Goal: Task Accomplishment & Management: Manage account settings

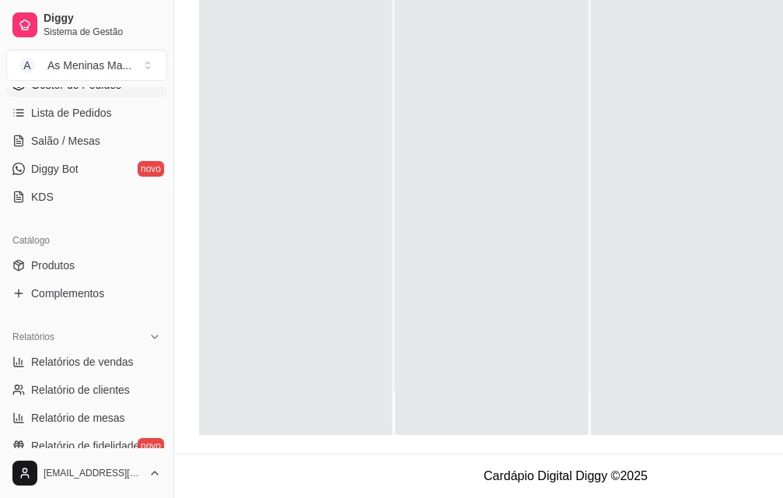
scroll to position [219, 0]
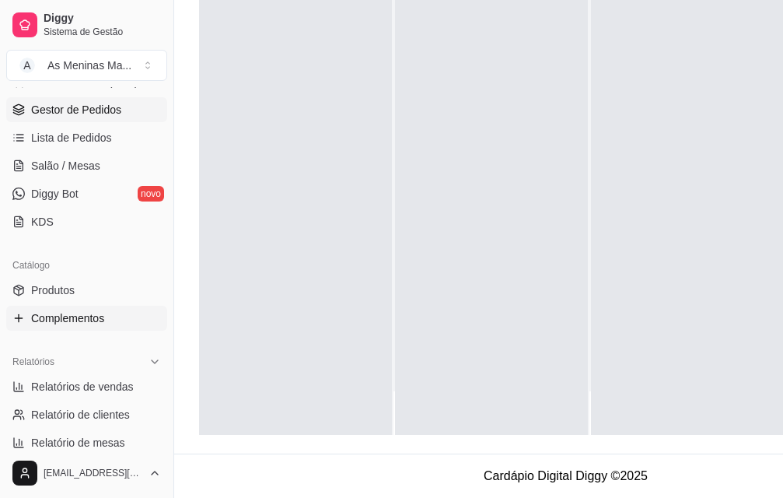
click at [68, 320] on span "Complementos" at bounding box center [67, 318] width 73 height 16
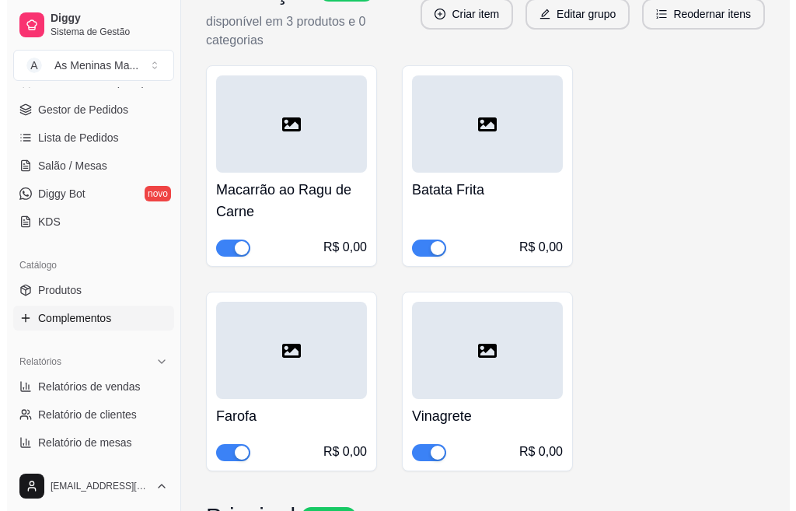
scroll to position [933, 0]
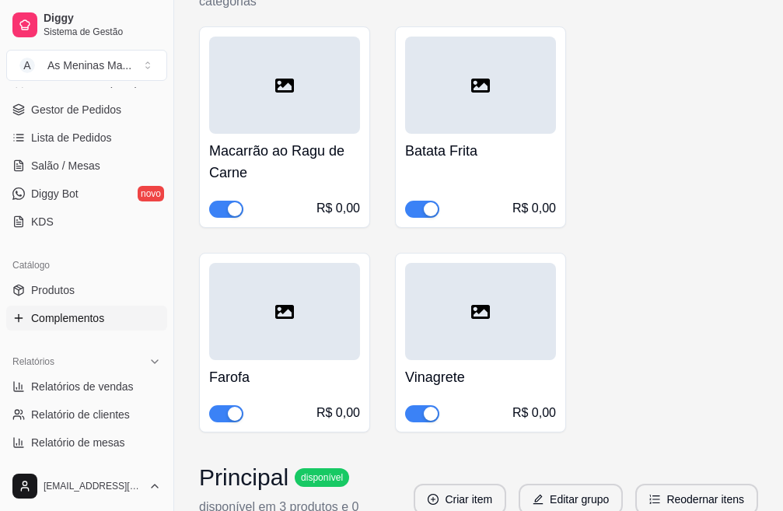
click at [307, 155] on h4 "Macarrão ao Ragu de Carne" at bounding box center [284, 162] width 151 height 44
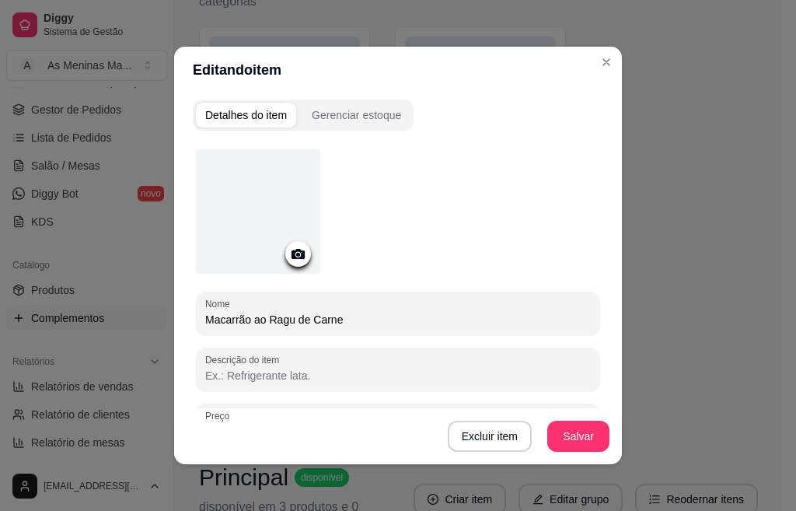
click at [338, 316] on input "Macarrão ao Ragu de Carne" at bounding box center [398, 320] width 386 height 16
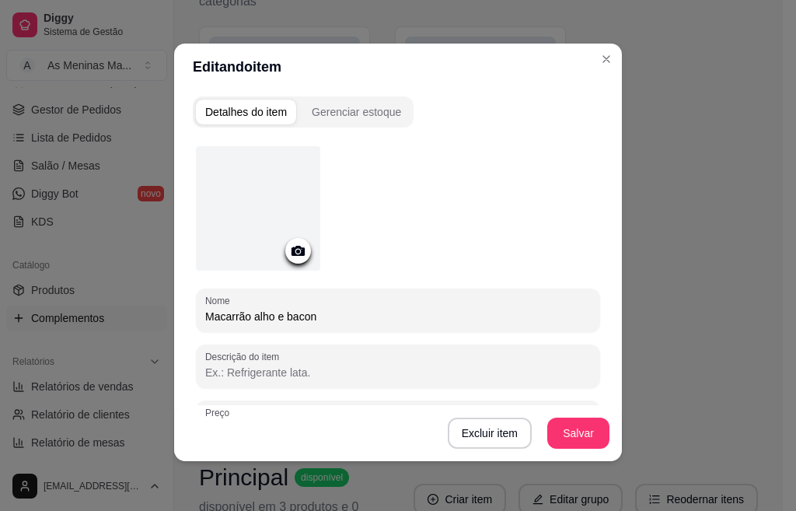
scroll to position [0, 0]
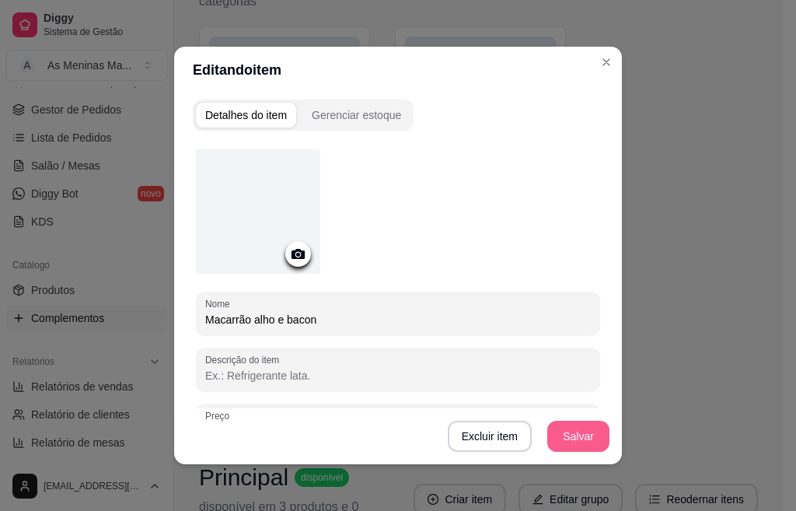
type input "Macarrão alho e bacon"
click at [564, 444] on button "Salvar" at bounding box center [578, 436] width 61 height 30
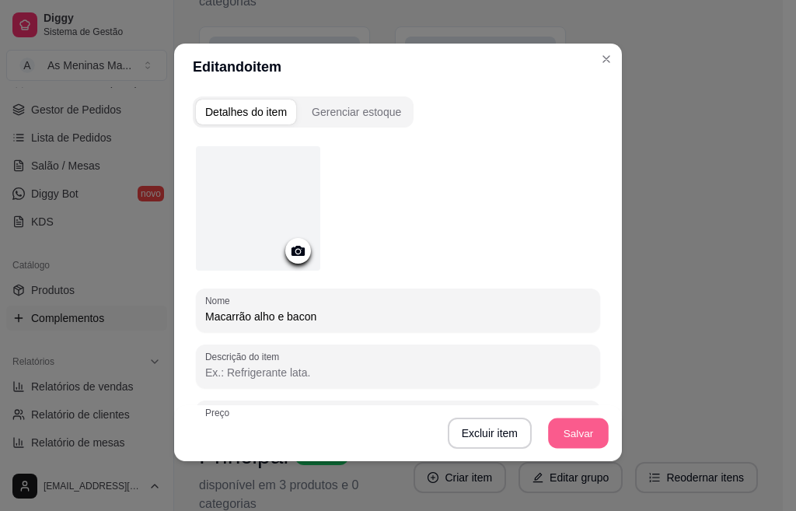
click at [565, 446] on button "Salvar" at bounding box center [578, 433] width 61 height 30
click at [578, 426] on button "Salvar" at bounding box center [578, 433] width 61 height 30
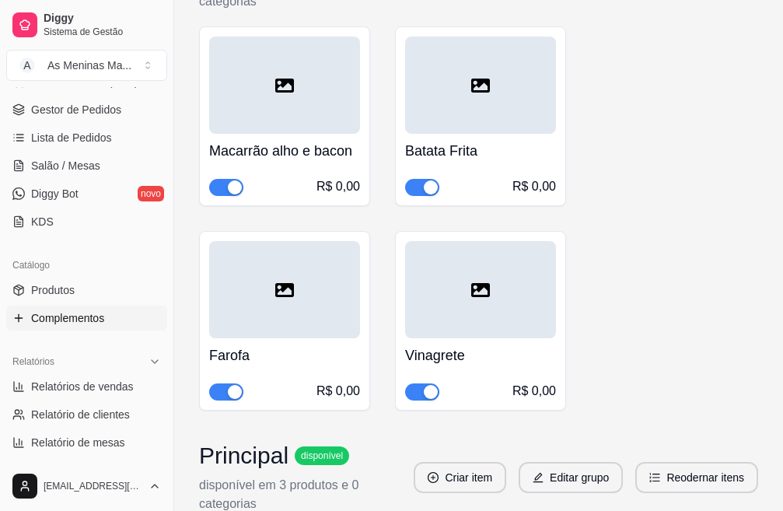
click at [475, 148] on h4 "Batata Frita" at bounding box center [480, 151] width 151 height 22
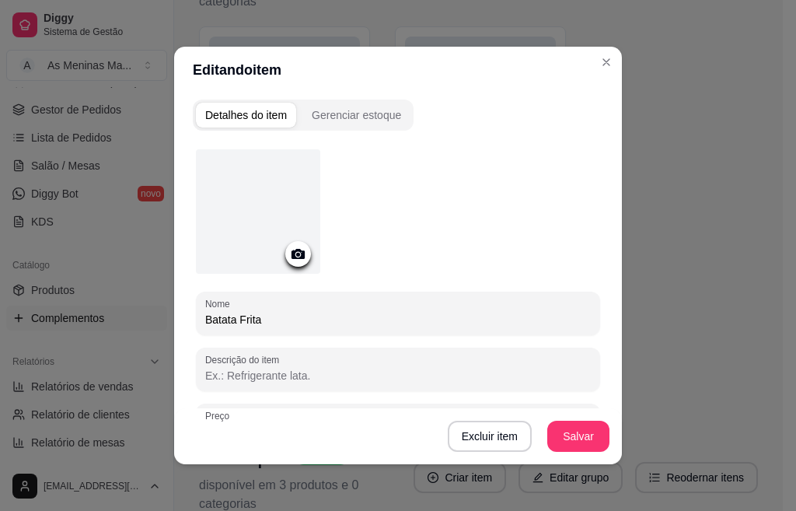
drag, startPoint x: 292, startPoint y: 314, endPoint x: 191, endPoint y: 323, distance: 101.5
click at [196, 323] on div "Nome Batata Frita" at bounding box center [398, 314] width 404 height 44
type input "purê de batata"
drag, startPoint x: 537, startPoint y: 423, endPoint x: 506, endPoint y: 350, distance: 79.4
click at [512, 372] on div "Nome purê de batata Descrição do item Preço 0,00 Pode repetir esse item Habilit…" at bounding box center [398, 383] width 404 height 469
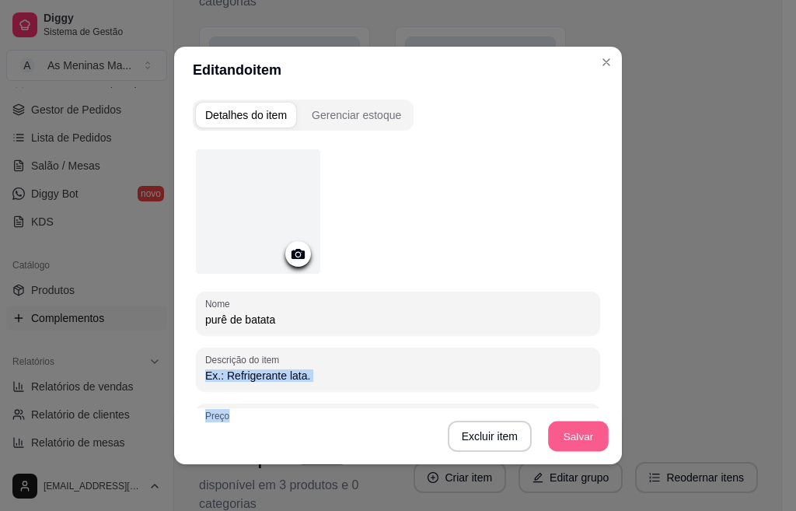
click at [579, 440] on button "Salvar" at bounding box center [578, 436] width 61 height 30
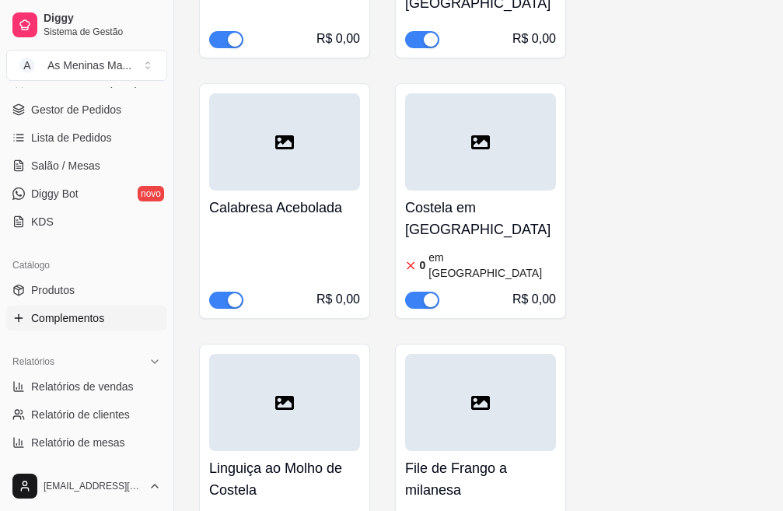
scroll to position [2565, 0]
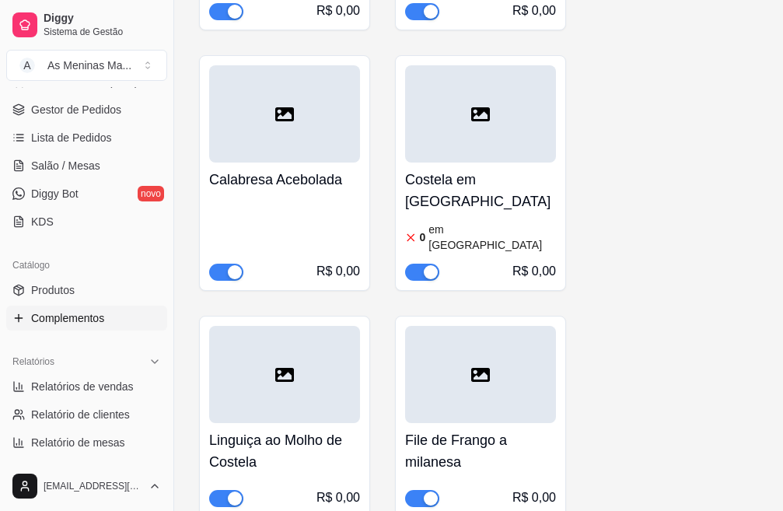
click at [413, 264] on span "button" at bounding box center [422, 272] width 34 height 17
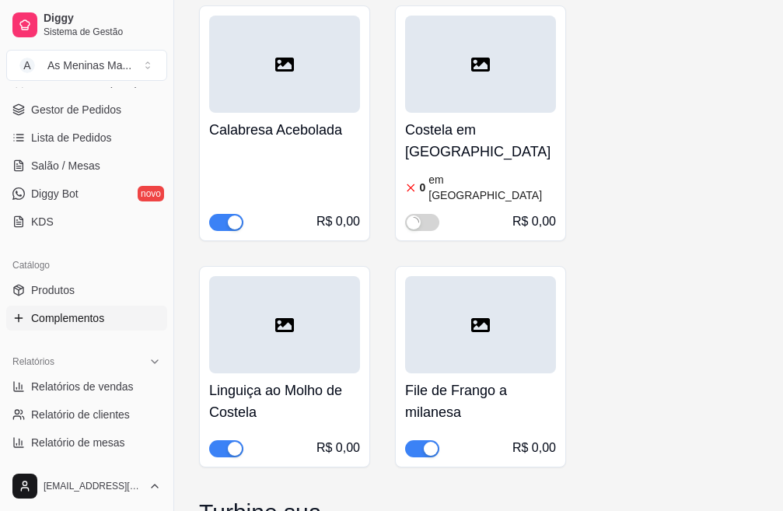
scroll to position [2721, 0]
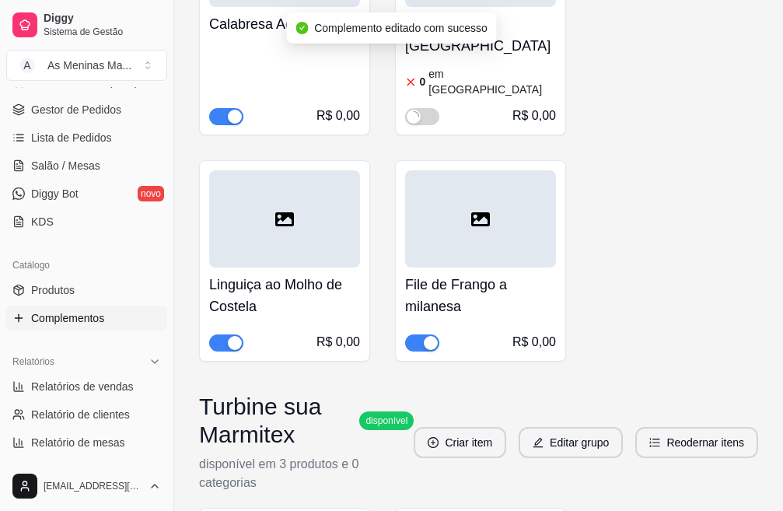
click at [218, 334] on span "button" at bounding box center [226, 342] width 34 height 17
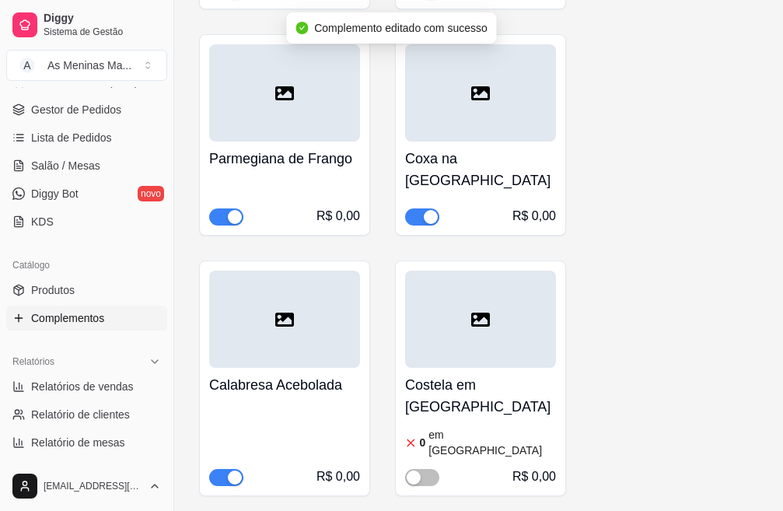
scroll to position [2332, 0]
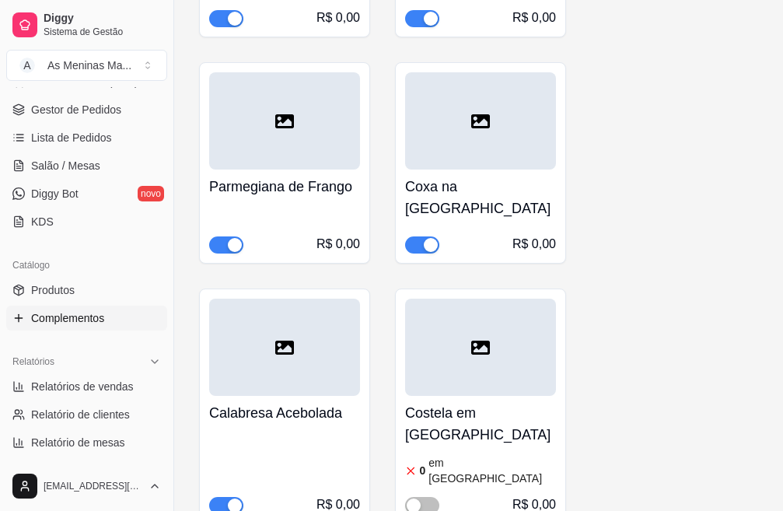
click at [491, 183] on h4 "Coxa na [GEOGRAPHIC_DATA]" at bounding box center [480, 198] width 151 height 44
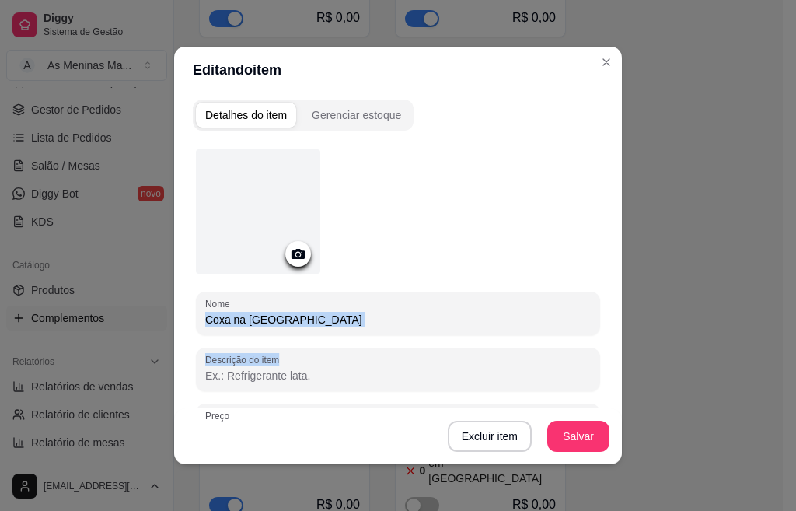
drag, startPoint x: 292, startPoint y: 331, endPoint x: 236, endPoint y: 336, distance: 55.4
click at [236, 339] on div "Nome Coxa na [GEOGRAPHIC_DATA] Descrição do item Preço 0,00 Pode repetir esse i…" at bounding box center [398, 383] width 404 height 469
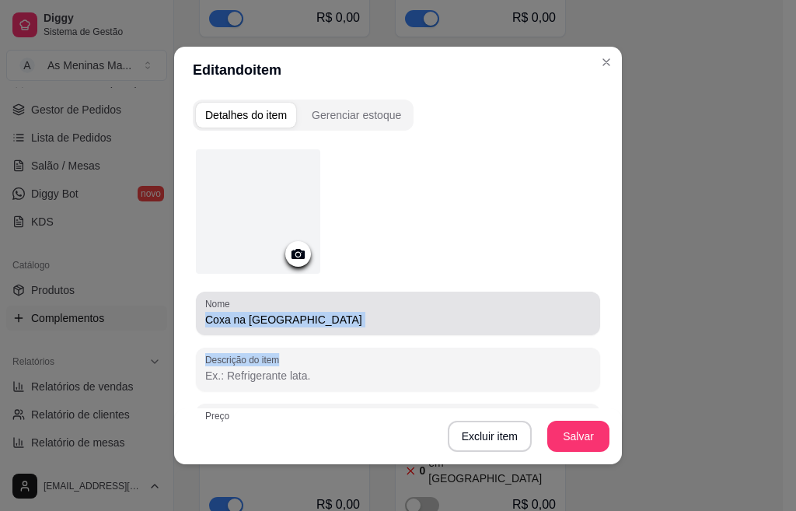
click at [317, 312] on input "Coxa na [GEOGRAPHIC_DATA]" at bounding box center [398, 320] width 386 height 16
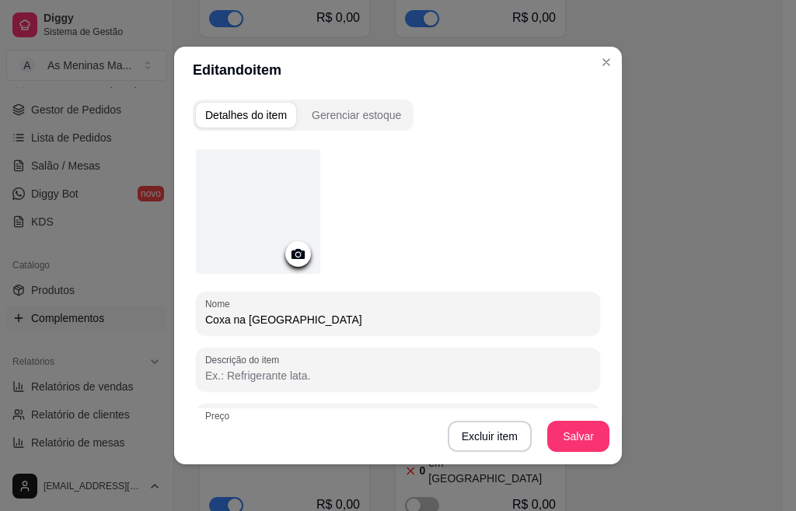
drag, startPoint x: 317, startPoint y: 312, endPoint x: 191, endPoint y: 329, distance: 127.1
click at [196, 329] on div "Nome Coxa na [GEOGRAPHIC_DATA]" at bounding box center [398, 314] width 404 height 44
type input "bife acebolado"
click at [557, 442] on button "Salvar" at bounding box center [578, 436] width 61 height 30
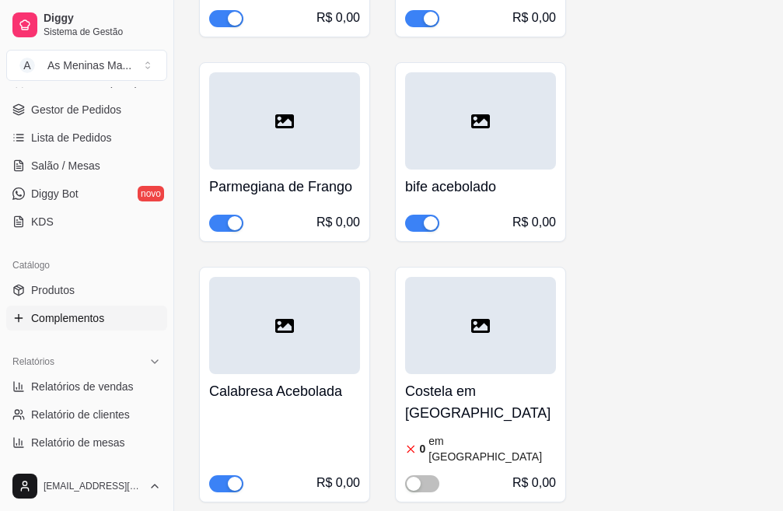
click at [216, 227] on span "button" at bounding box center [226, 223] width 34 height 17
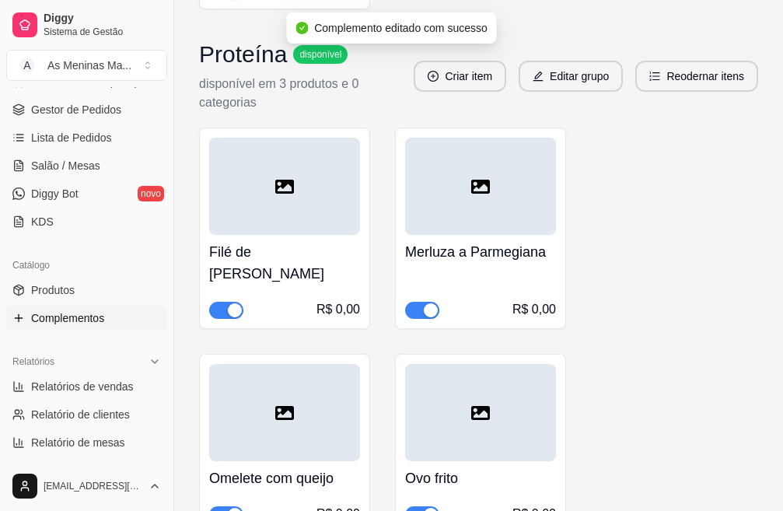
scroll to position [1788, 0]
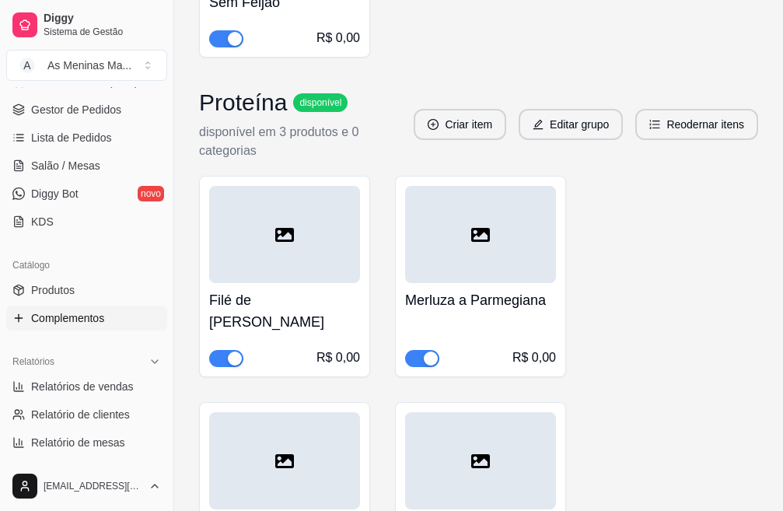
click at [416, 354] on span "button" at bounding box center [422, 358] width 34 height 17
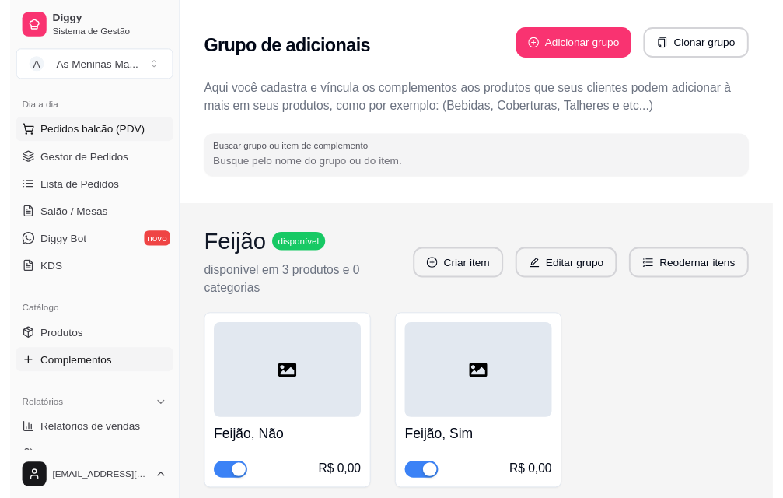
scroll to position [0, 0]
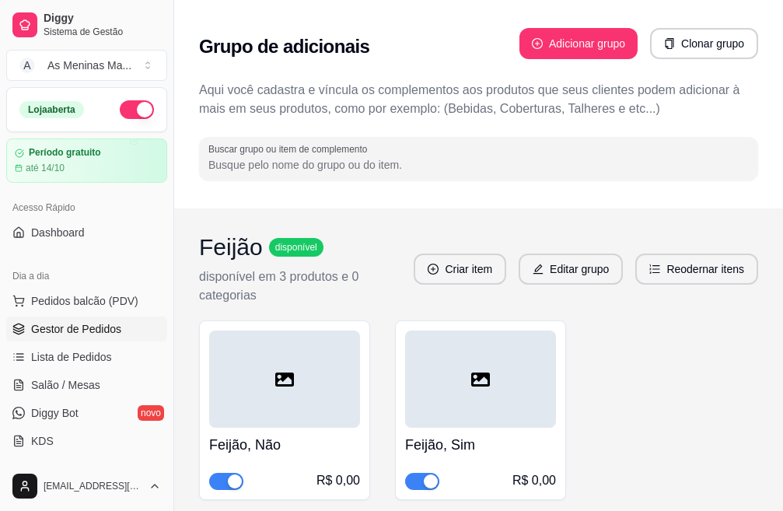
click at [89, 335] on span "Gestor de Pedidos" at bounding box center [76, 329] width 90 height 16
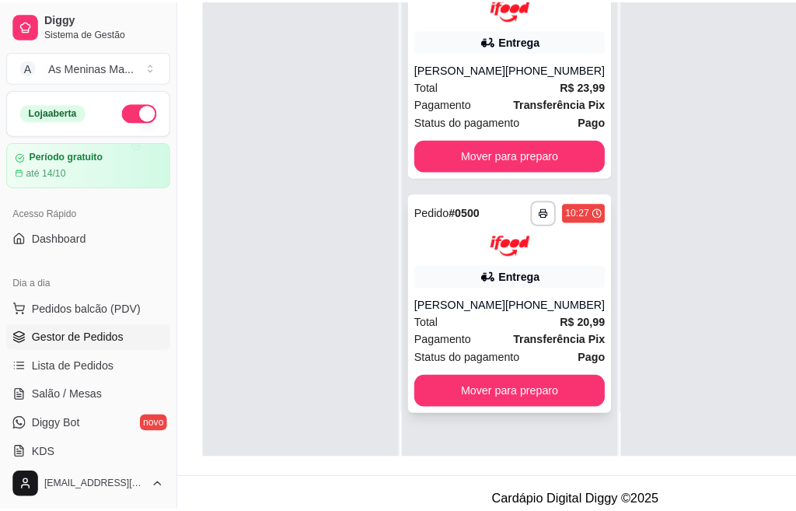
scroll to position [233, 0]
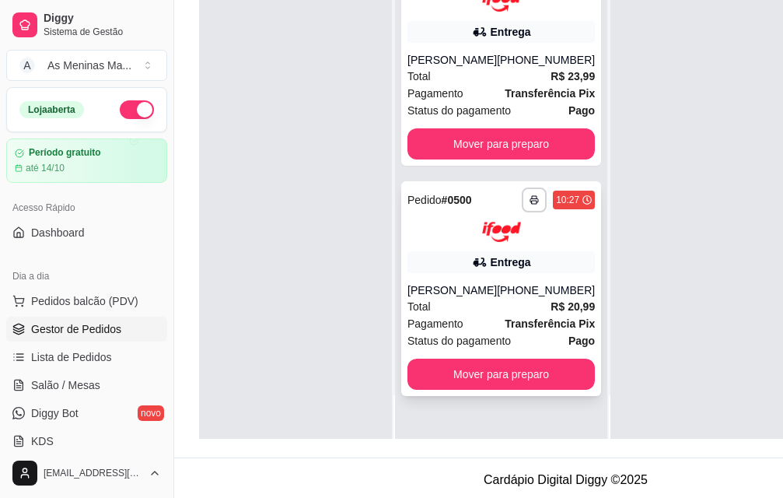
click at [469, 298] on div "Total R$ 20,99" at bounding box center [500, 306] width 187 height 17
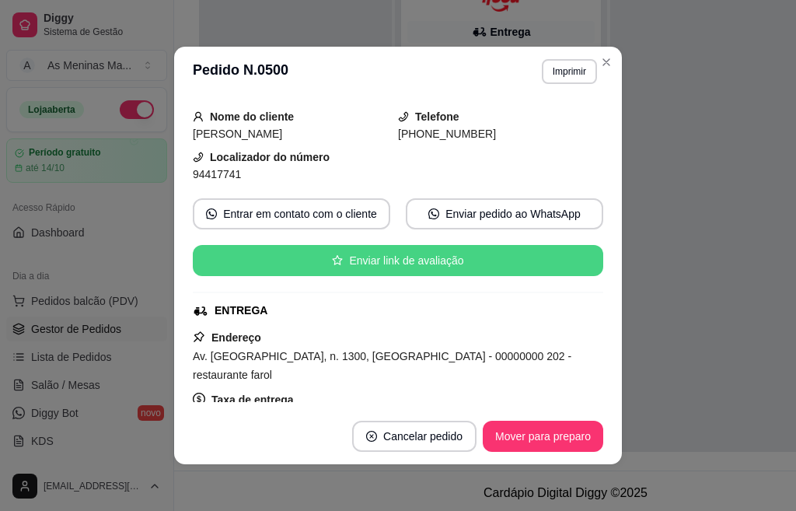
scroll to position [78, 0]
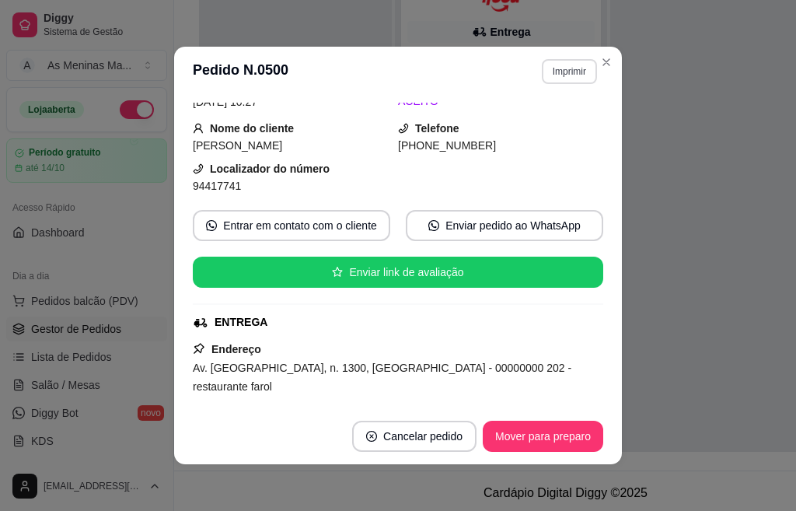
click at [574, 71] on button "Imprimir" at bounding box center [569, 71] width 55 height 25
click at [543, 136] on button "IMPRESSORA" at bounding box center [535, 125] width 113 height 25
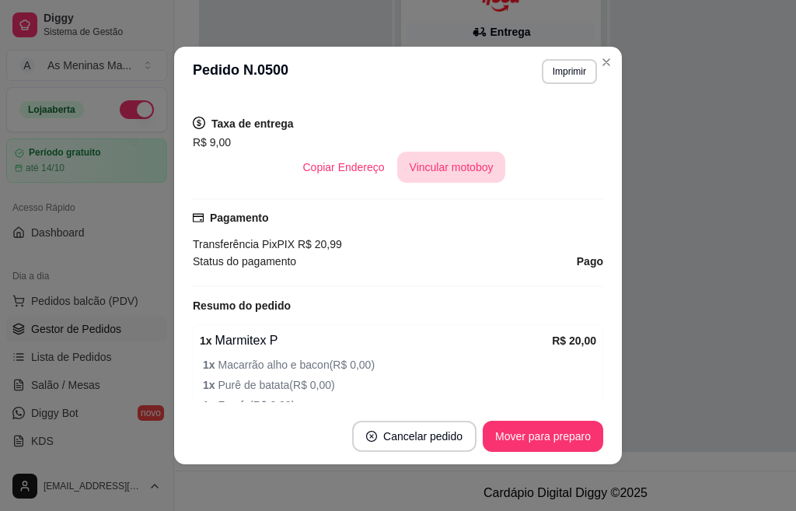
scroll to position [389, 0]
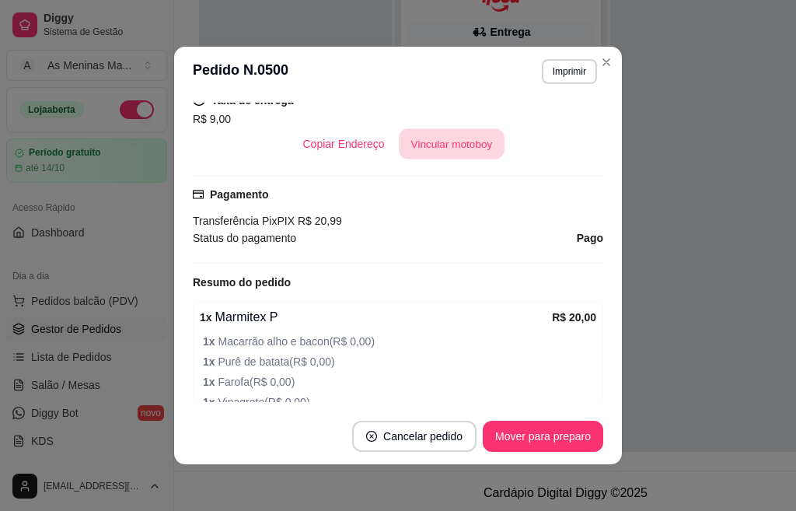
click at [404, 130] on button "Vincular motoboy" at bounding box center [452, 144] width 106 height 30
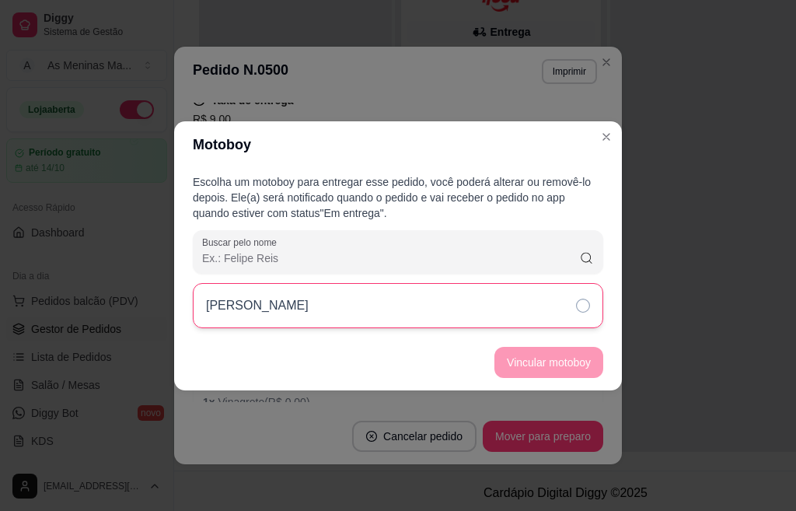
click at [573, 305] on div "[PERSON_NAME]" at bounding box center [398, 305] width 410 height 45
click at [578, 305] on icon at bounding box center [583, 306] width 14 height 14
click at [581, 309] on icon at bounding box center [583, 306] width 14 height 14
click at [575, 370] on button "Vincular motoboy" at bounding box center [548, 362] width 109 height 31
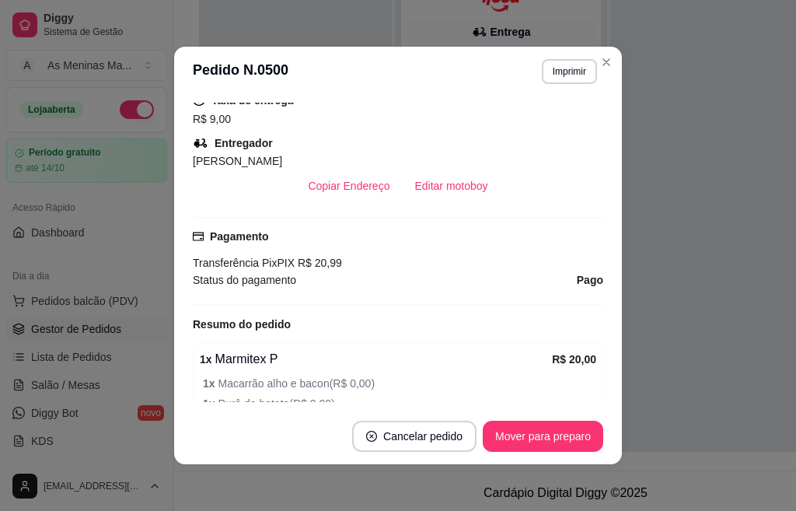
scroll to position [311, 0]
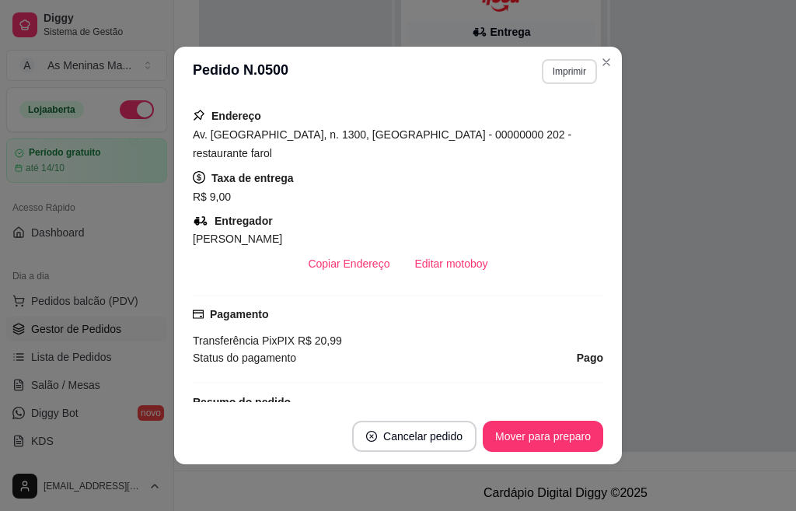
click at [562, 74] on button "Imprimir" at bounding box center [569, 71] width 55 height 25
click at [539, 124] on button "IMPRESSORA" at bounding box center [535, 125] width 113 height 25
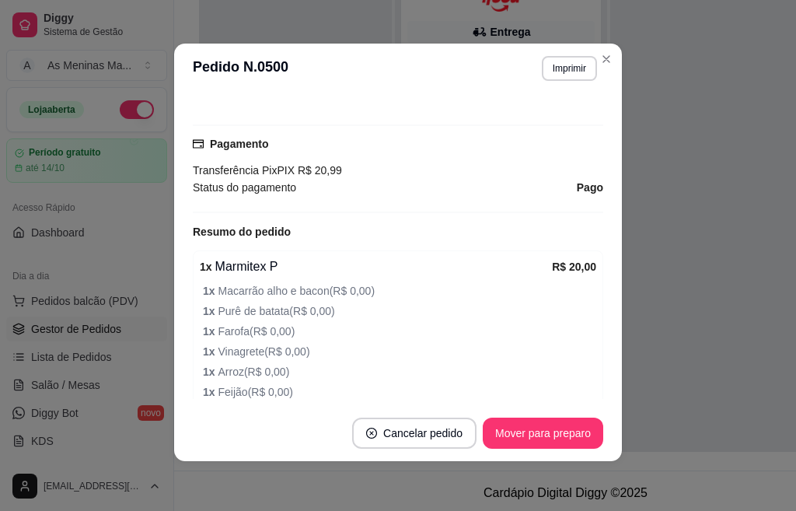
scroll to position [672, 0]
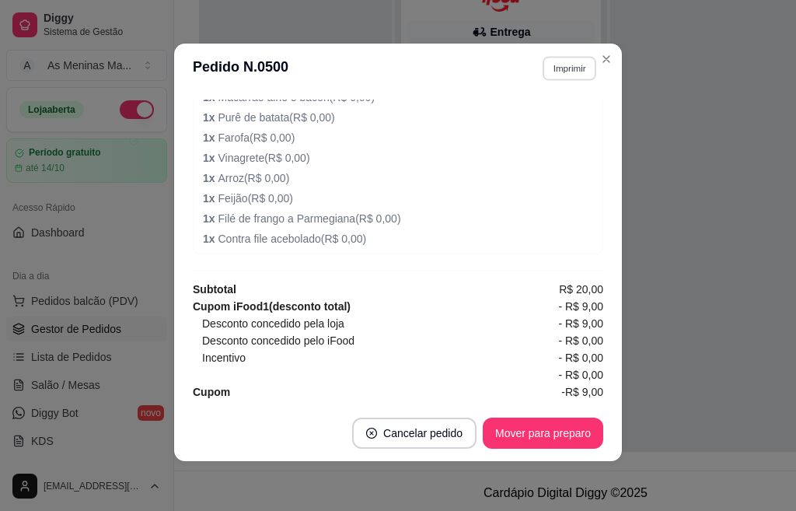
click at [565, 77] on button "Imprimir" at bounding box center [570, 68] width 54 height 24
click at [540, 122] on button "IMPRESSORA" at bounding box center [534, 122] width 109 height 24
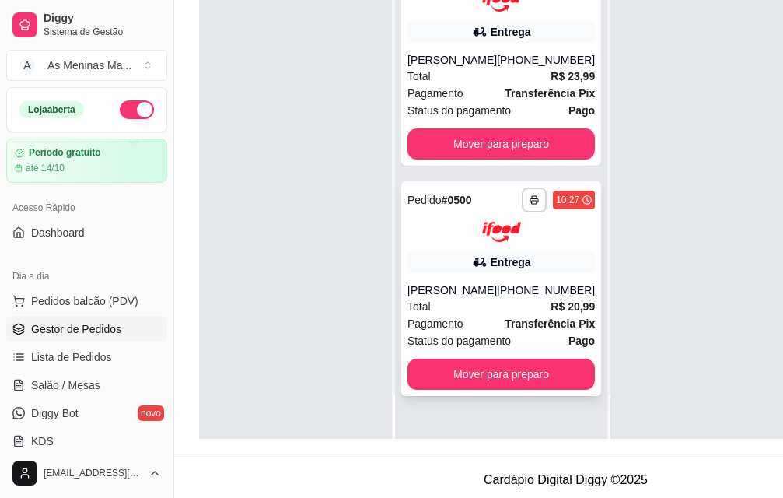
drag, startPoint x: 491, startPoint y: 253, endPoint x: 480, endPoint y: 250, distance: 12.1
click at [480, 251] on div "Entrega" at bounding box center [500, 262] width 187 height 22
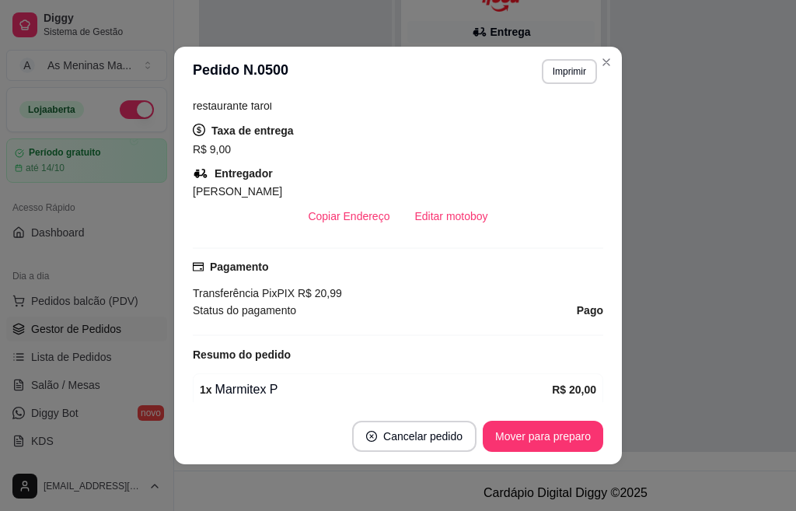
scroll to position [389, 0]
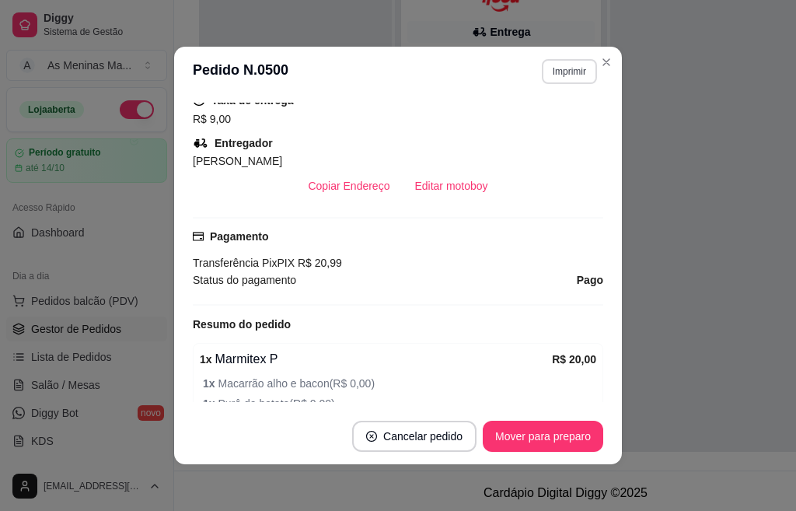
click at [578, 73] on button "Imprimir" at bounding box center [569, 71] width 55 height 25
click at [540, 123] on button "IMPRESSORA" at bounding box center [535, 125] width 113 height 25
click at [522, 435] on button "Mover para preparo" at bounding box center [543, 436] width 120 height 31
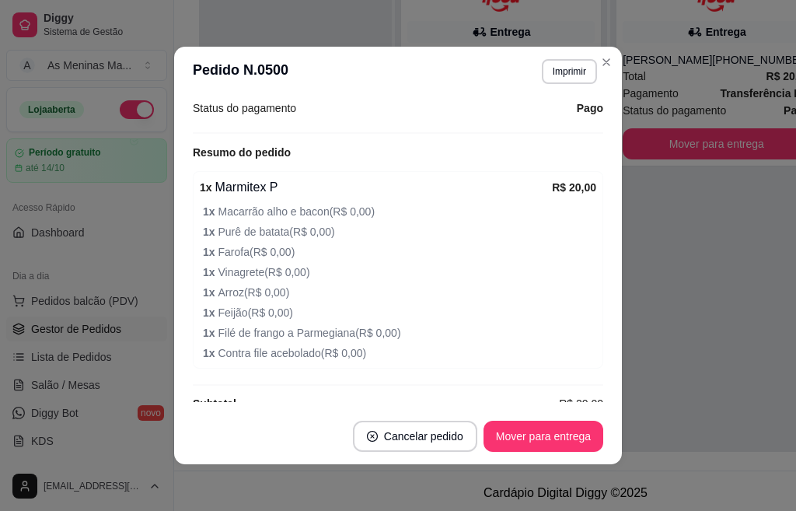
scroll to position [311, 0]
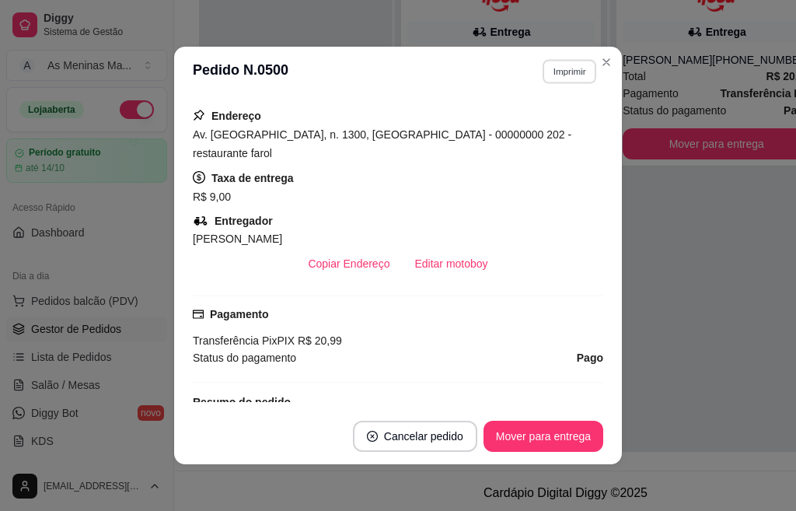
click at [555, 75] on button "Imprimir" at bounding box center [570, 71] width 54 height 24
click at [550, 129] on button "IMPRESSORA" at bounding box center [548, 119] width 90 height 20
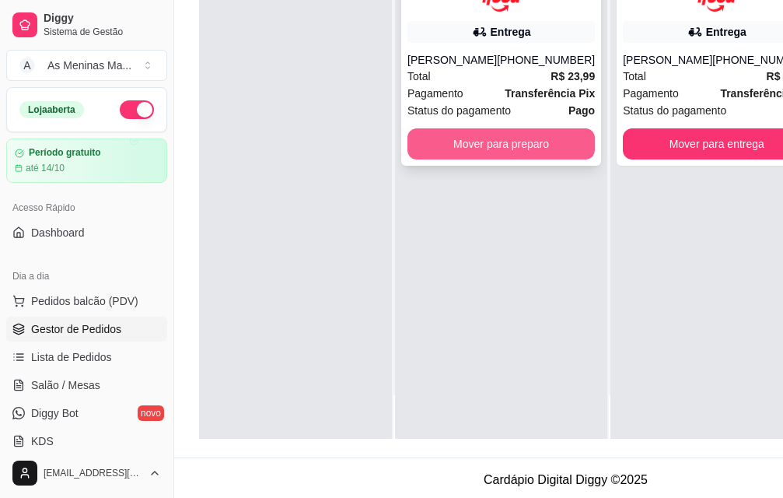
click at [526, 136] on button "Mover para preparo" at bounding box center [500, 143] width 187 height 31
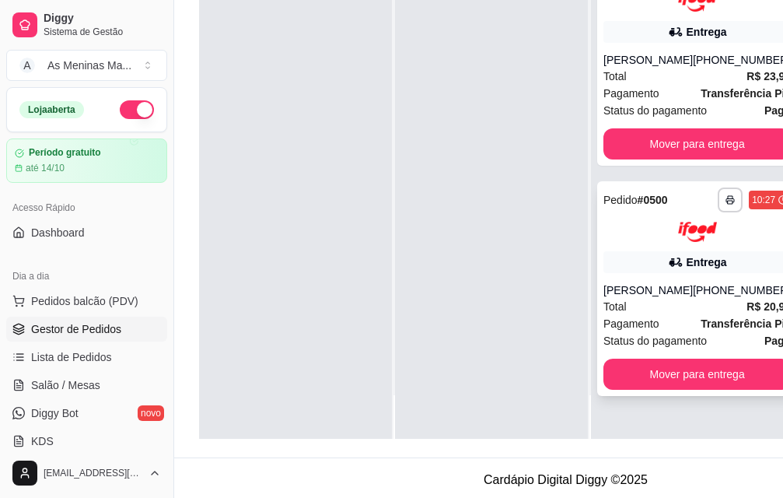
click at [658, 282] on div "[PERSON_NAME]" at bounding box center [647, 290] width 89 height 16
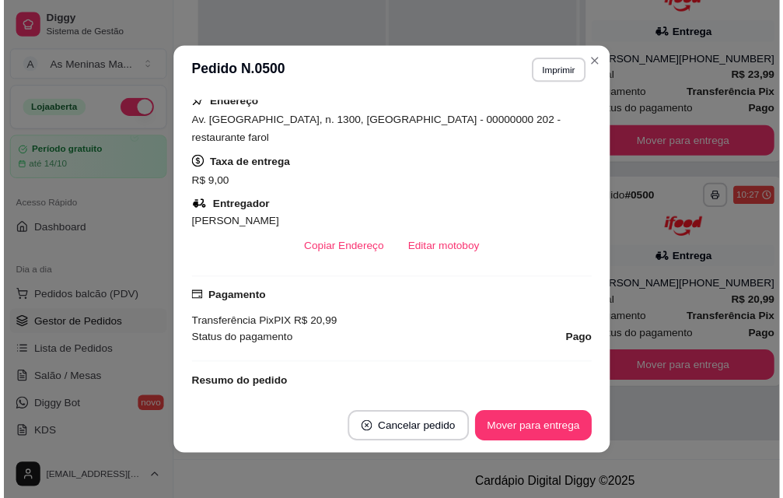
scroll to position [389, 0]
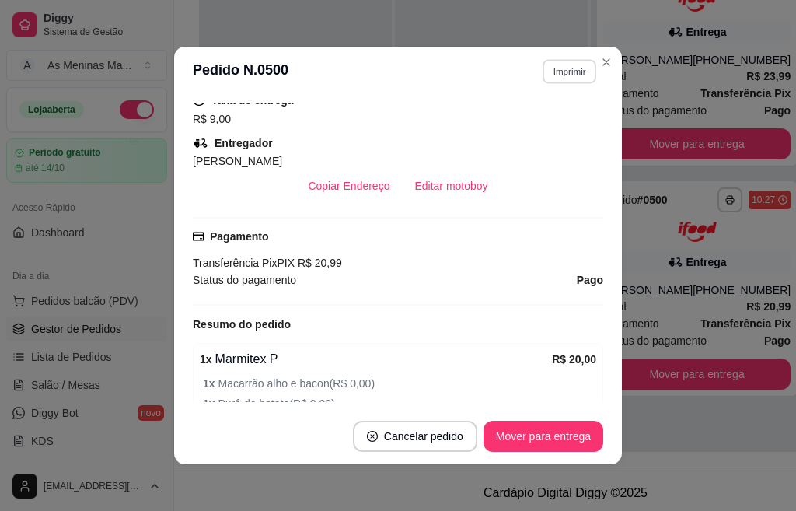
click at [564, 81] on button "Imprimir" at bounding box center [570, 71] width 54 height 24
click at [522, 134] on button "IMPRESSORA" at bounding box center [535, 125] width 113 height 25
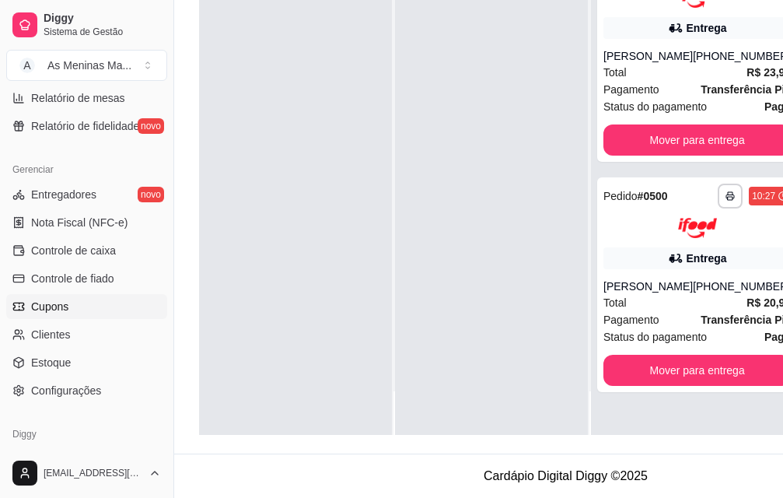
scroll to position [608, 0]
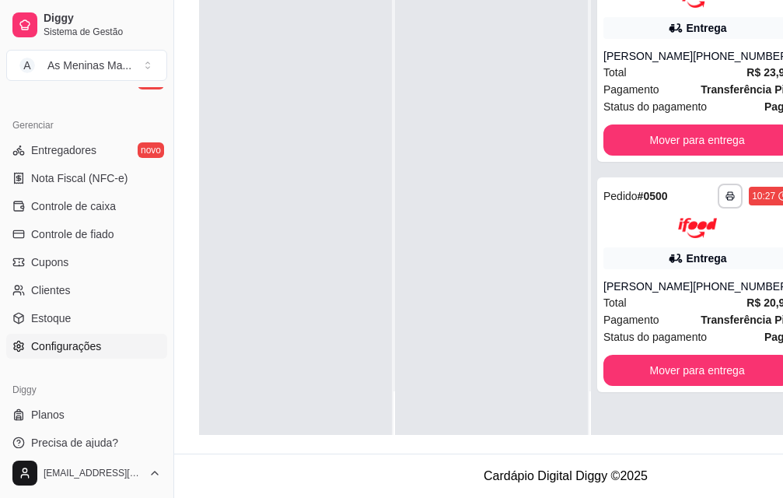
click at [74, 347] on span "Configurações" at bounding box center [66, 346] width 70 height 16
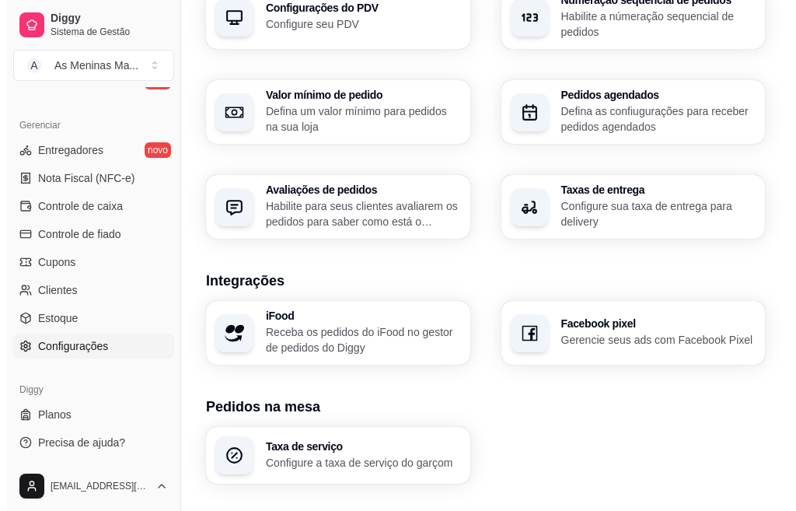
scroll to position [636, 0]
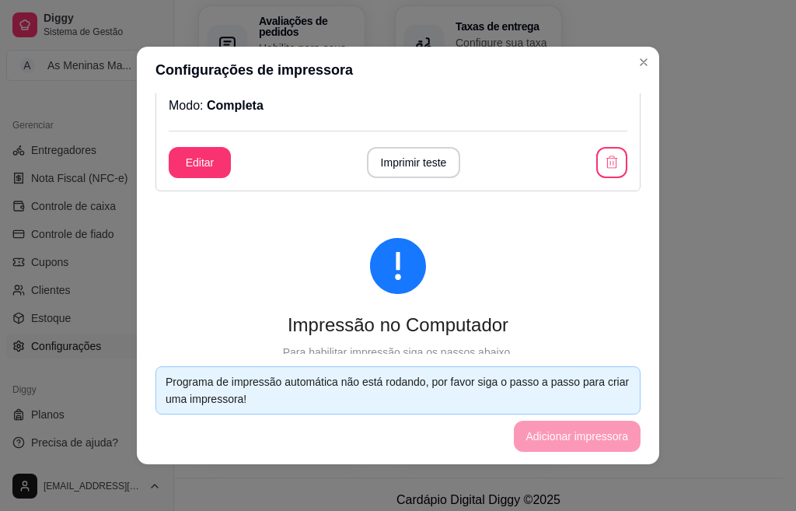
scroll to position [78, 0]
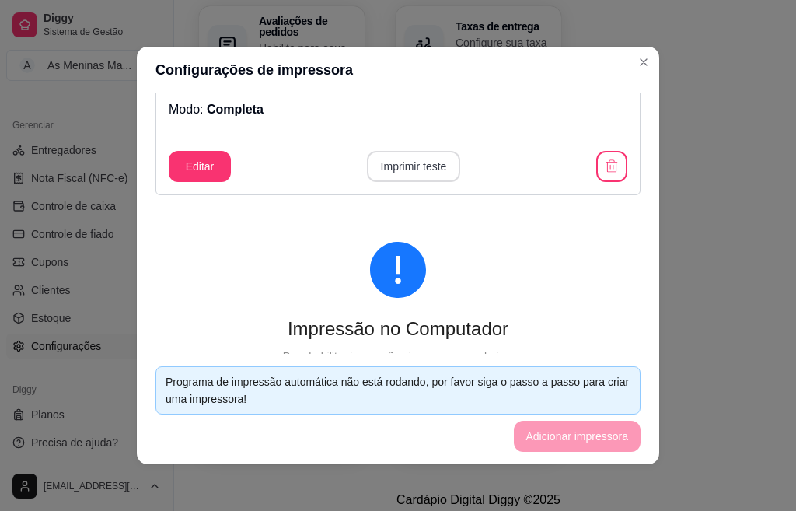
click at [399, 165] on button "Imprimir teste" at bounding box center [414, 166] width 94 height 31
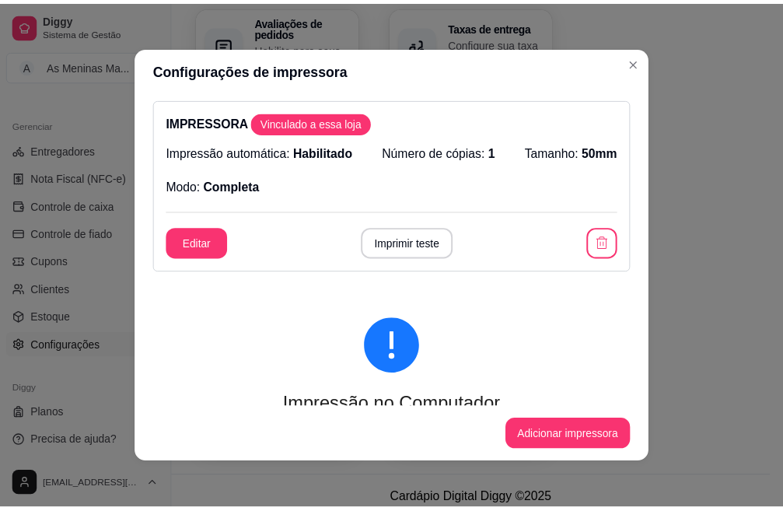
scroll to position [0, 0]
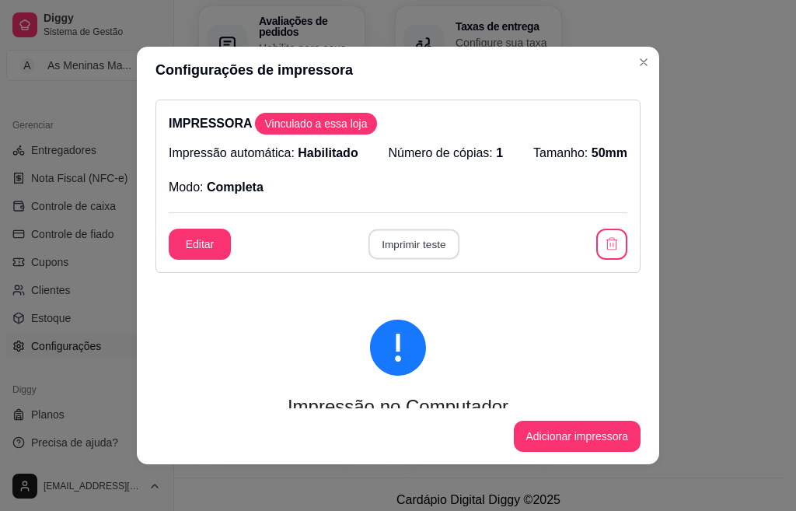
click at [368, 258] on button "Imprimir teste" at bounding box center [413, 244] width 91 height 30
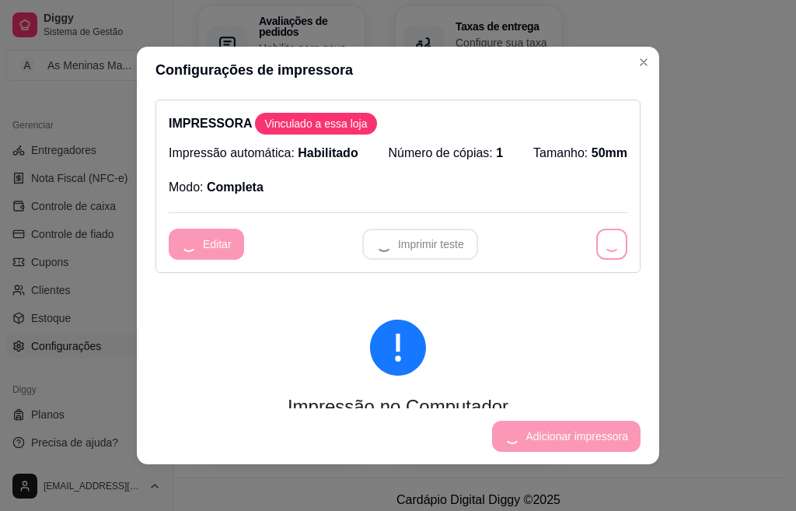
drag, startPoint x: 362, startPoint y: 249, endPoint x: 347, endPoint y: 243, distance: 16.7
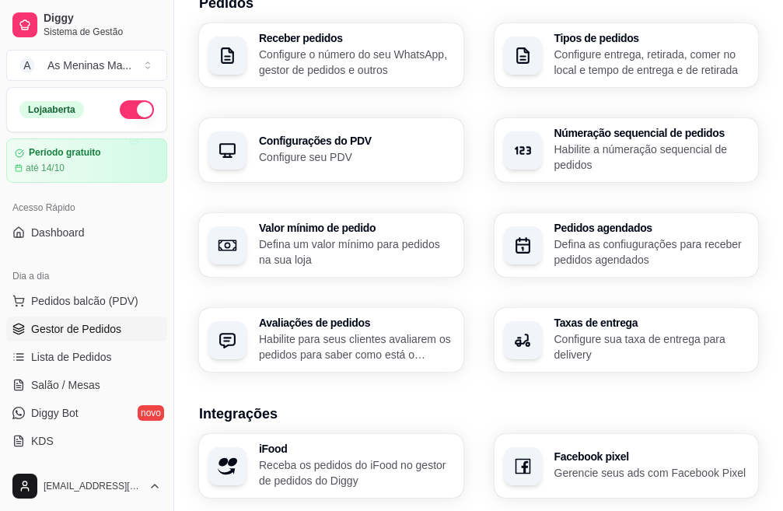
click at [90, 331] on span "Gestor de Pedidos" at bounding box center [76, 329] width 90 height 16
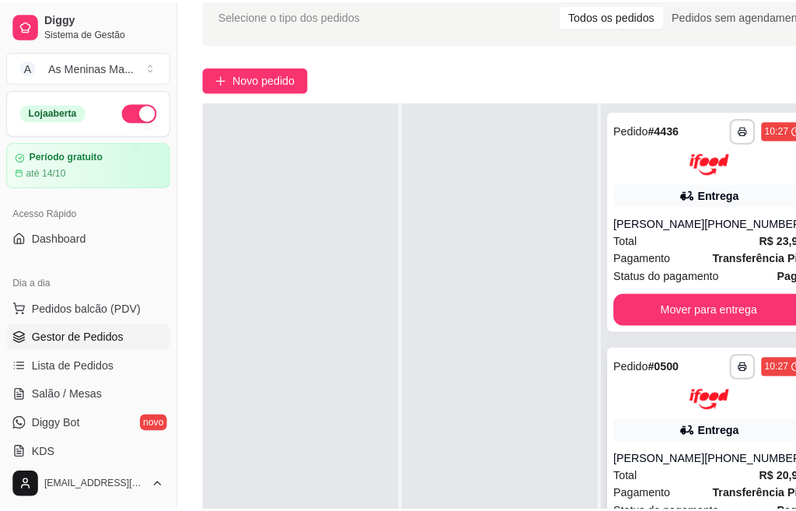
scroll to position [78, 0]
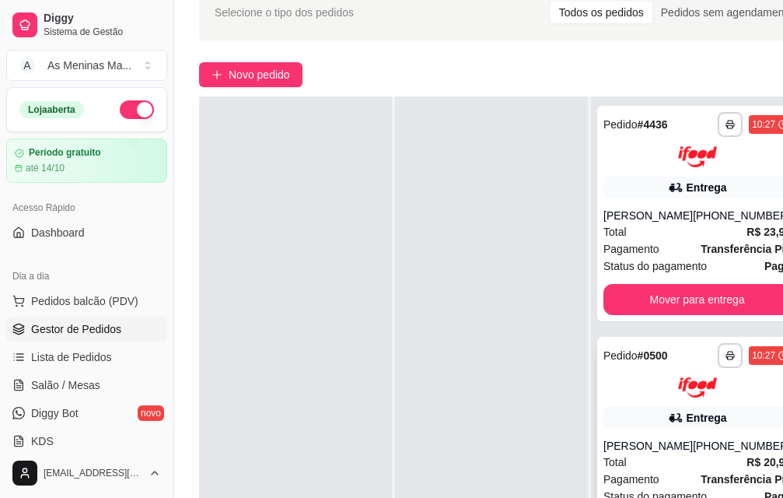
click at [647, 382] on div at bounding box center [696, 387] width 187 height 21
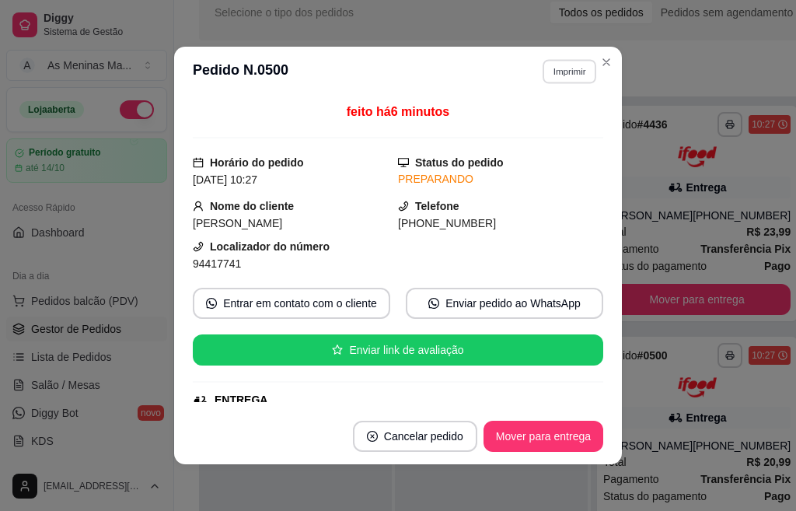
click at [550, 79] on button "Imprimir" at bounding box center [570, 71] width 54 height 24
click at [529, 127] on button "IMPRESSORA" at bounding box center [535, 125] width 113 height 25
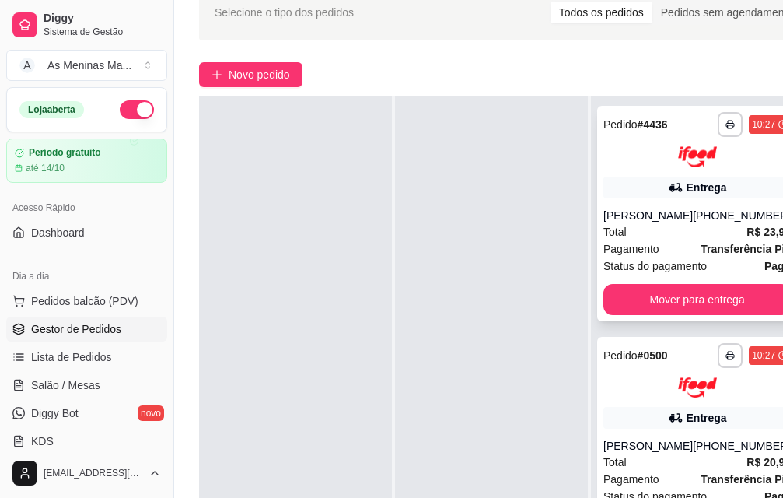
click at [631, 225] on div "Total R$ 23,99" at bounding box center [696, 231] width 187 height 17
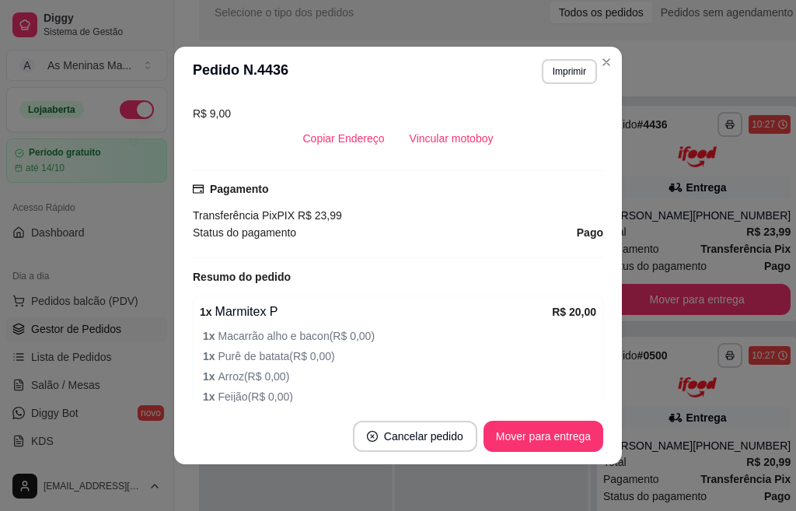
scroll to position [389, 0]
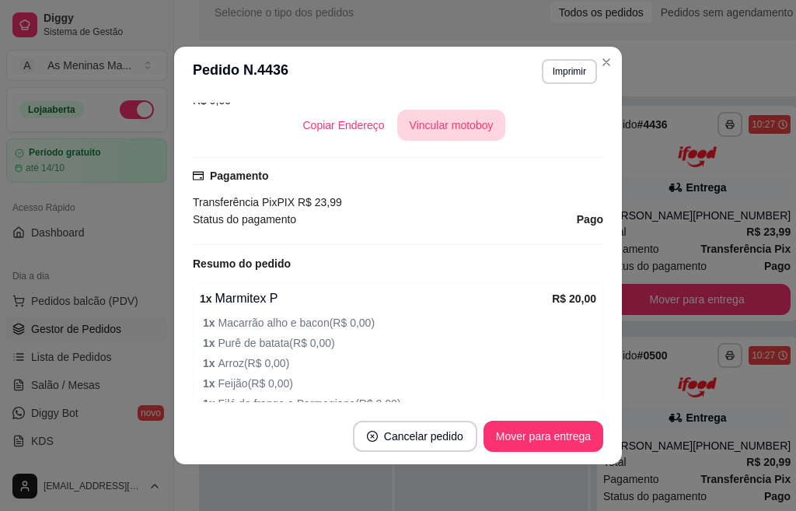
click at [445, 125] on button "Vincular motoboy" at bounding box center [451, 125] width 109 height 31
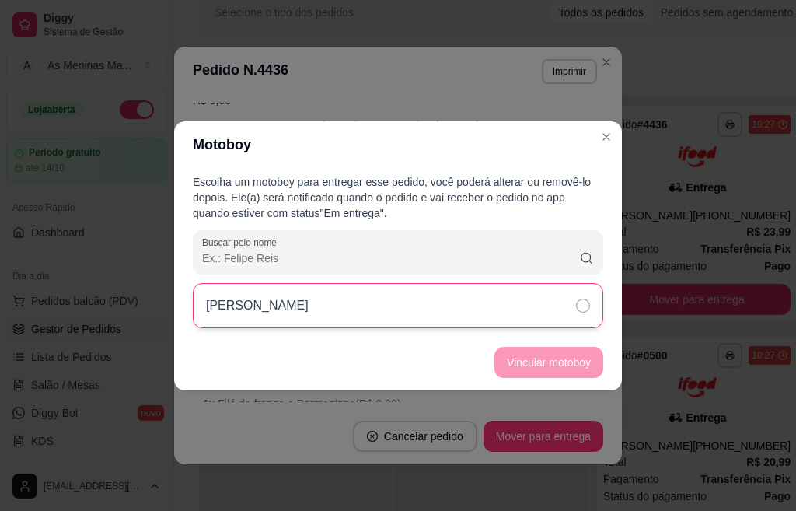
click at [491, 306] on div "[PERSON_NAME]" at bounding box center [398, 305] width 410 height 45
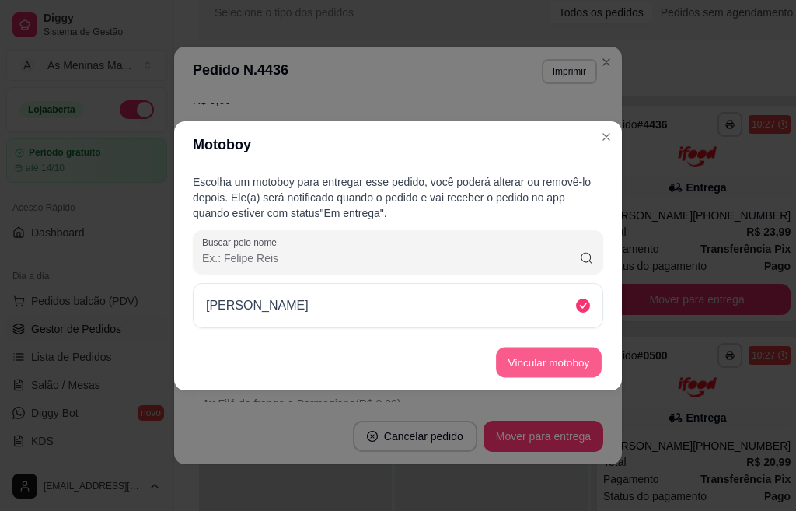
click at [549, 360] on button "Vincular motoboy" at bounding box center [549, 362] width 106 height 30
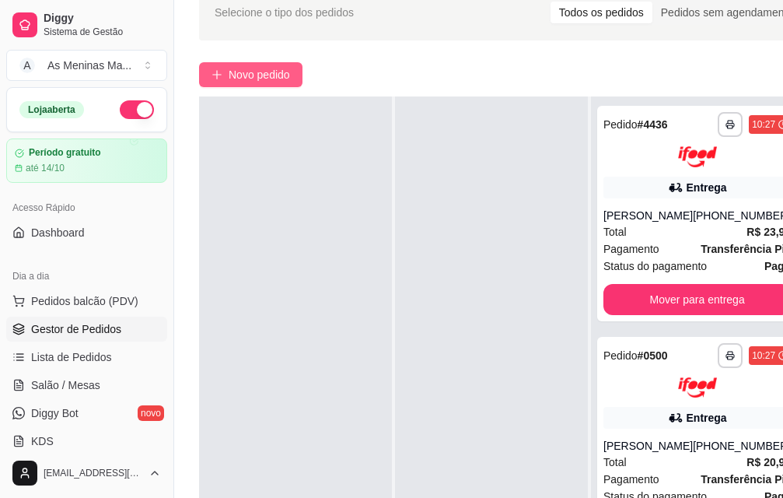
click at [269, 81] on span "Novo pedido" at bounding box center [259, 74] width 61 height 17
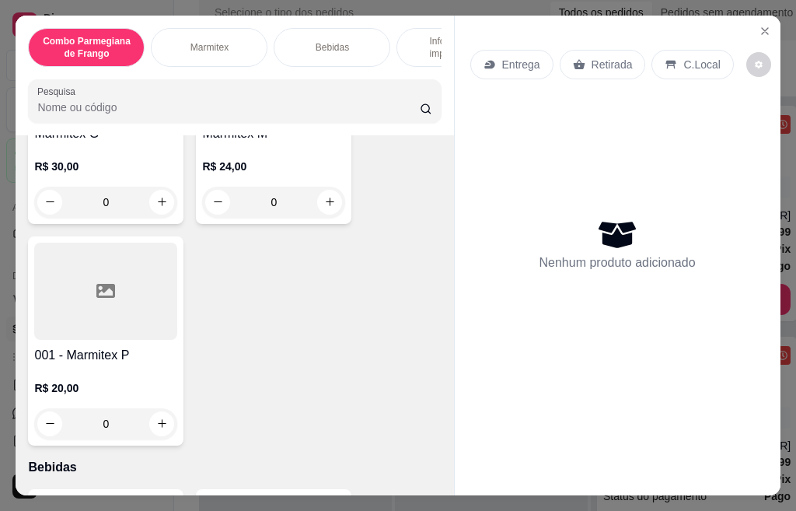
scroll to position [700, 0]
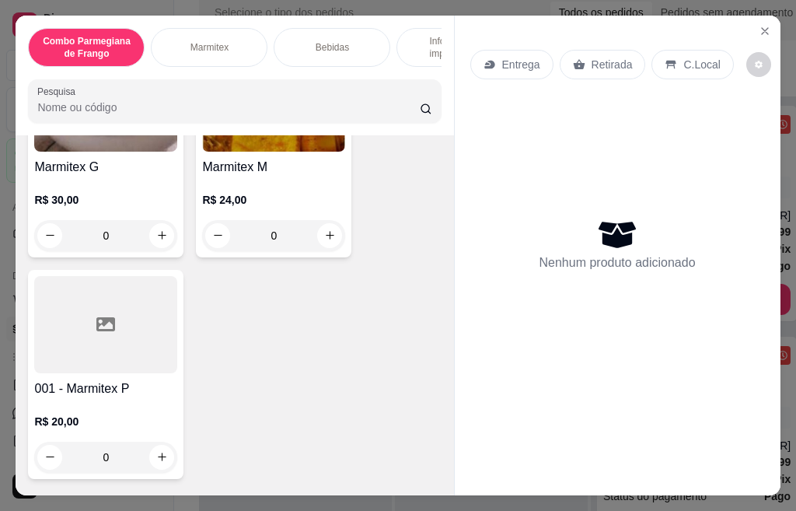
click at [268, 195] on div "R$ 24,00 0" at bounding box center [273, 213] width 143 height 75
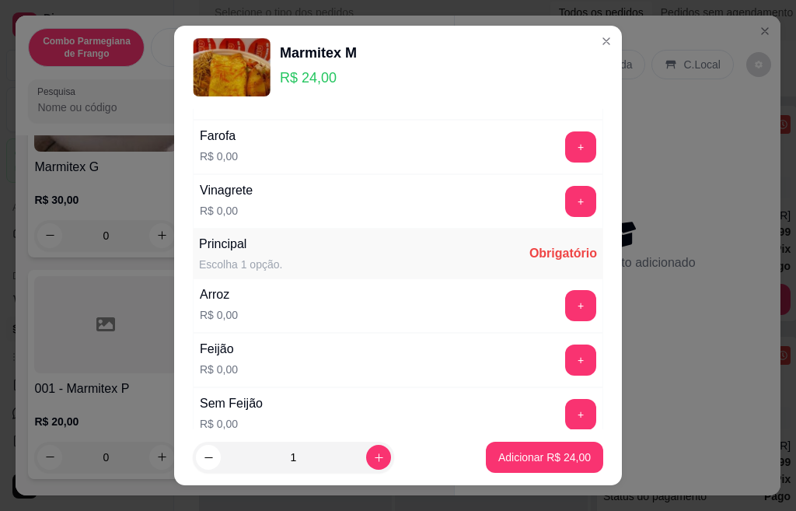
scroll to position [233, 0]
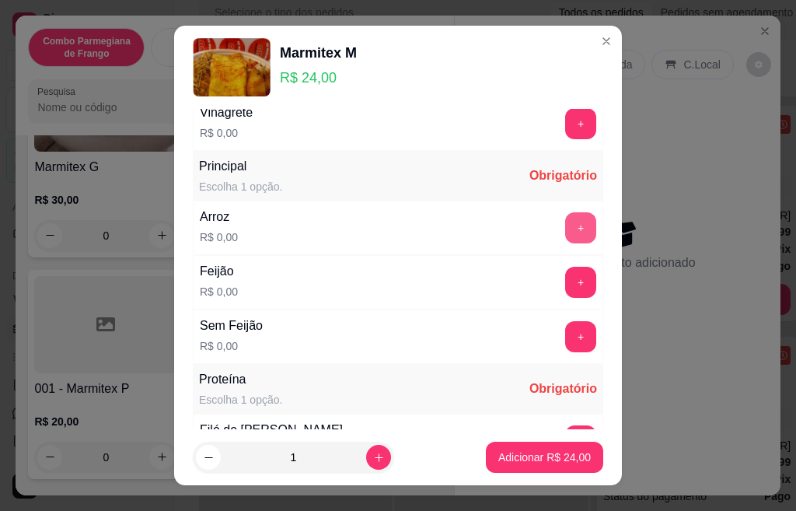
click at [565, 226] on button "+" at bounding box center [580, 227] width 31 height 31
click at [561, 281] on div "+" at bounding box center [581, 282] width 44 height 31
click at [565, 281] on button "+" at bounding box center [580, 282] width 31 height 31
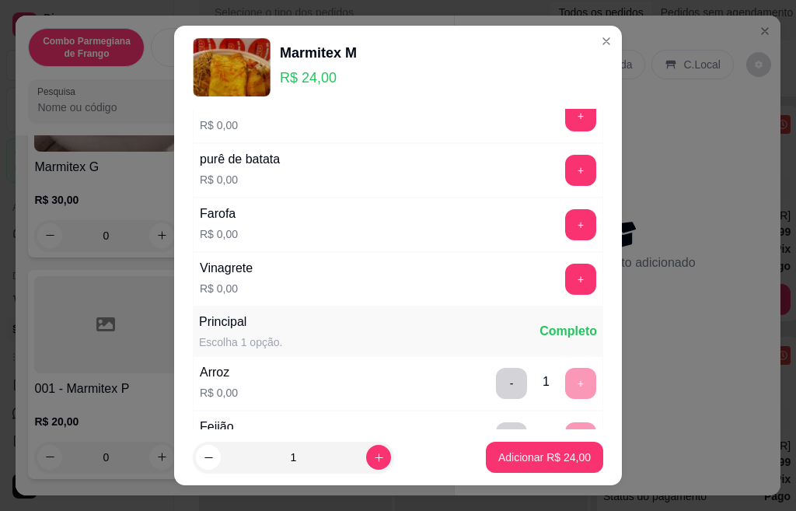
scroll to position [0, 0]
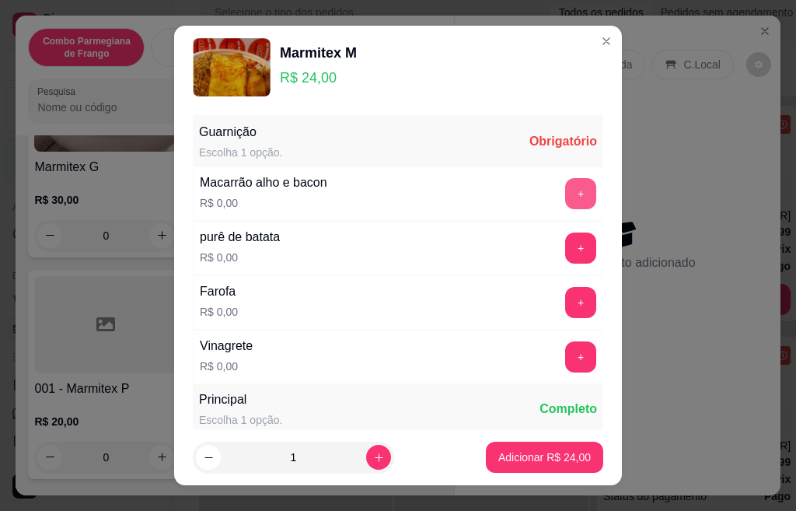
click at [565, 195] on button "+" at bounding box center [580, 193] width 31 height 31
click at [565, 237] on button "+" at bounding box center [580, 247] width 31 height 31
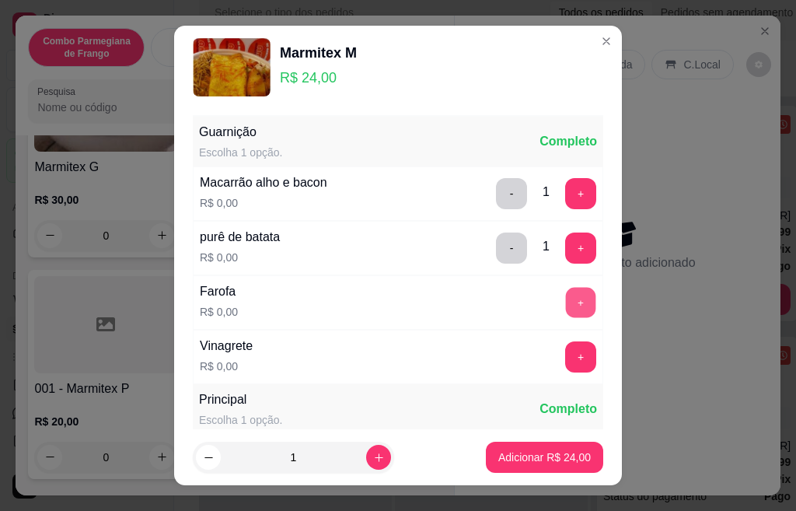
click at [566, 306] on button "+" at bounding box center [581, 302] width 30 height 30
click at [565, 354] on button "+" at bounding box center [580, 356] width 31 height 31
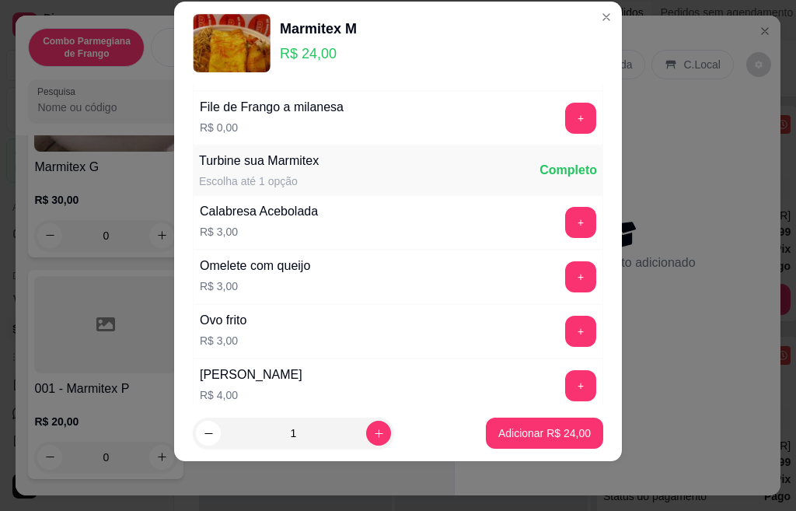
scroll to position [726, 0]
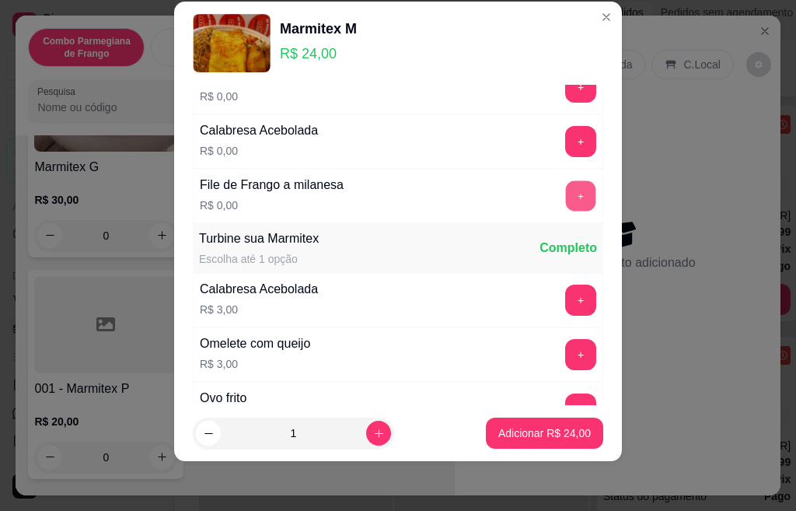
click at [566, 205] on button "+" at bounding box center [581, 195] width 30 height 30
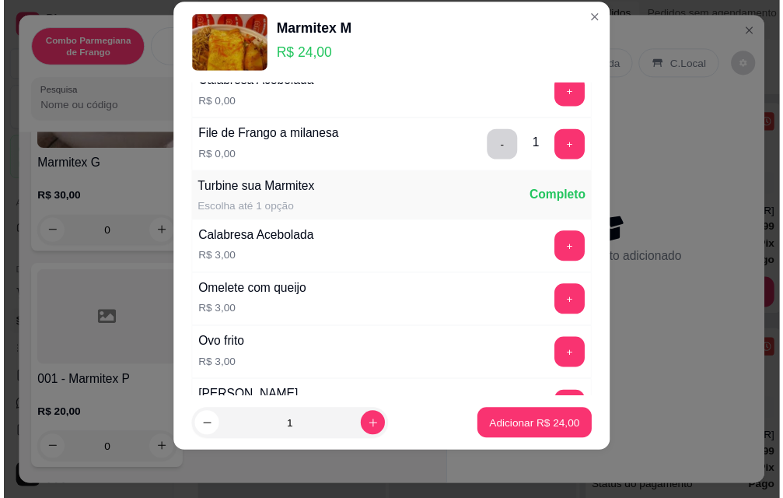
scroll to position [1037, 0]
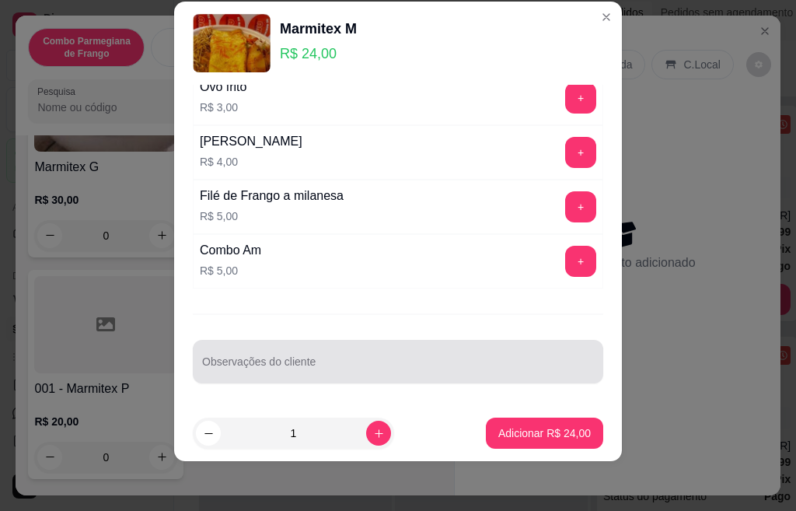
click at [337, 362] on input "Observações do cliente" at bounding box center [398, 368] width 392 height 16
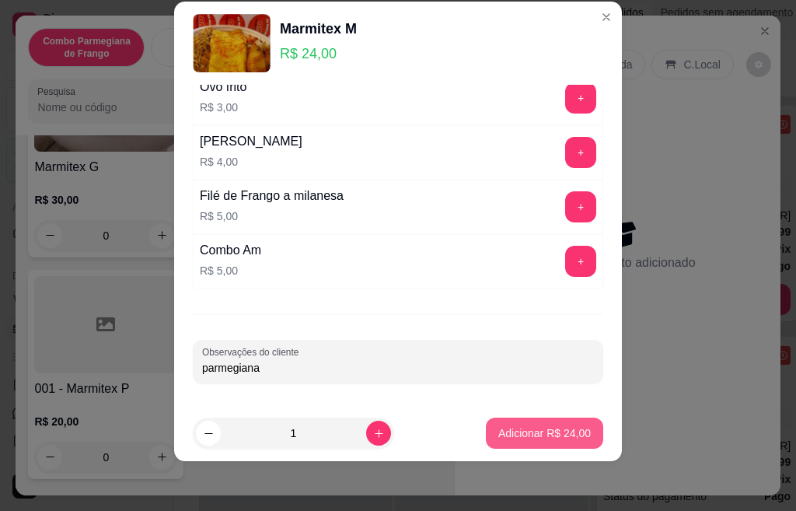
type input "parmegiana"
click at [535, 435] on p "Adicionar R$ 24,00" at bounding box center [544, 433] width 93 height 16
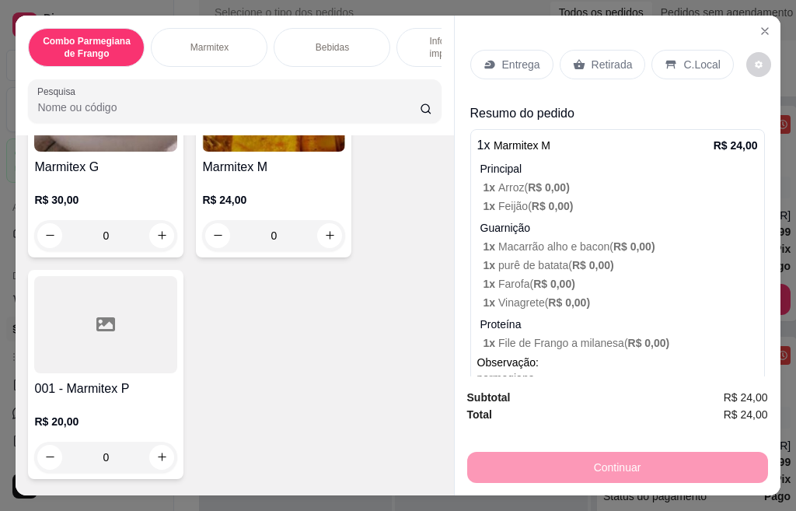
click at [604, 57] on p "Retirada" at bounding box center [612, 65] width 41 height 16
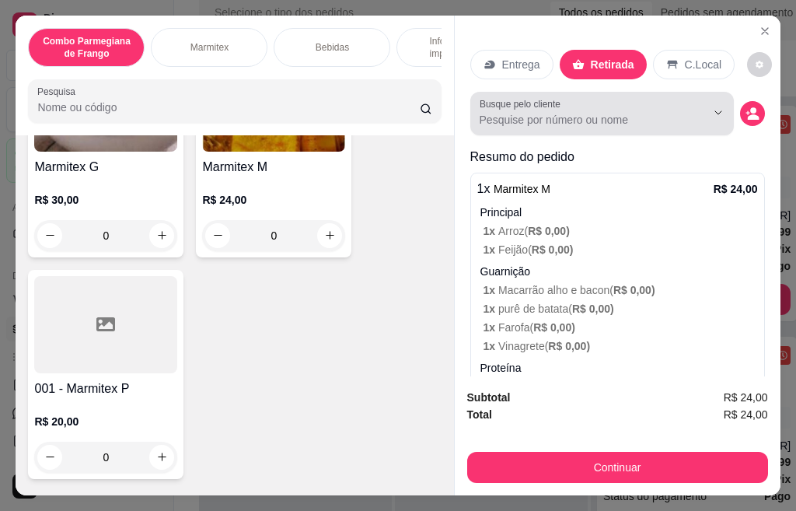
click at [748, 106] on div "Entrega Retirada C.Local Busque pelo cliente Resumo do pedido 1 x Marmitex M R$…" at bounding box center [618, 196] width 326 height 361
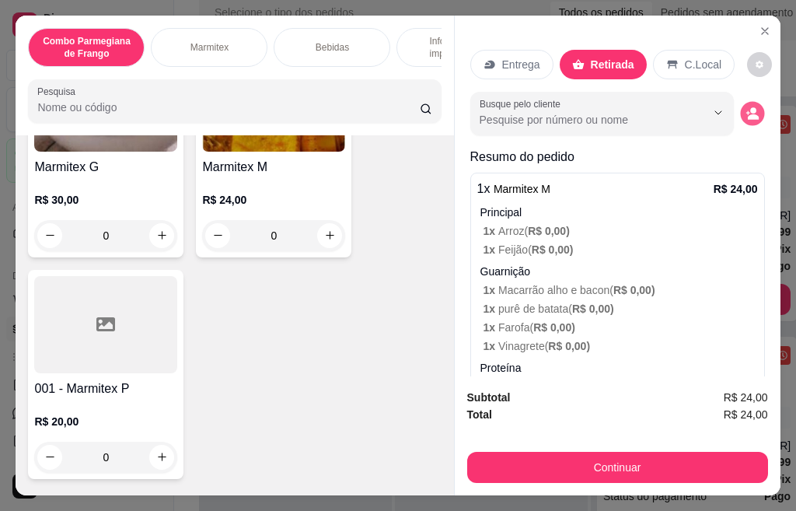
click at [750, 107] on circle "decrease-product-quantity" at bounding box center [753, 110] width 6 height 6
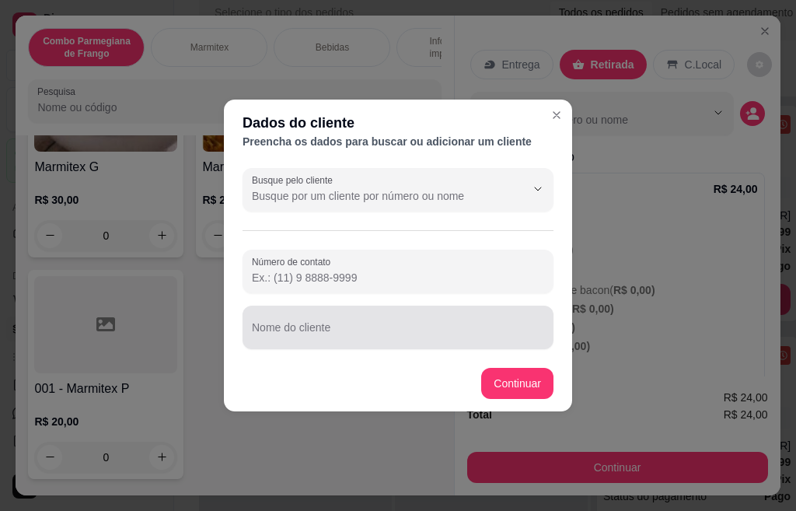
click at [330, 335] on input "Nome do cliente" at bounding box center [398, 334] width 292 height 16
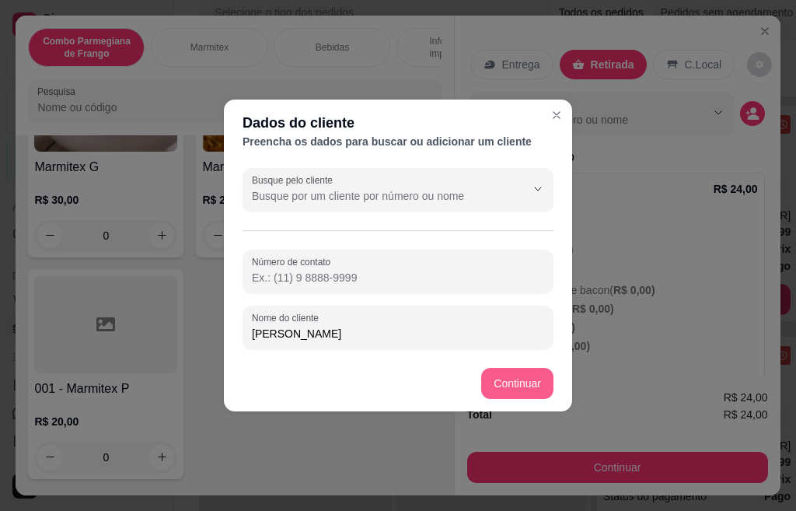
type input "[PERSON_NAME]"
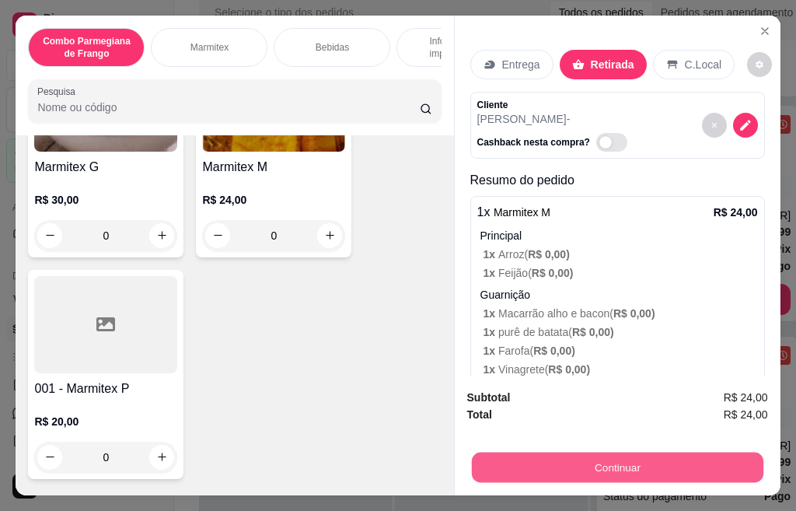
click at [564, 455] on button "Continuar" at bounding box center [617, 467] width 292 height 30
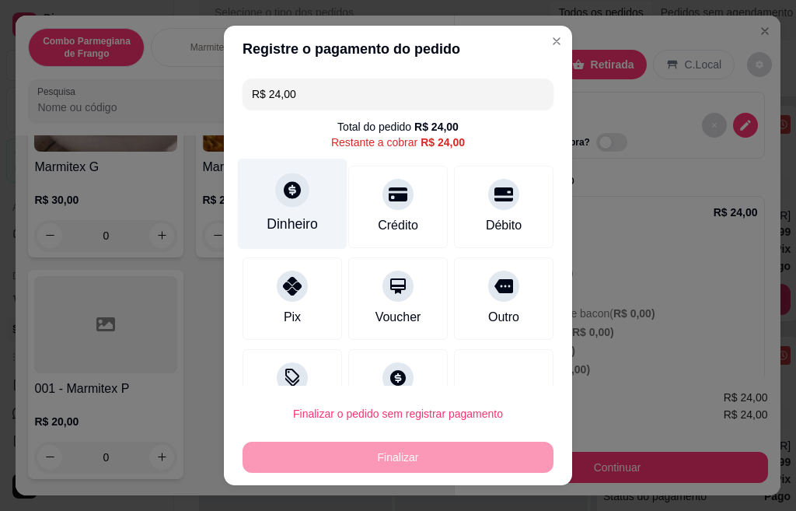
click at [260, 204] on div "Dinheiro" at bounding box center [293, 204] width 110 height 91
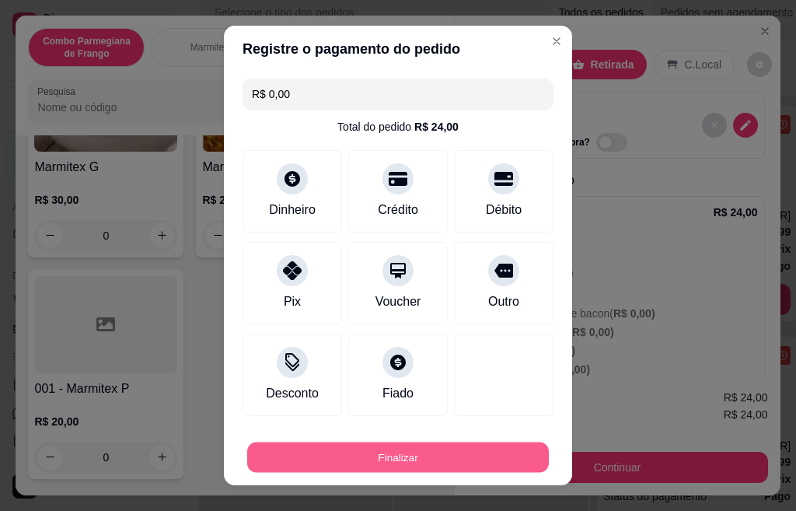
click at [431, 454] on button "Finalizar" at bounding box center [398, 457] width 302 height 30
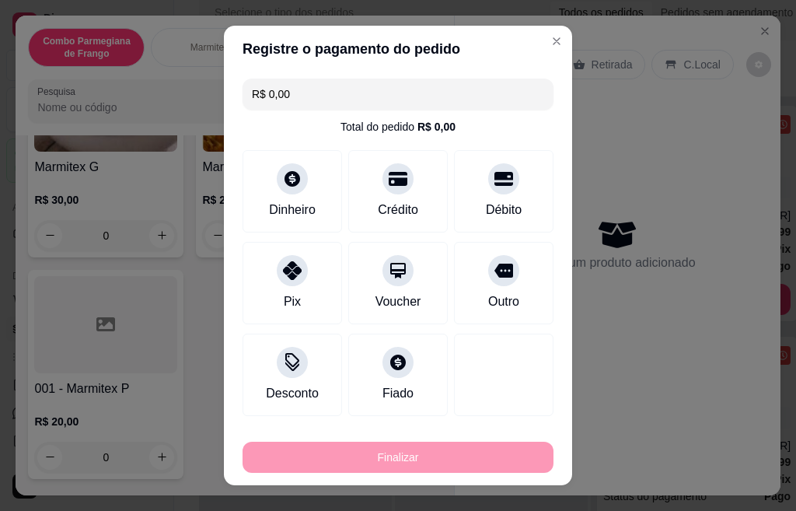
type input "-R$ 24,00"
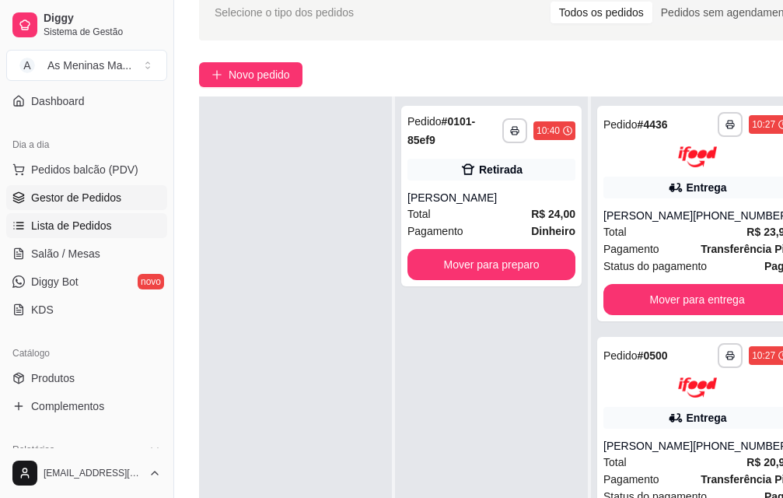
scroll to position [155, 0]
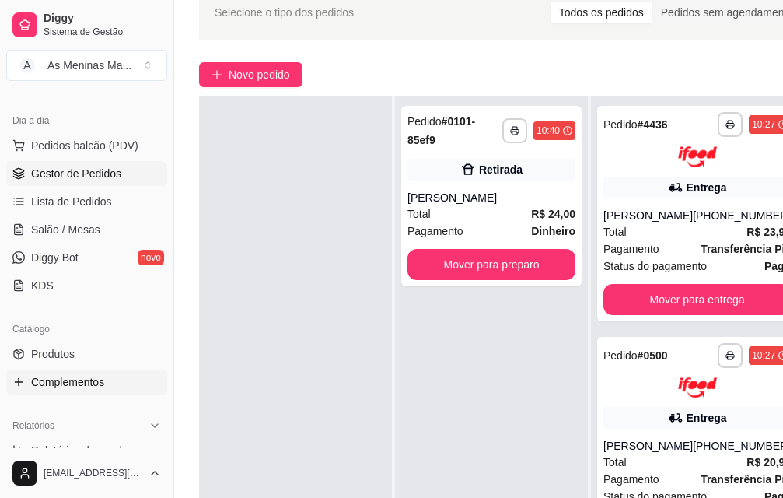
click at [67, 386] on span "Complementos" at bounding box center [67, 382] width 73 height 16
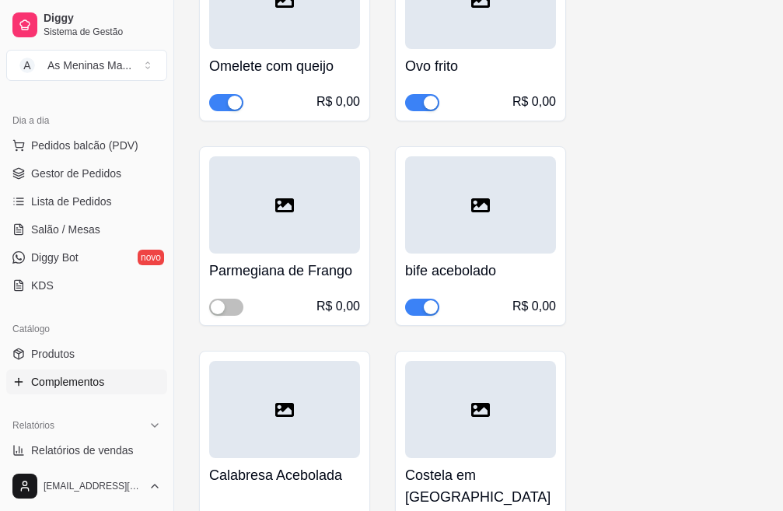
scroll to position [2254, 0]
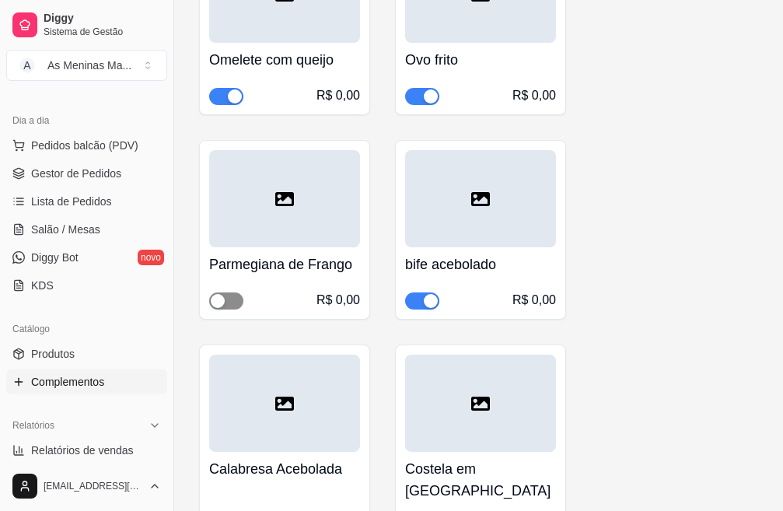
click at [218, 302] on div "button" at bounding box center [218, 301] width 14 height 14
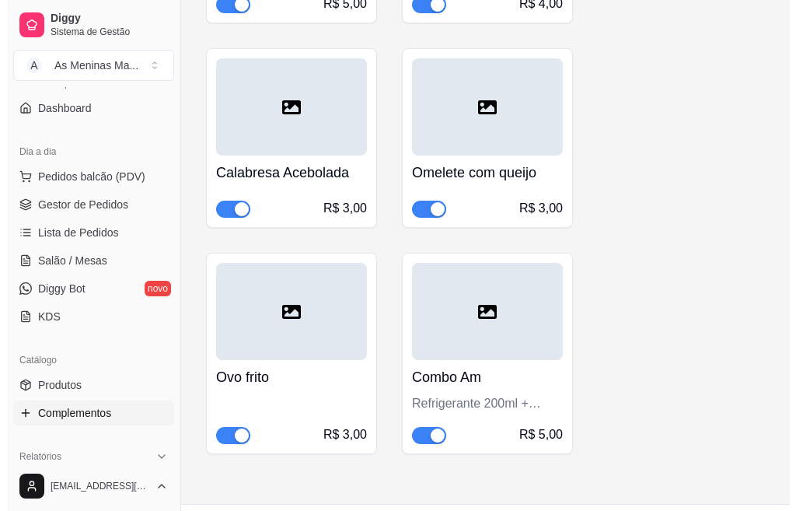
scroll to position [78, 0]
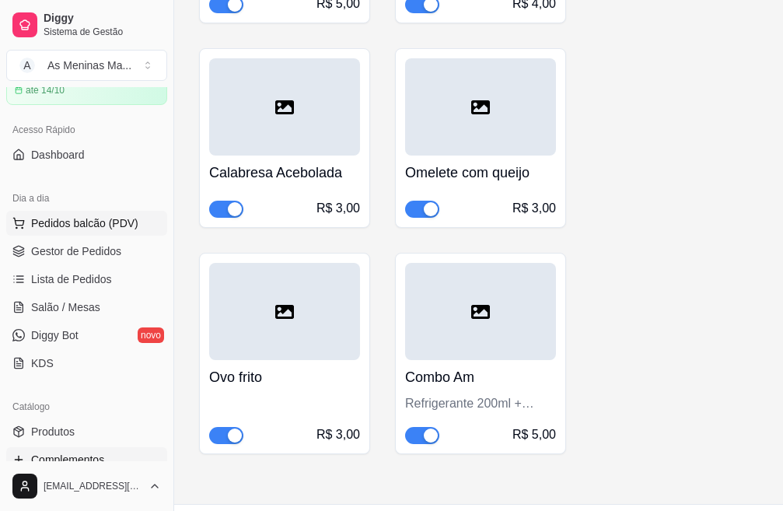
click at [111, 232] on button "Pedidos balcão (PDV)" at bounding box center [86, 223] width 161 height 25
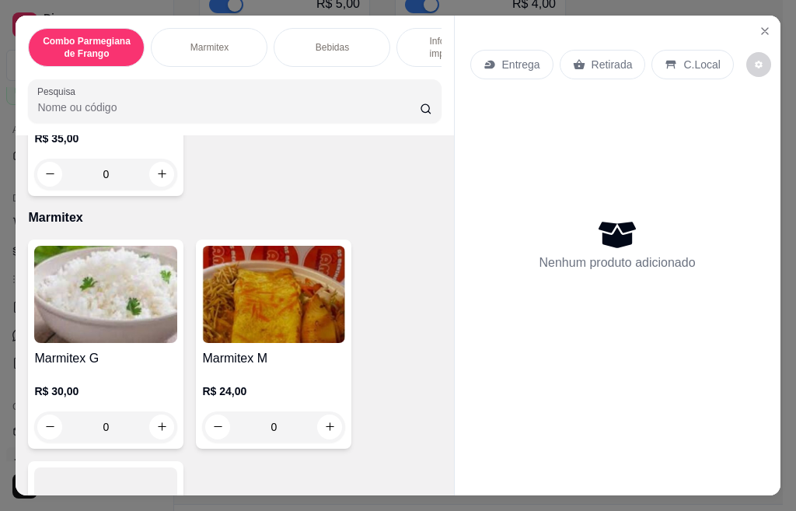
scroll to position [544, 0]
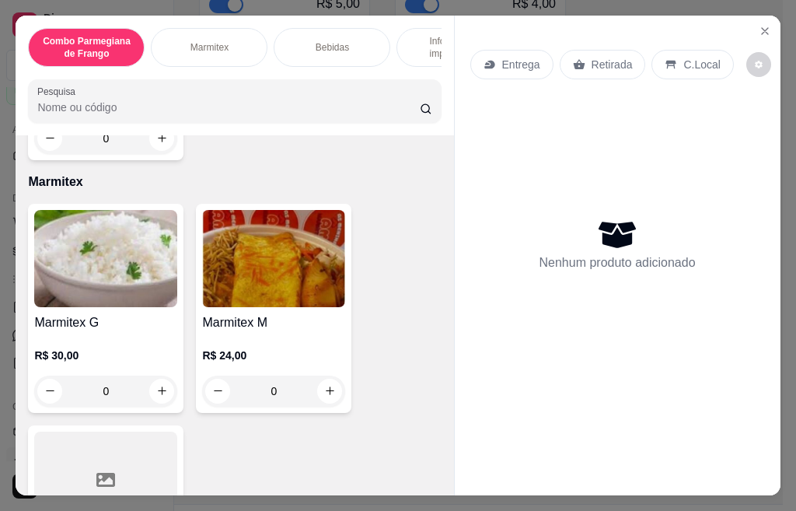
click at [259, 316] on div "Marmitex M R$ 24,00 0" at bounding box center [273, 308] width 155 height 209
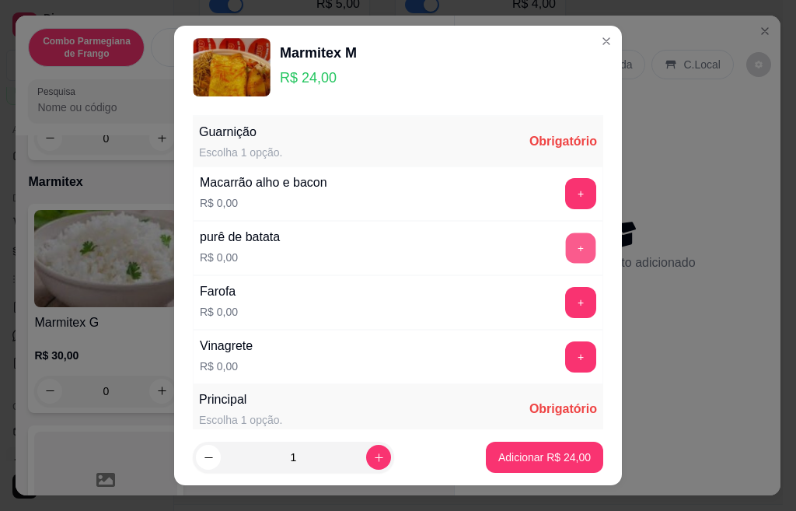
click at [566, 243] on button "+" at bounding box center [581, 247] width 30 height 30
click at [565, 195] on button "+" at bounding box center [580, 193] width 31 height 31
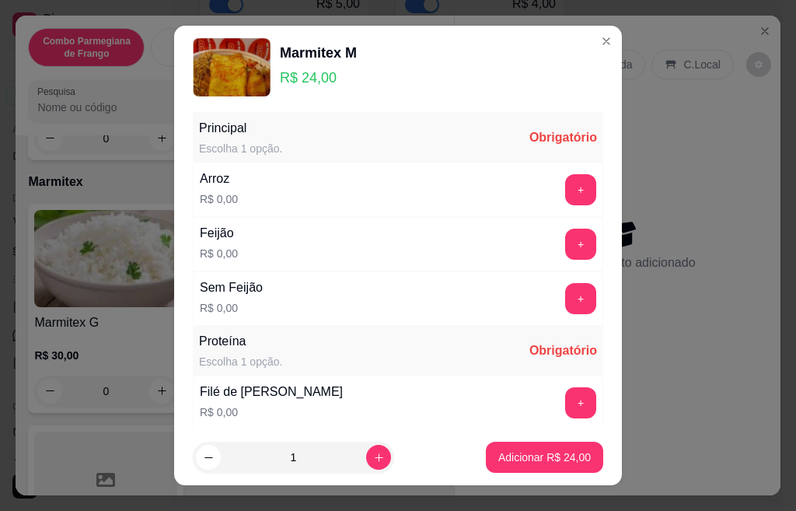
scroll to position [311, 0]
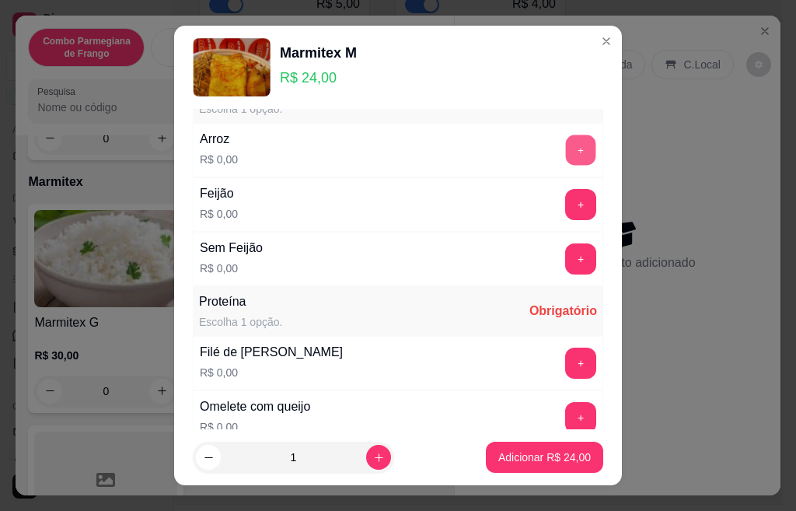
click at [566, 150] on button "+" at bounding box center [581, 149] width 30 height 30
click at [565, 213] on button "+" at bounding box center [580, 204] width 31 height 31
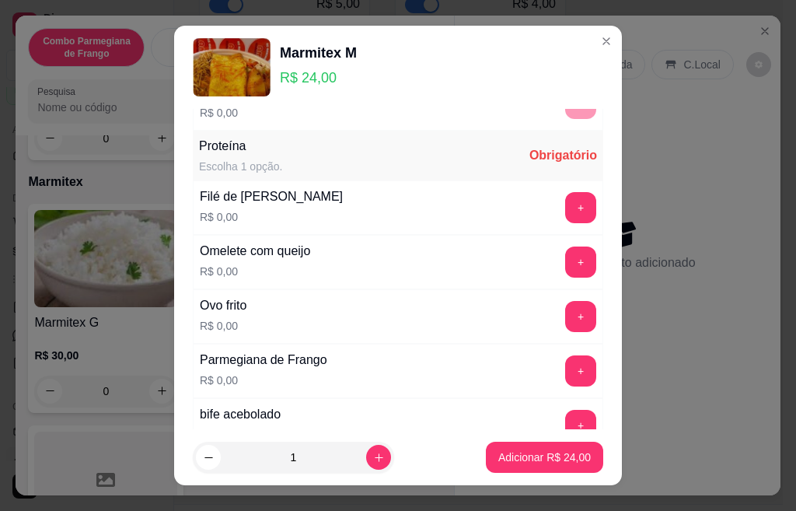
scroll to position [544, 0]
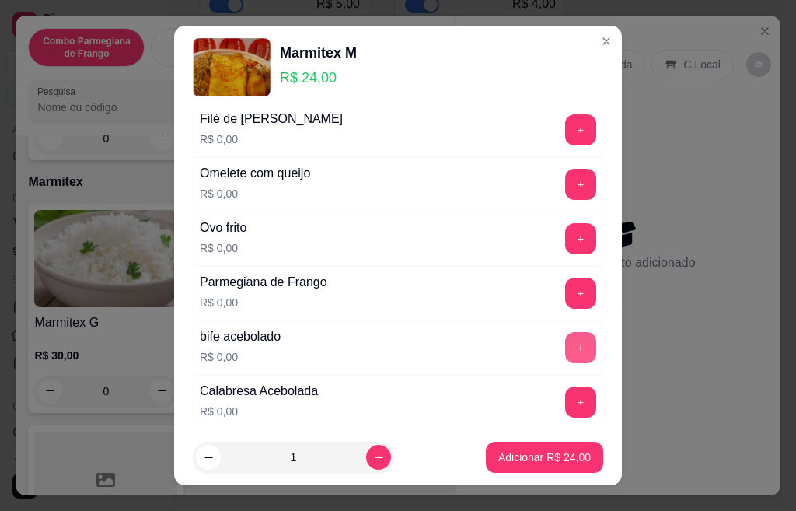
click at [565, 343] on button "+" at bounding box center [580, 347] width 31 height 31
click at [566, 293] on button "+" at bounding box center [581, 293] width 30 height 30
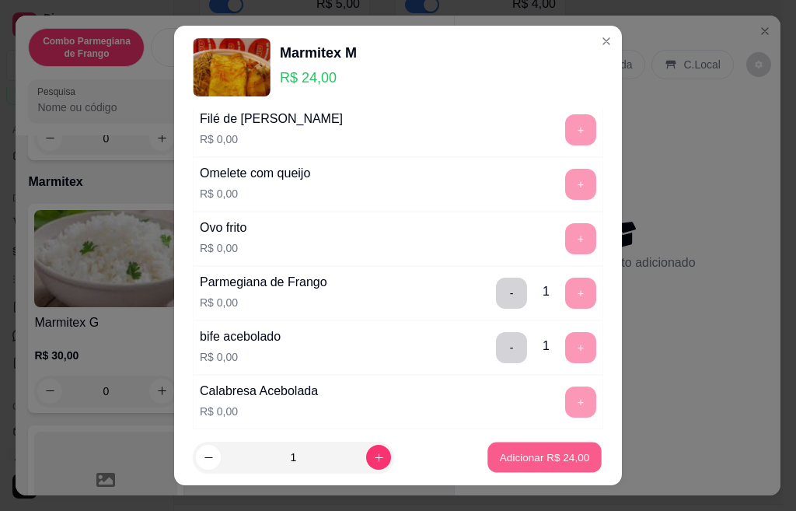
click at [536, 463] on p "Adicionar R$ 24,00" at bounding box center [545, 456] width 90 height 15
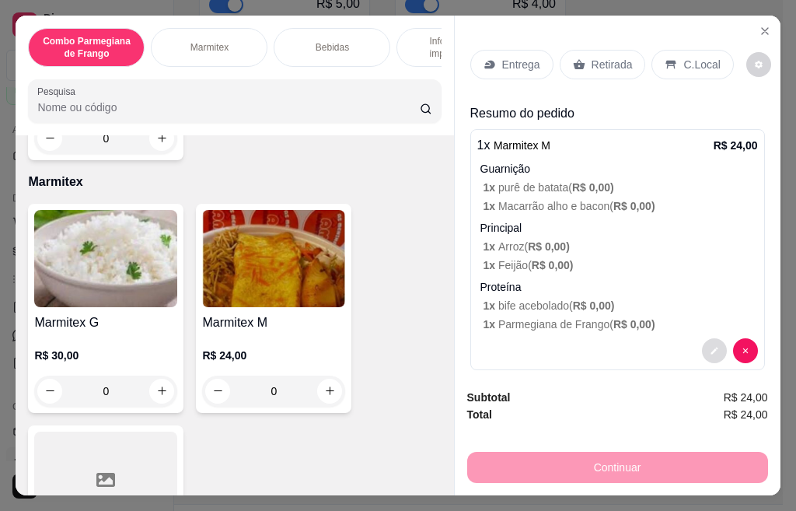
click at [702, 346] on button "decrease-product-quantity" at bounding box center [714, 350] width 25 height 25
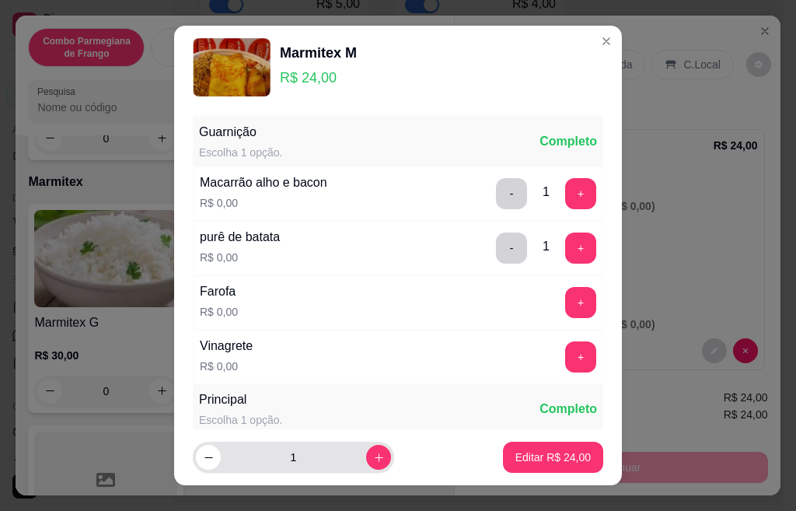
click at [339, 453] on input "1" at bounding box center [293, 457] width 145 height 31
click at [373, 455] on icon "increase-product-quantity" at bounding box center [379, 458] width 12 height 12
type input "2"
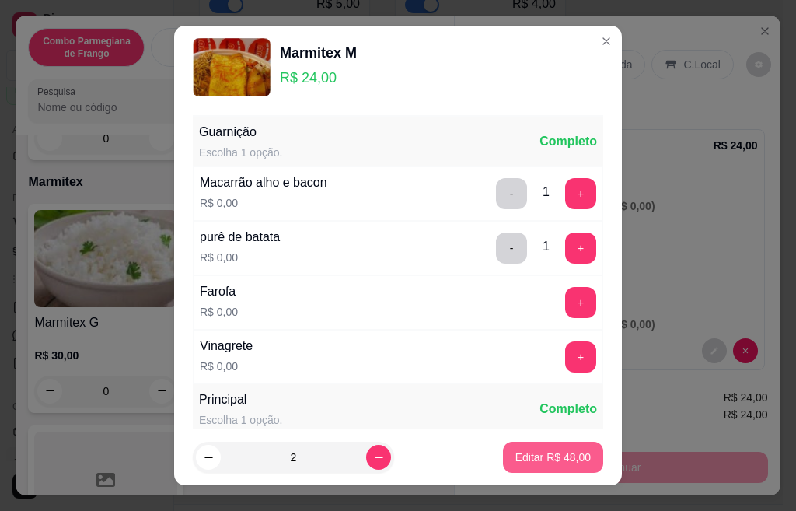
click at [525, 454] on p "Editar R$ 48,00" at bounding box center [552, 457] width 75 height 16
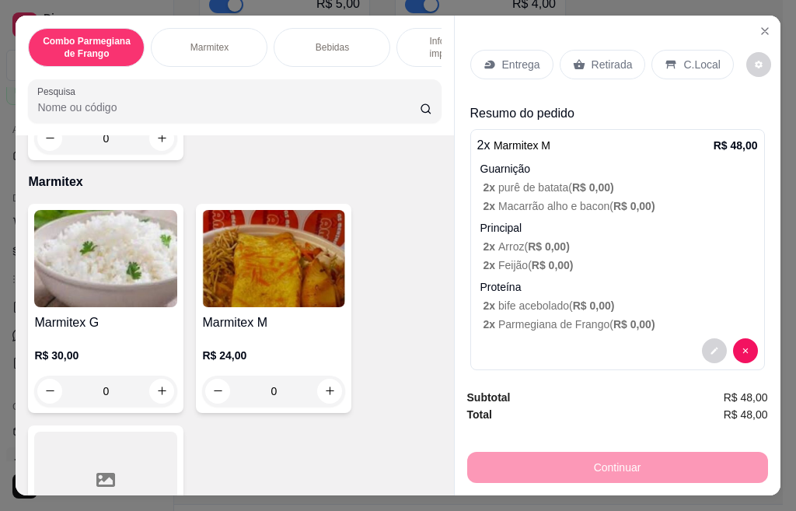
click at [523, 68] on div "Entrega" at bounding box center [511, 65] width 83 height 30
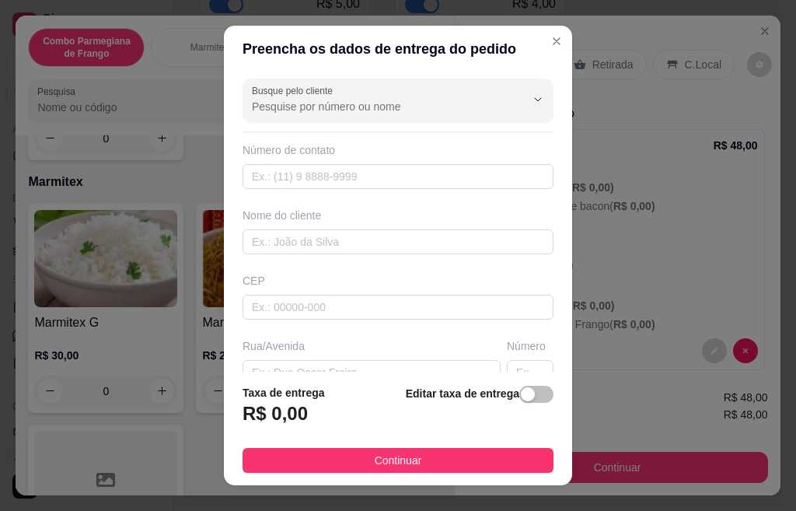
drag, startPoint x: 377, startPoint y: 124, endPoint x: 377, endPoint y: 97, distance: 26.4
click at [377, 123] on div "Busque pelo cliente Número de contato Nome do cliente CEP Rua/[GEOGRAPHIC_DATA]" at bounding box center [398, 221] width 348 height 299
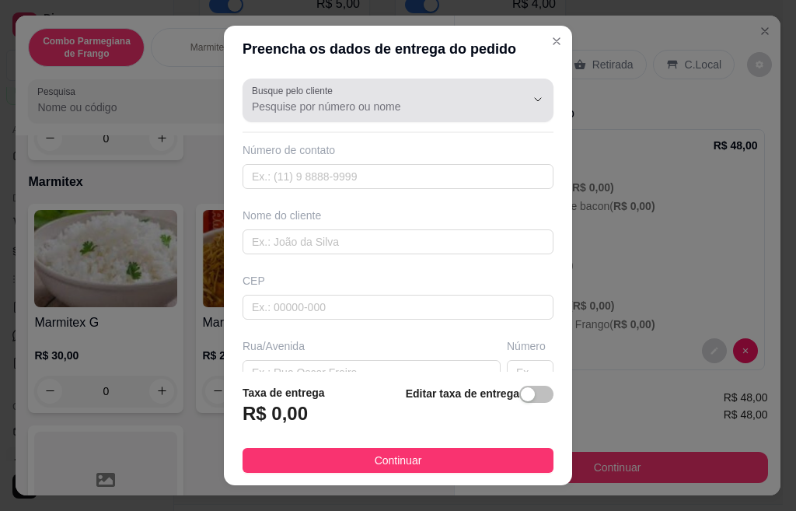
click at [377, 97] on div at bounding box center [398, 100] width 292 height 31
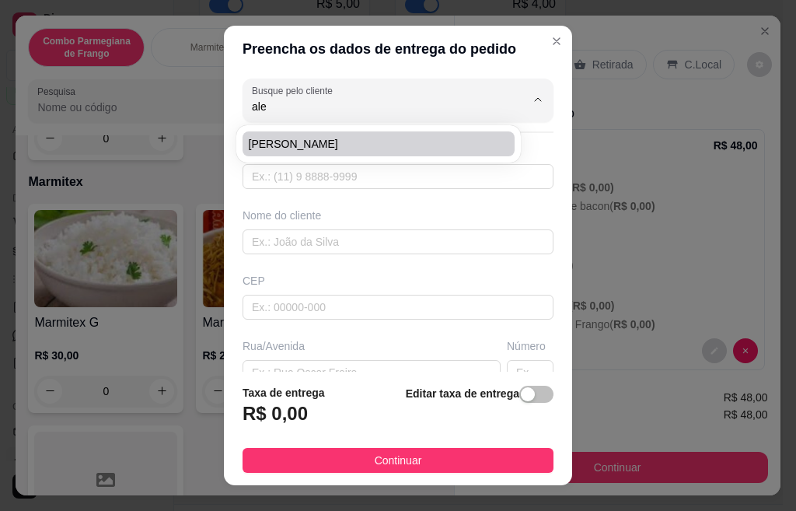
click at [323, 148] on span "[PERSON_NAME]" at bounding box center [371, 144] width 244 height 16
type input "[PERSON_NAME]"
type input "19993663615"
type input "[PERSON_NAME]"
type input "Rua [PERSON_NAME]"
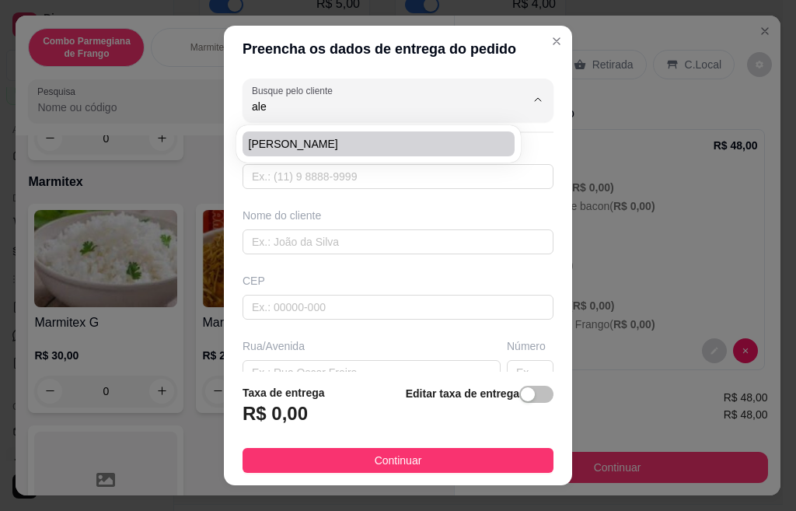
type input "320"
type input "[GEOGRAPHIC_DATA]"
type input "sbo"
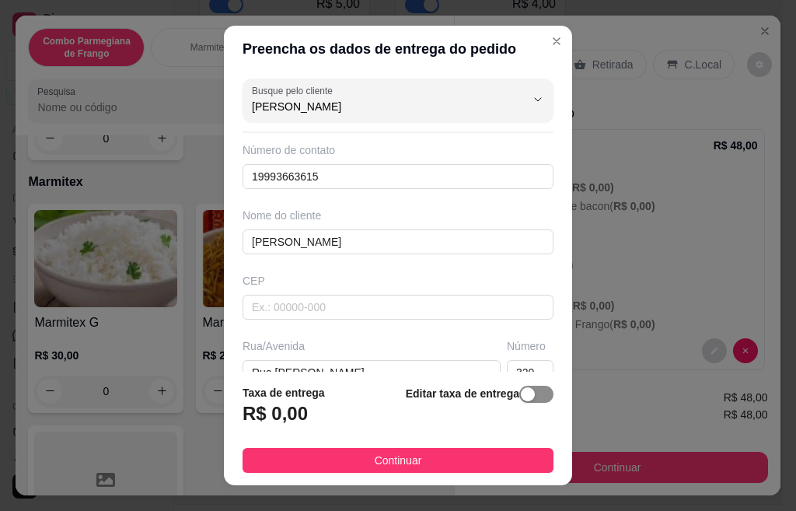
type input "[PERSON_NAME]"
click at [521, 396] on div "button" at bounding box center [528, 394] width 14 height 14
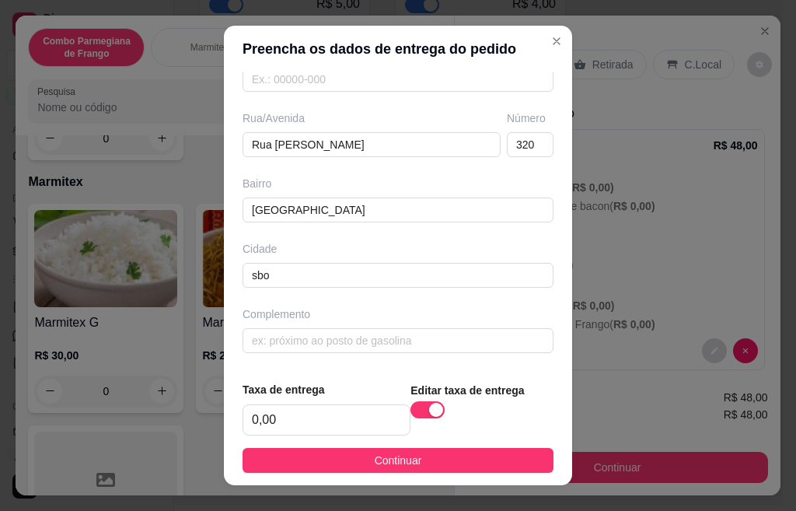
scroll to position [24, 0]
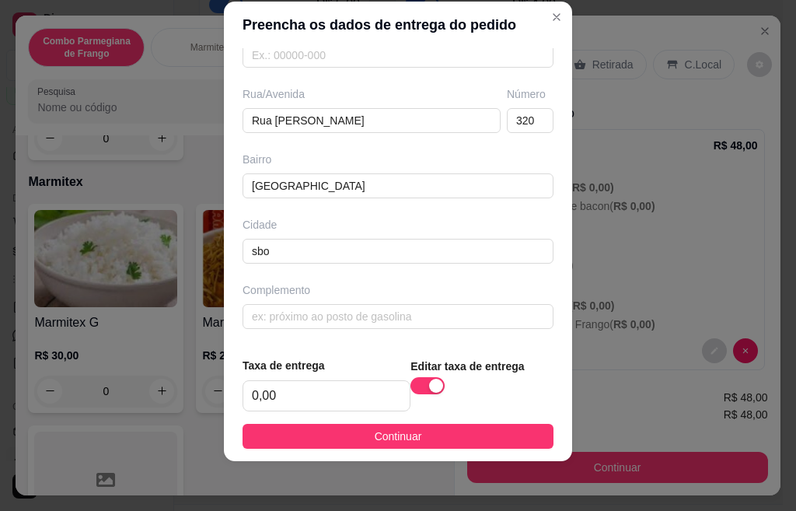
click at [312, 417] on footer "Taxa de entrega 0,00 Editar taxa de entrega Continuar" at bounding box center [398, 402] width 348 height 117
click at [313, 384] on input "0,00" at bounding box center [326, 396] width 166 height 30
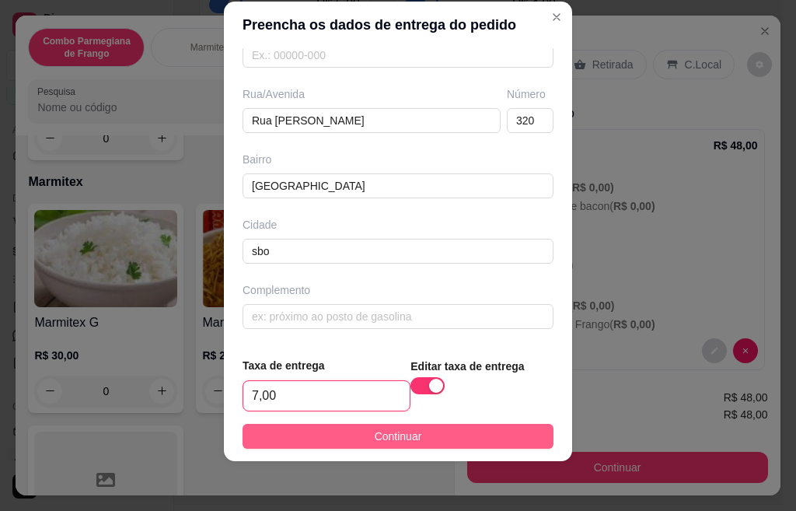
type input "7,00"
click at [438, 447] on button "Continuar" at bounding box center [398, 436] width 311 height 25
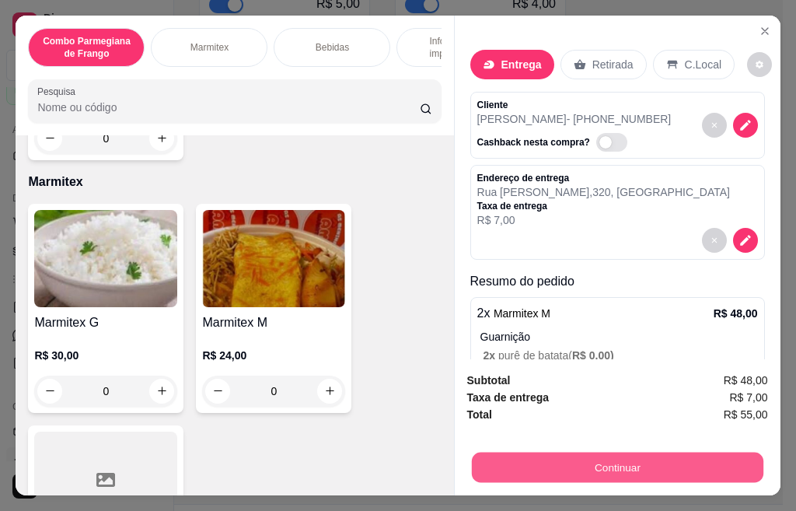
click at [585, 459] on button "Continuar" at bounding box center [617, 467] width 292 height 30
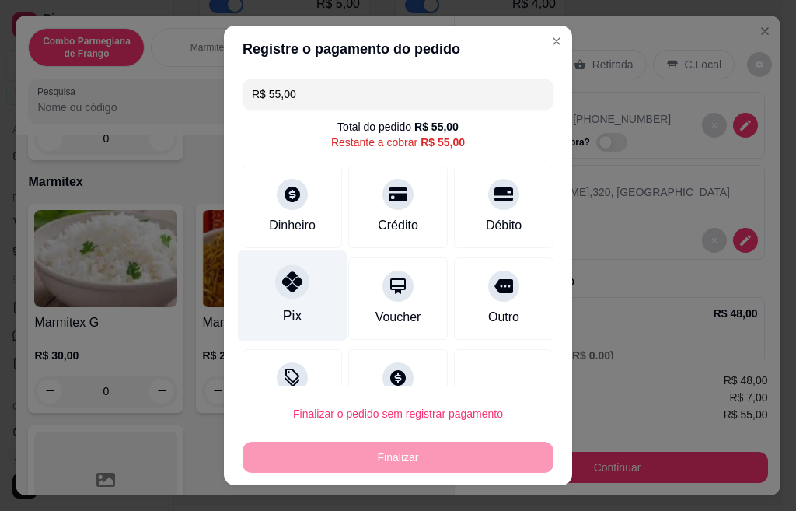
click at [283, 313] on div "Pix" at bounding box center [292, 316] width 19 height 20
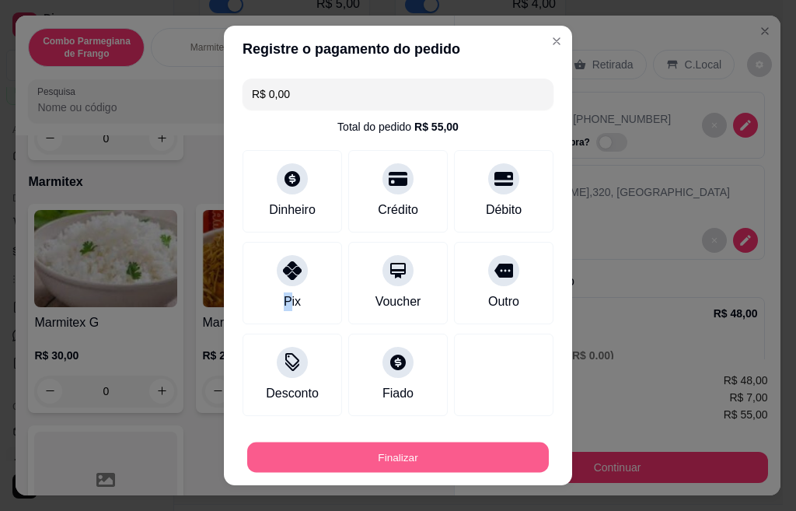
click at [393, 452] on button "Finalizar" at bounding box center [398, 457] width 302 height 30
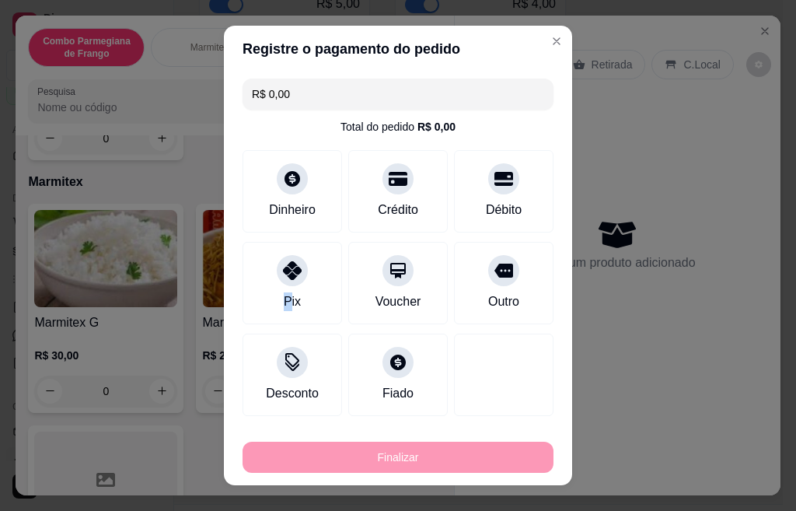
type input "-R$ 55,00"
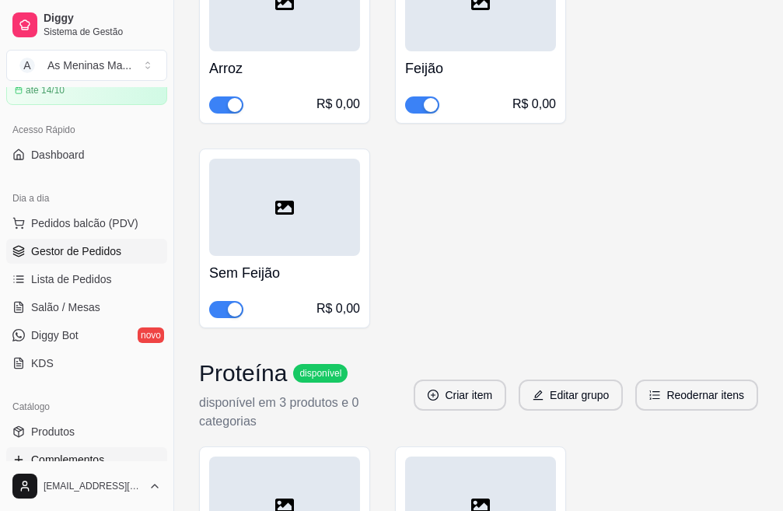
scroll to position [1496, 0]
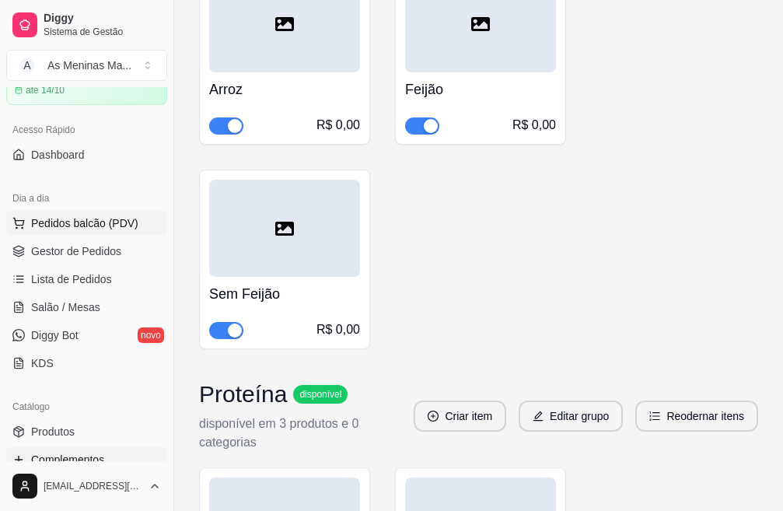
click at [101, 220] on span "Pedidos balcão (PDV)" at bounding box center [84, 223] width 107 height 16
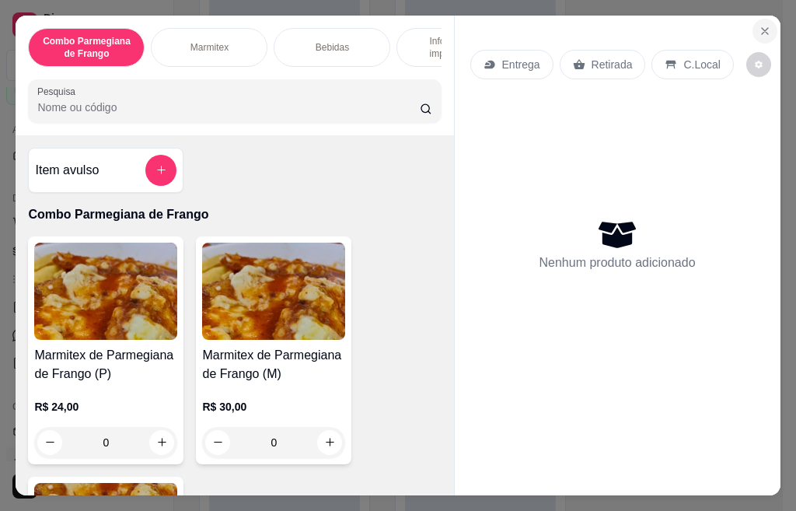
click at [753, 21] on button "Close" at bounding box center [765, 31] width 25 height 25
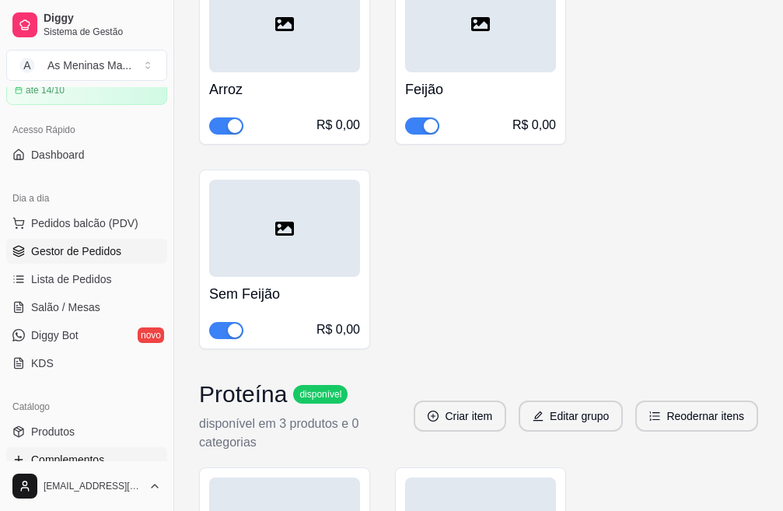
click at [68, 242] on link "Gestor de Pedidos" at bounding box center [86, 251] width 161 height 25
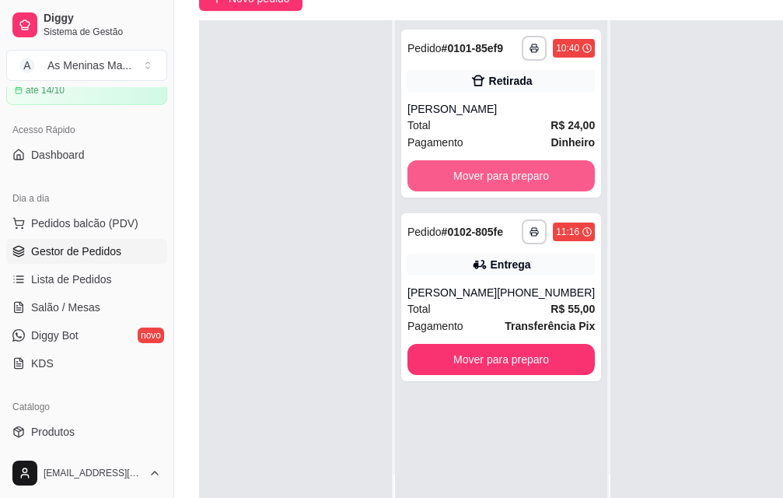
scroll to position [155, 0]
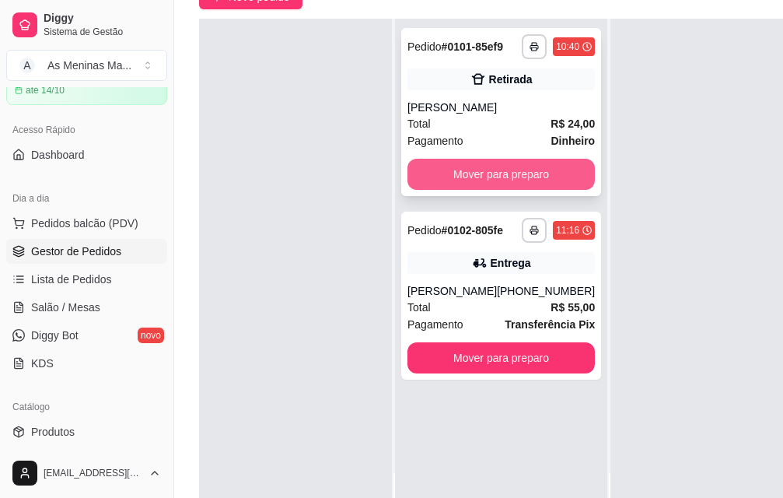
click at [451, 172] on button "Mover para preparo" at bounding box center [500, 174] width 187 height 31
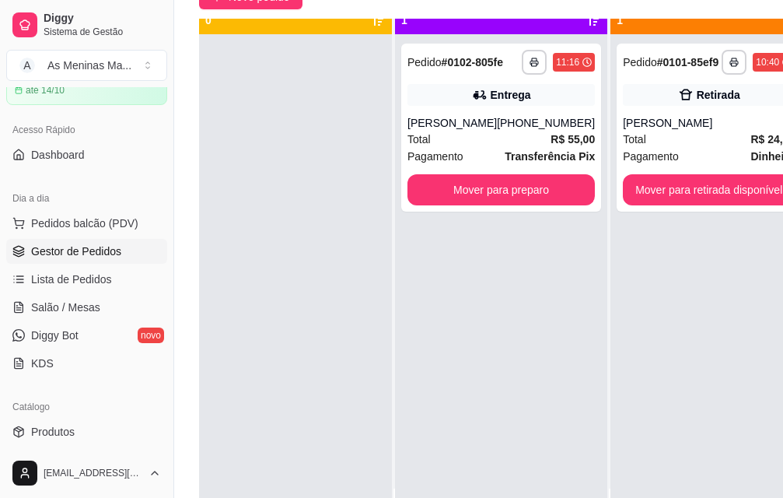
scroll to position [0, 0]
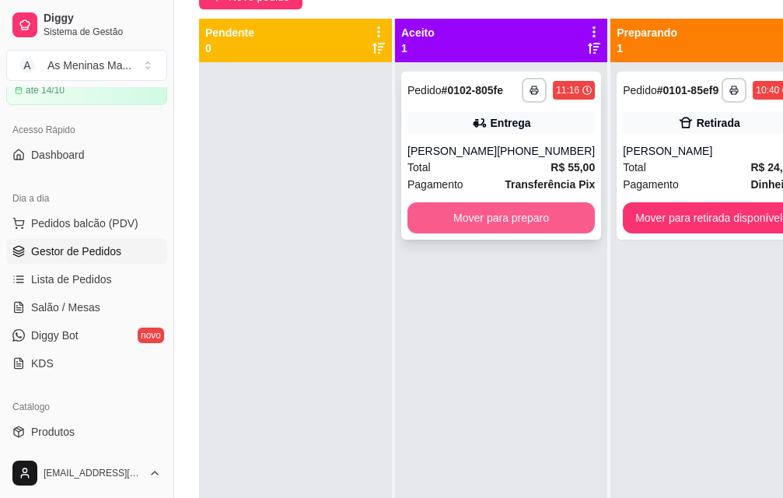
click at [477, 232] on button "Mover para preparo" at bounding box center [500, 217] width 187 height 31
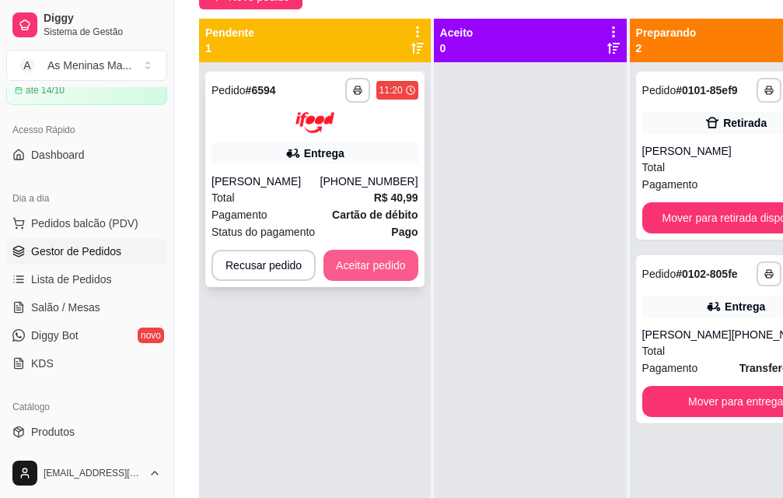
click at [354, 270] on button "Aceitar pedido" at bounding box center [370, 265] width 95 height 31
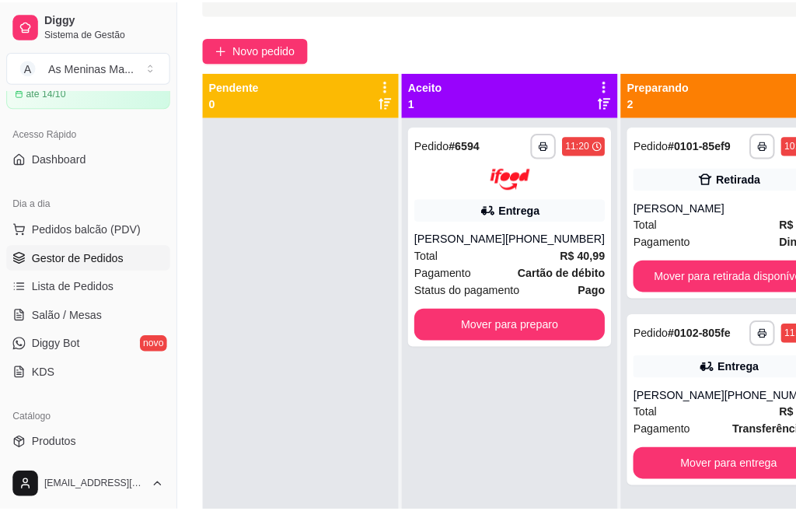
scroll to position [78, 0]
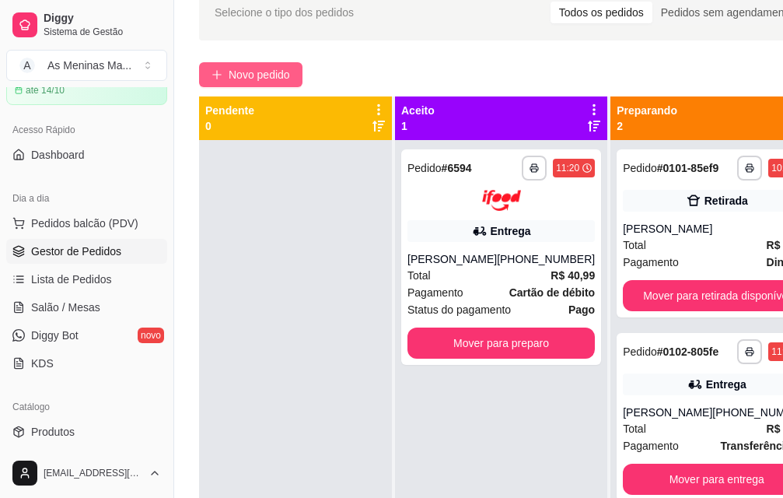
click at [257, 79] on span "Novo pedido" at bounding box center [259, 74] width 61 height 17
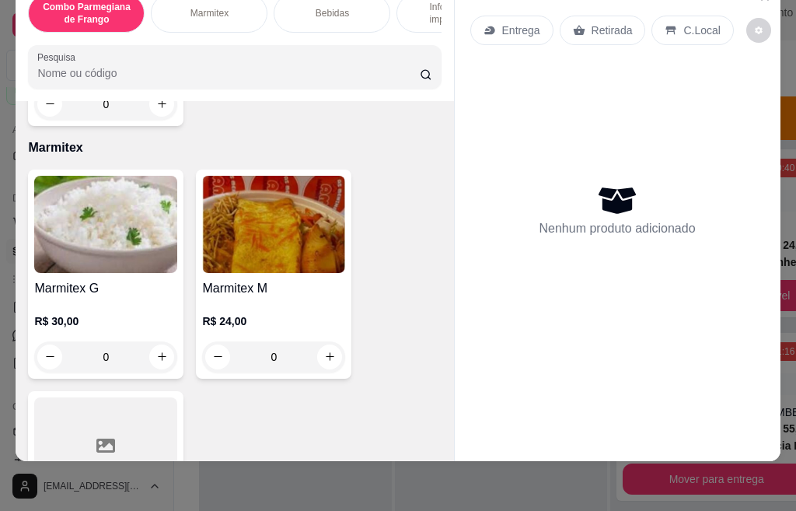
scroll to position [700, 0]
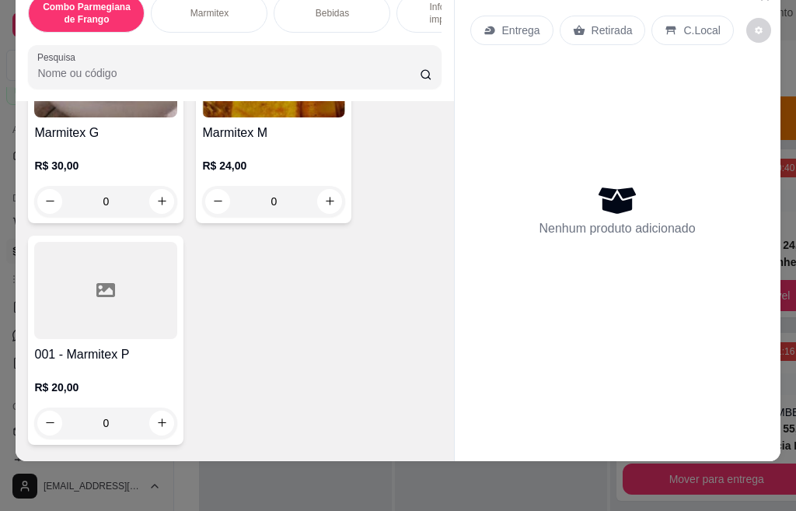
click at [76, 297] on div at bounding box center [105, 290] width 143 height 97
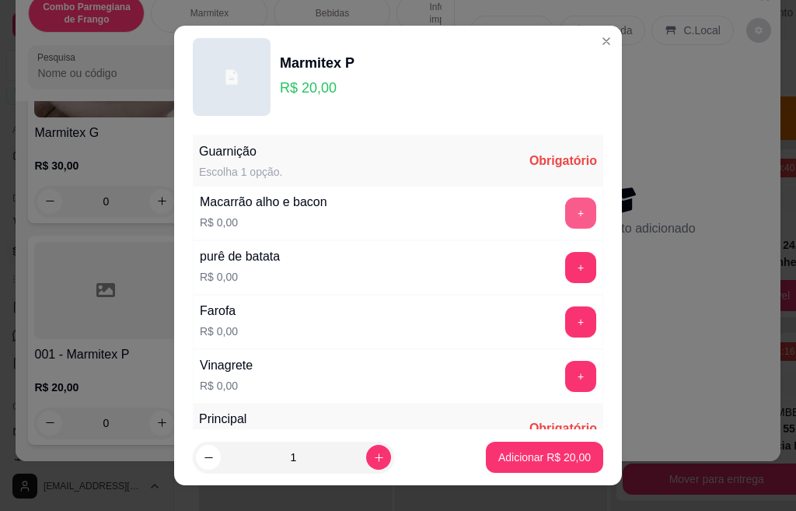
click at [565, 221] on button "+" at bounding box center [580, 212] width 31 height 31
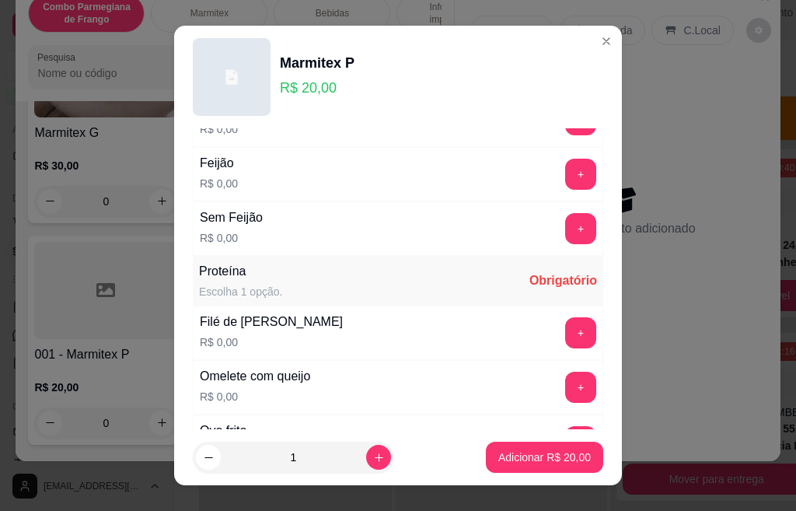
scroll to position [311, 0]
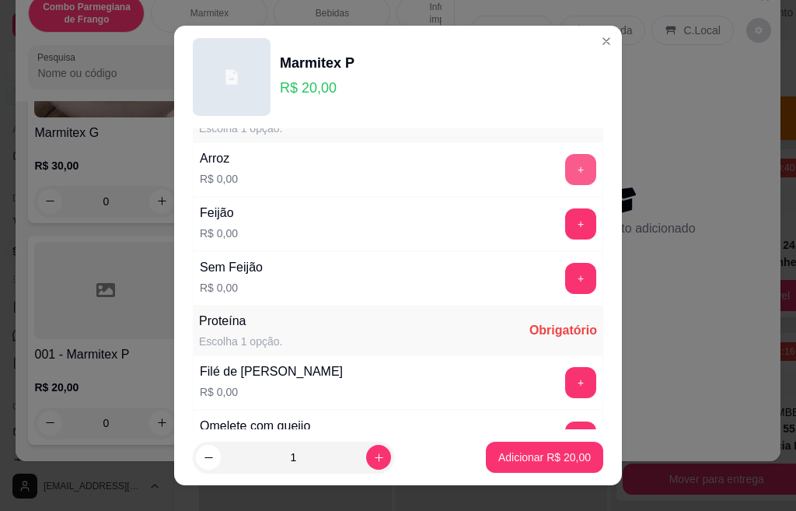
click at [565, 176] on button "+" at bounding box center [580, 169] width 31 height 31
click at [566, 218] on button "+" at bounding box center [581, 223] width 30 height 30
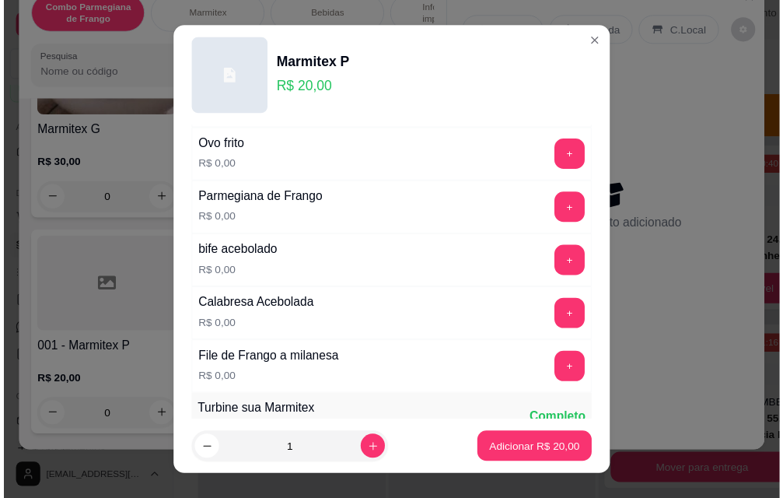
scroll to position [622, 0]
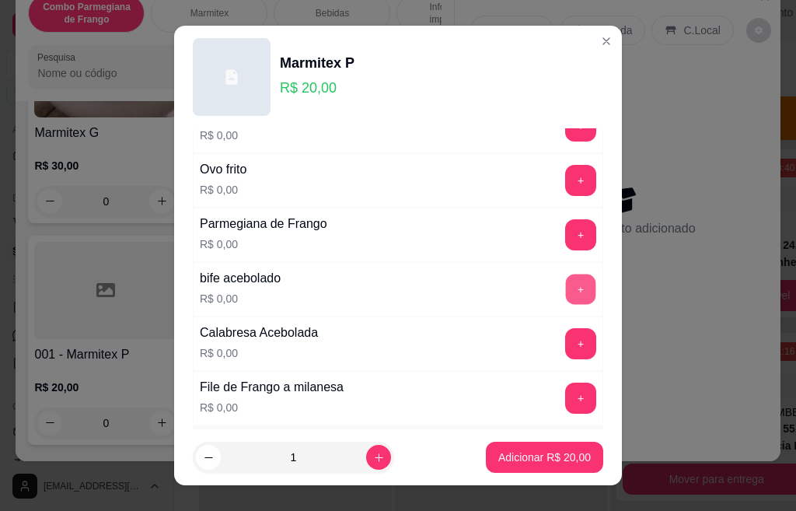
click at [566, 290] on button "+" at bounding box center [581, 289] width 30 height 30
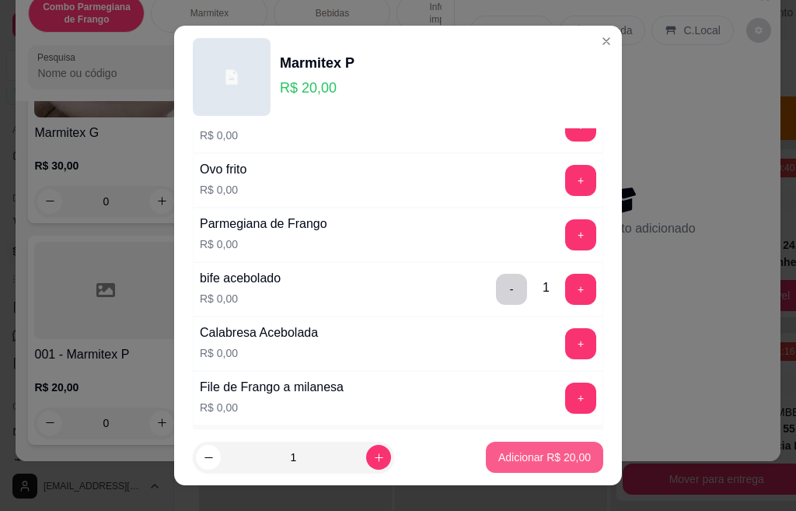
click at [531, 464] on p "Adicionar R$ 20,00" at bounding box center [544, 457] width 93 height 16
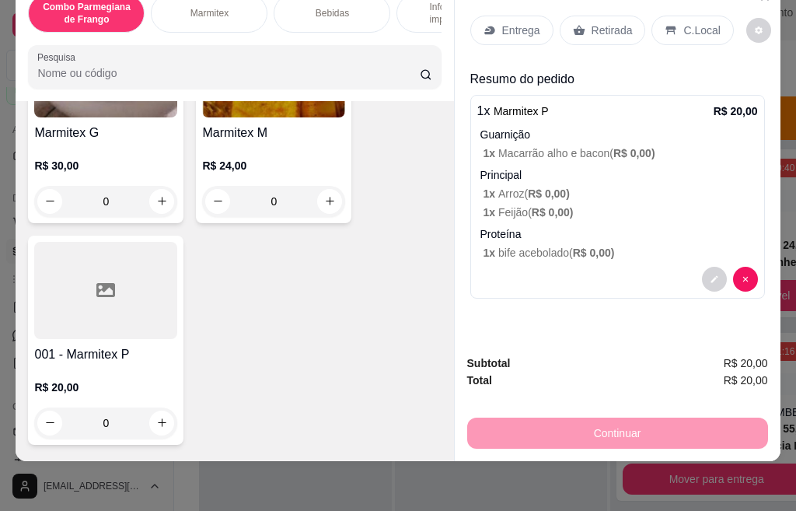
click at [593, 24] on p "Retirada" at bounding box center [612, 31] width 41 height 16
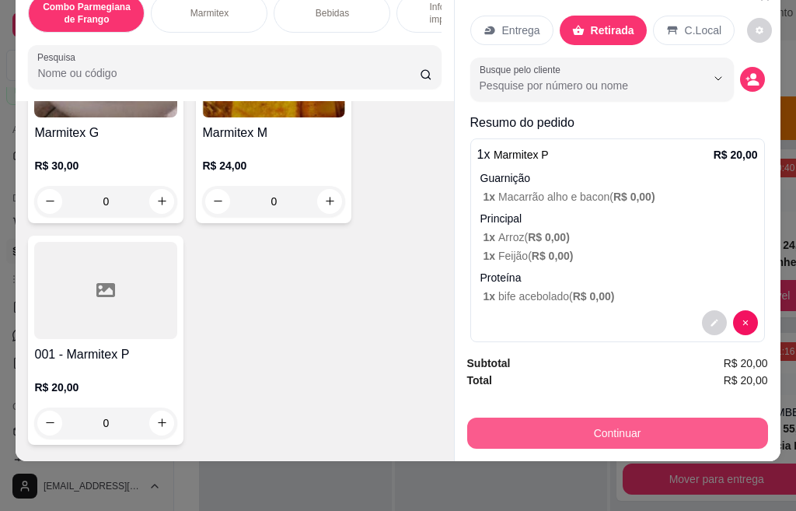
click at [609, 417] on button "Continuar" at bounding box center [617, 432] width 301 height 31
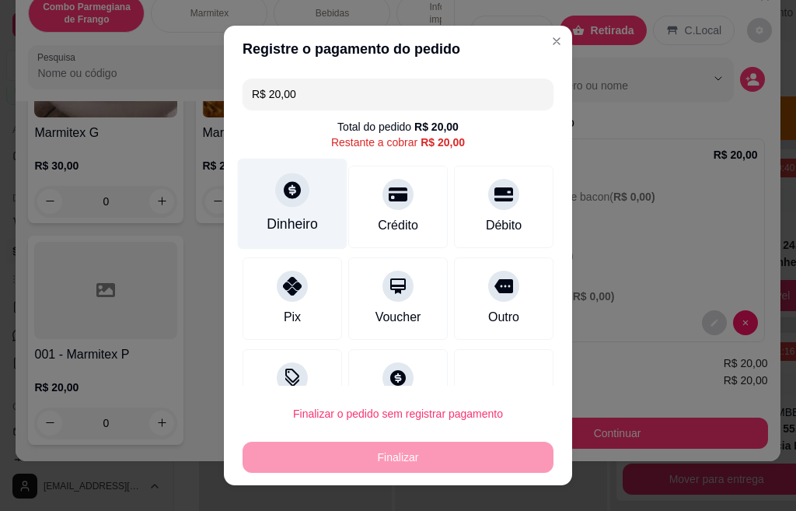
click at [288, 198] on icon at bounding box center [292, 189] width 17 height 17
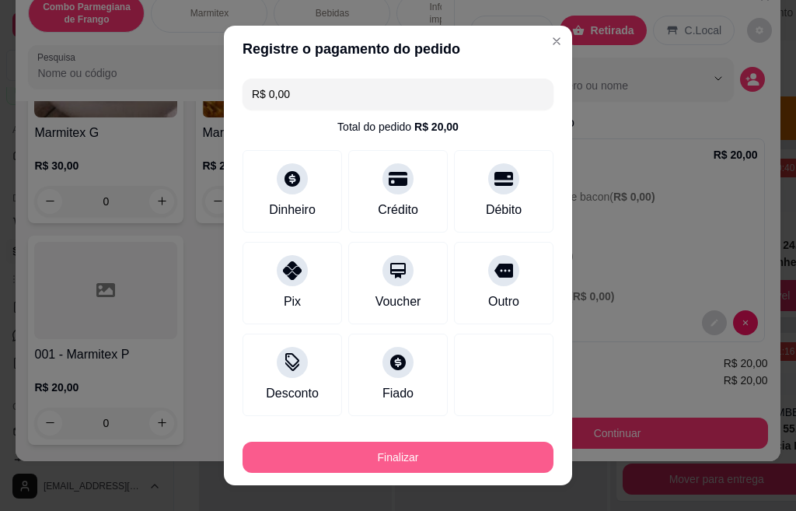
click at [328, 466] on button "Finalizar" at bounding box center [398, 457] width 311 height 31
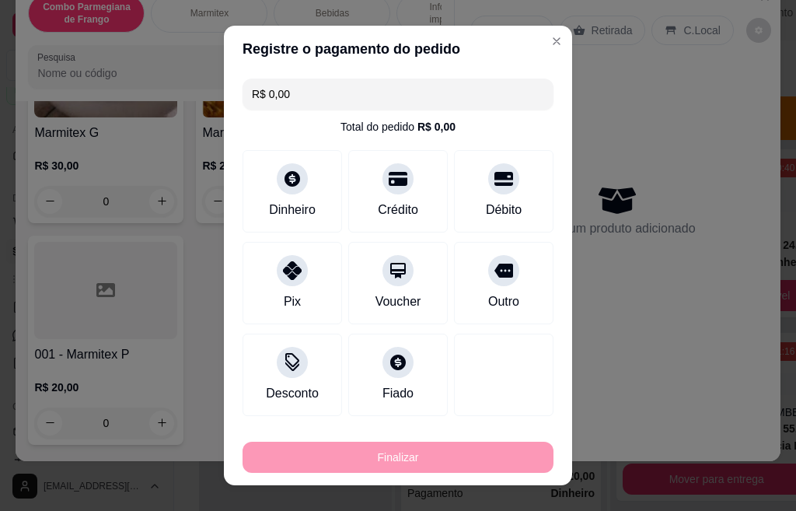
type input "-R$ 20,00"
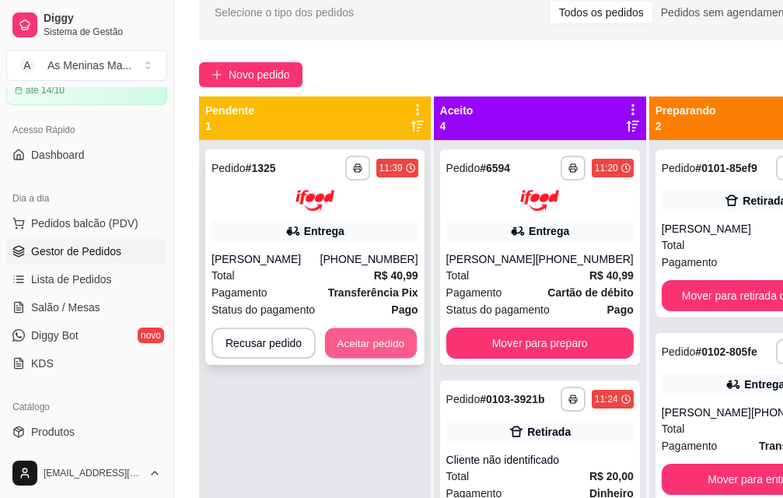
click at [333, 347] on button "Aceitar pedido" at bounding box center [371, 342] width 92 height 30
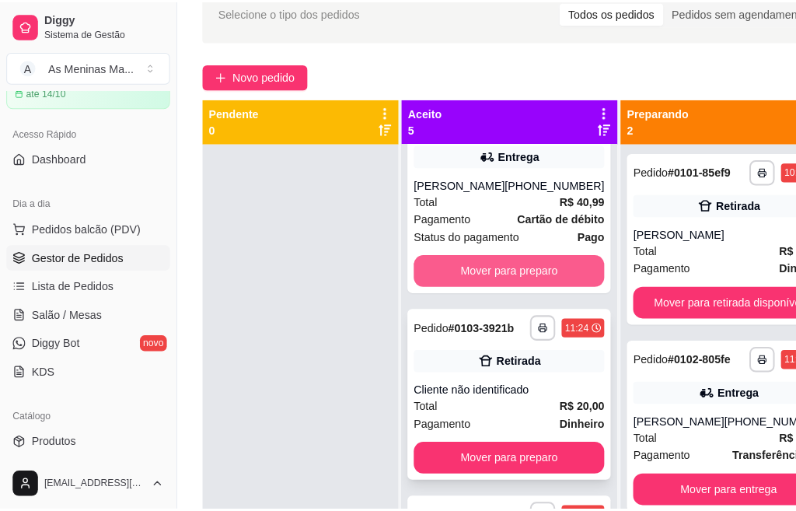
scroll to position [544, 0]
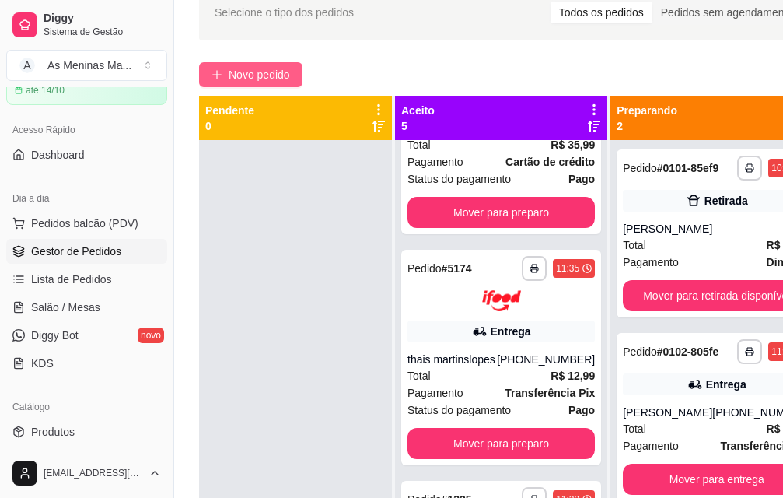
click at [267, 71] on span "Novo pedido" at bounding box center [259, 74] width 61 height 17
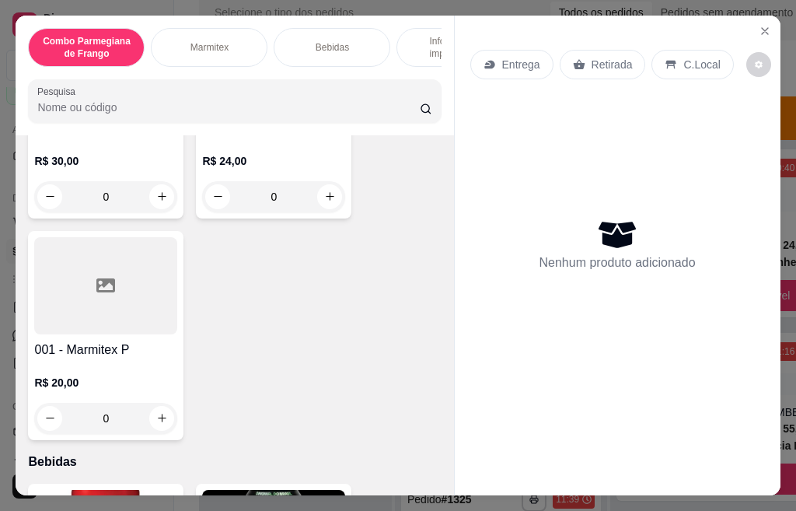
scroll to position [622, 0]
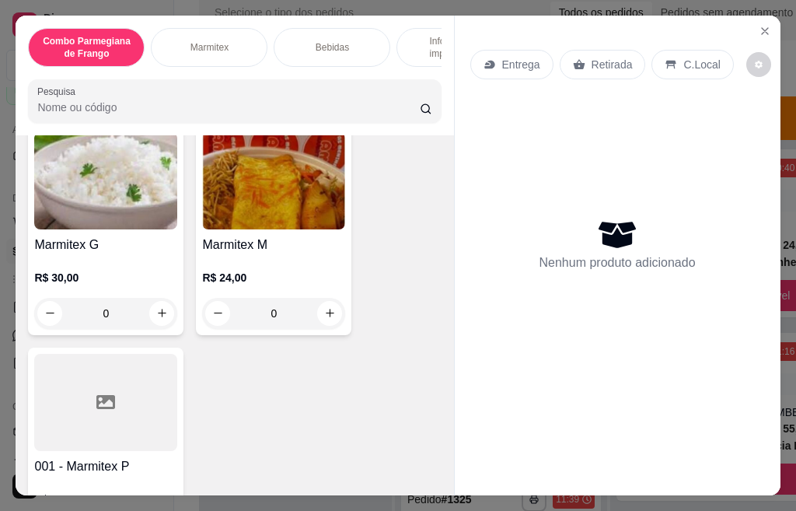
click at [250, 269] on div "R$ 24,00 0" at bounding box center [273, 291] width 143 height 75
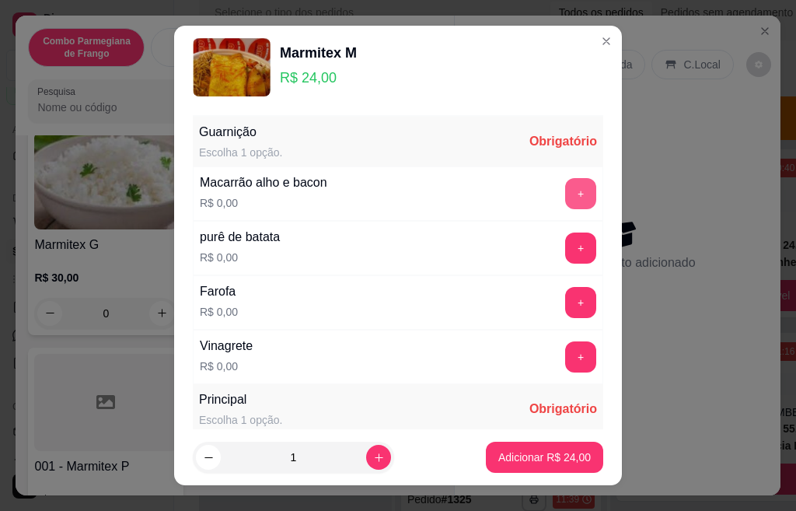
click at [565, 199] on button "+" at bounding box center [580, 193] width 31 height 31
click at [565, 249] on button "+" at bounding box center [580, 247] width 31 height 31
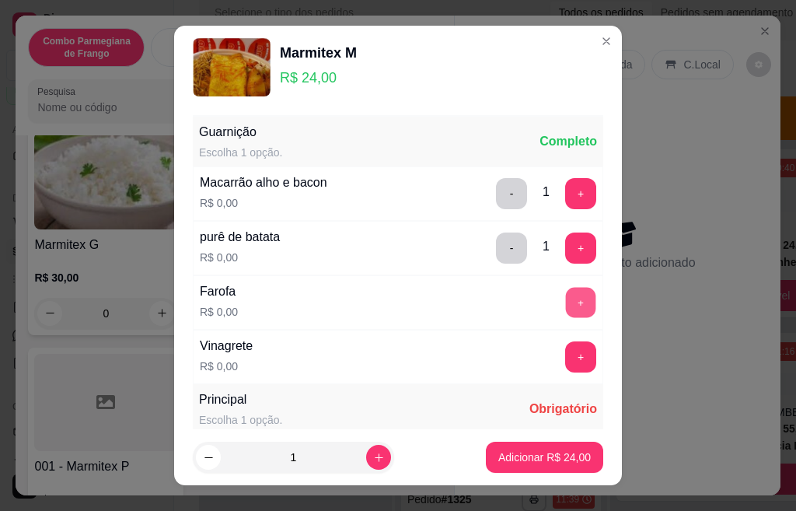
click at [566, 297] on button "+" at bounding box center [581, 302] width 30 height 30
click at [566, 344] on button "+" at bounding box center [581, 356] width 30 height 30
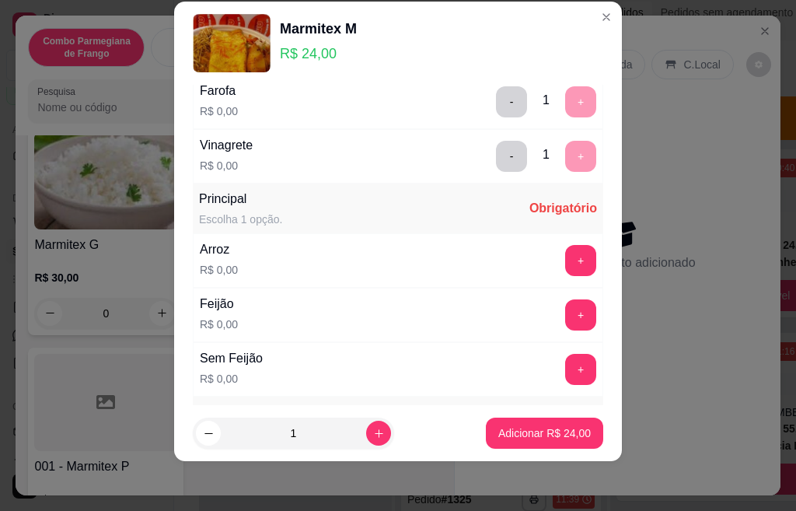
scroll to position [275, 0]
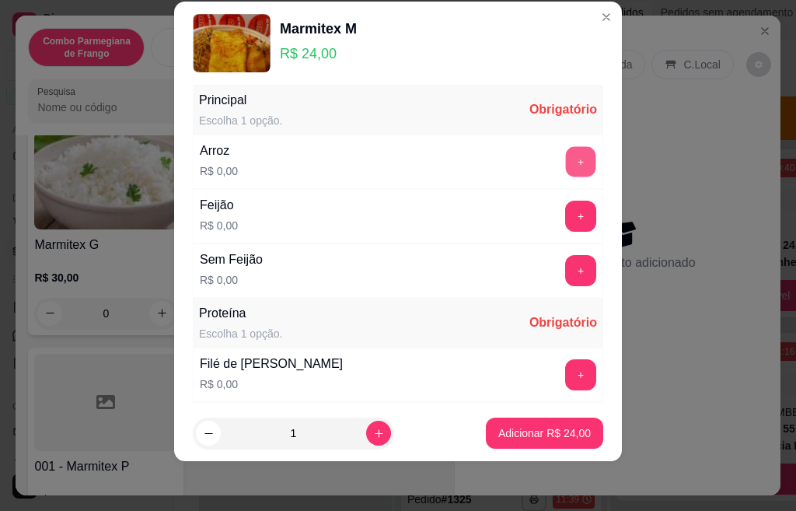
click at [566, 164] on button "+" at bounding box center [581, 161] width 30 height 30
click at [566, 222] on button "+" at bounding box center [581, 216] width 30 height 30
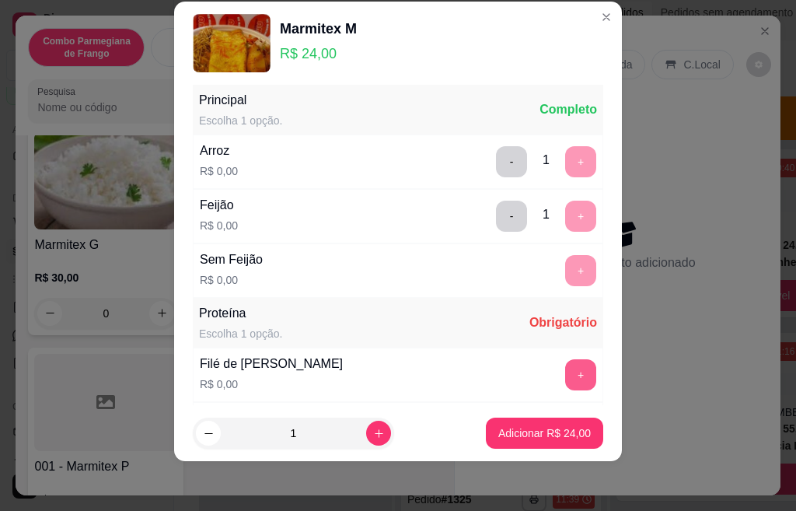
scroll to position [488, 0]
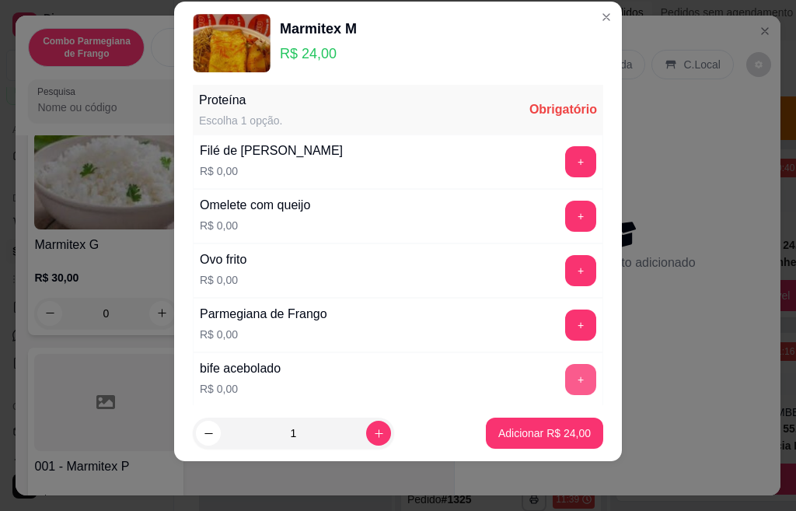
click at [565, 376] on button "+" at bounding box center [580, 379] width 31 height 31
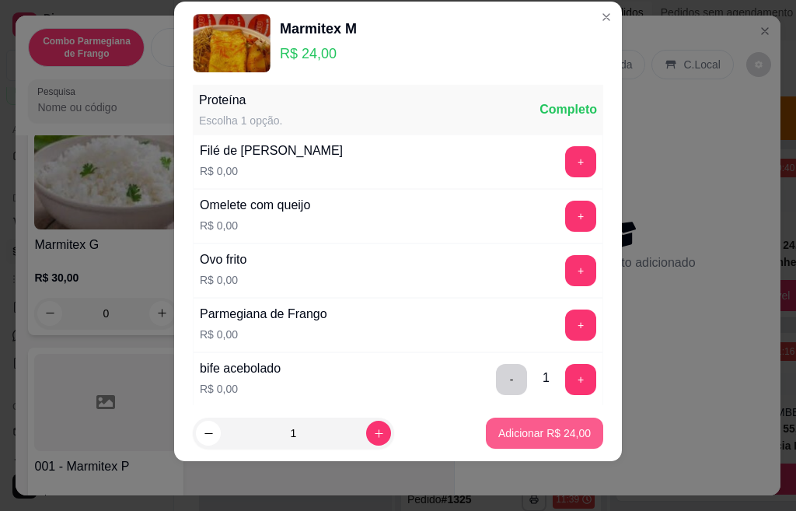
click at [529, 438] on p "Adicionar R$ 24,00" at bounding box center [544, 433] width 93 height 16
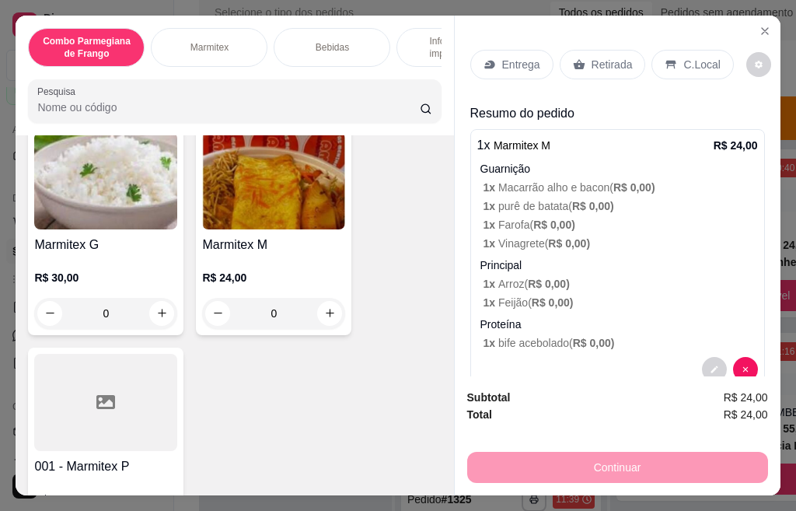
scroll to position [33, 0]
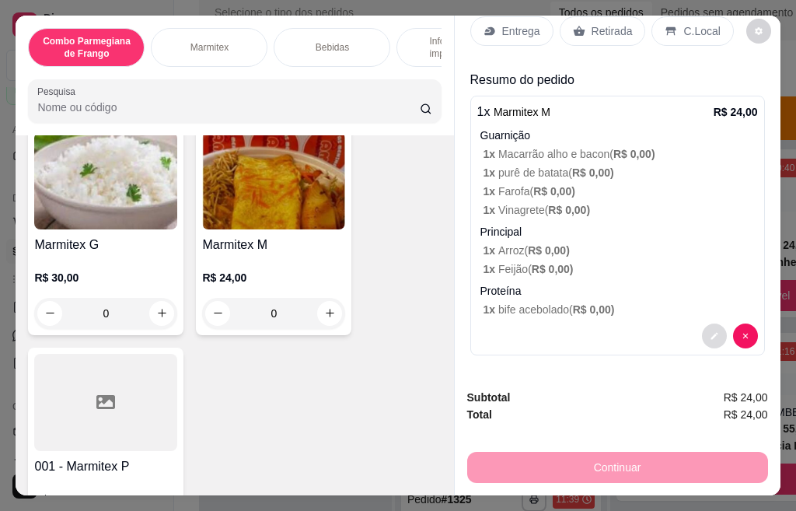
click at [702, 323] on button "decrease-product-quantity" at bounding box center [714, 335] width 25 height 25
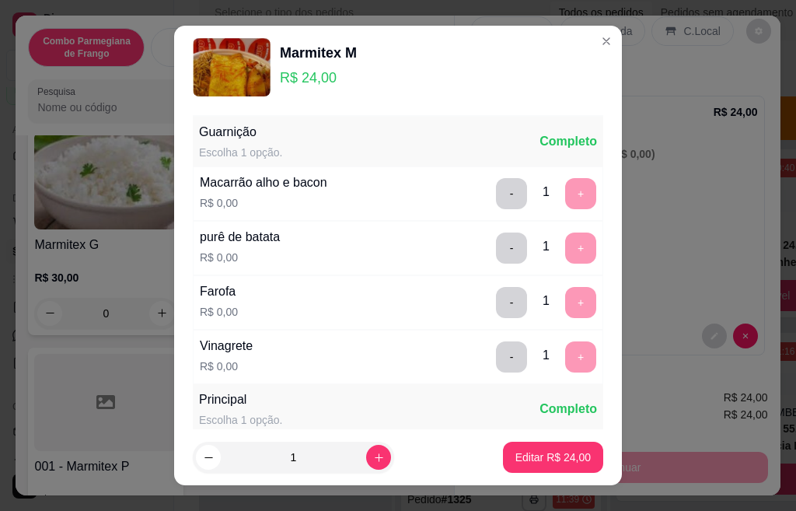
scroll to position [311, 0]
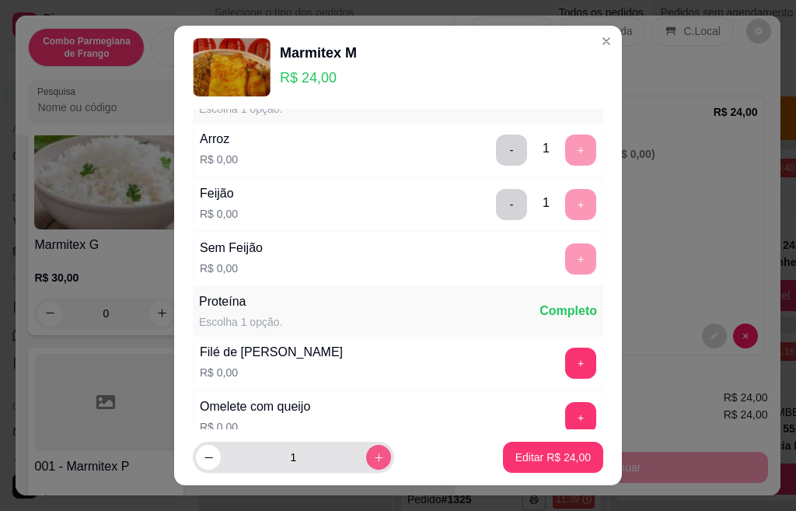
click at [366, 449] on button "increase-product-quantity" at bounding box center [378, 457] width 25 height 25
type input "2"
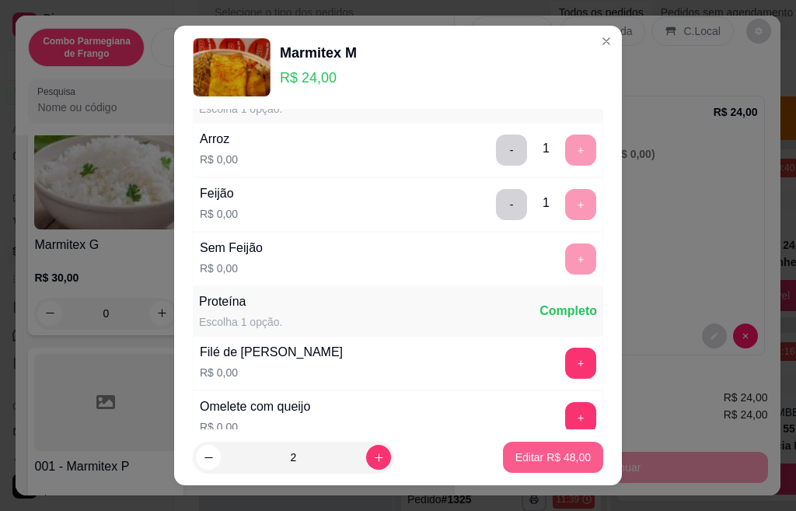
click at [523, 456] on p "Editar R$ 48,00" at bounding box center [552, 457] width 75 height 16
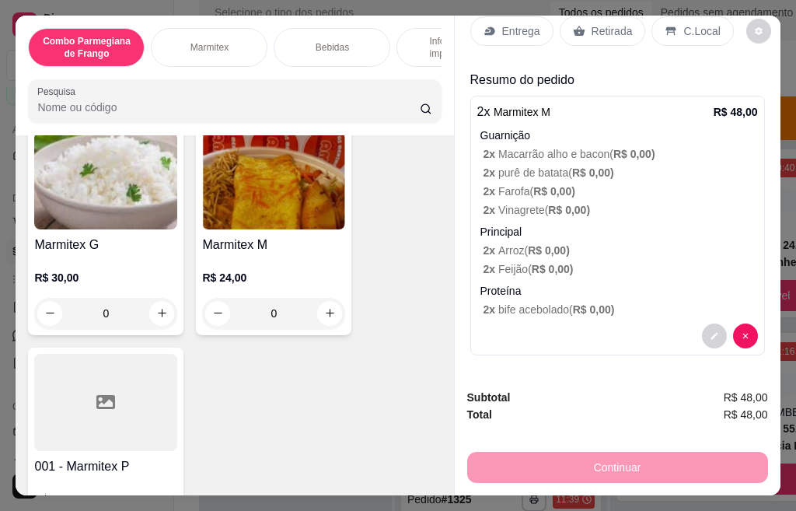
click at [602, 33] on div "Retirada" at bounding box center [603, 31] width 86 height 30
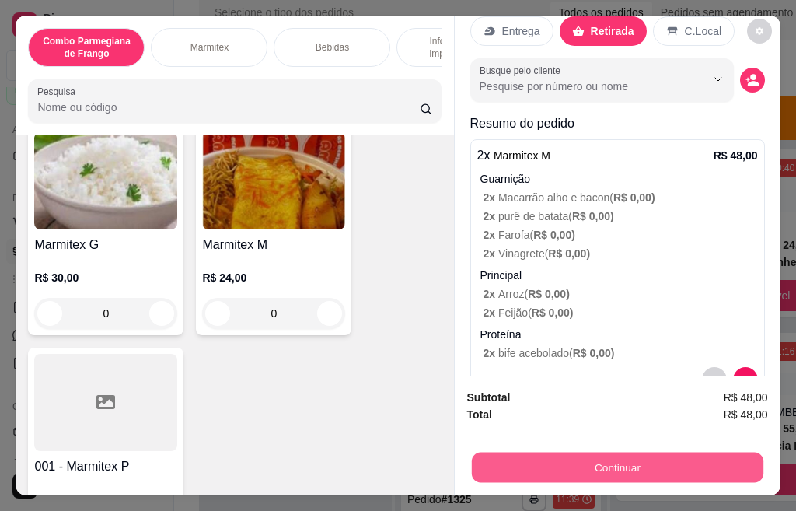
click at [634, 460] on button "Continuar" at bounding box center [617, 467] width 292 height 30
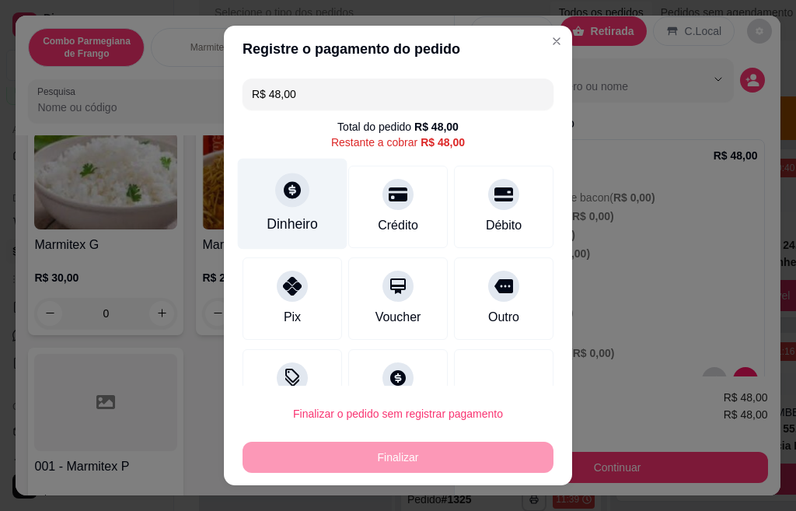
click at [292, 201] on div at bounding box center [292, 190] width 34 height 34
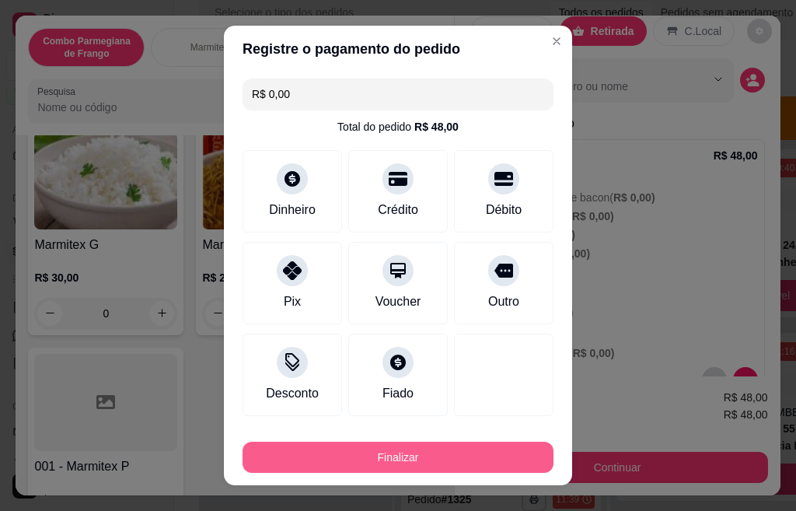
click at [421, 452] on button "Finalizar" at bounding box center [398, 457] width 311 height 31
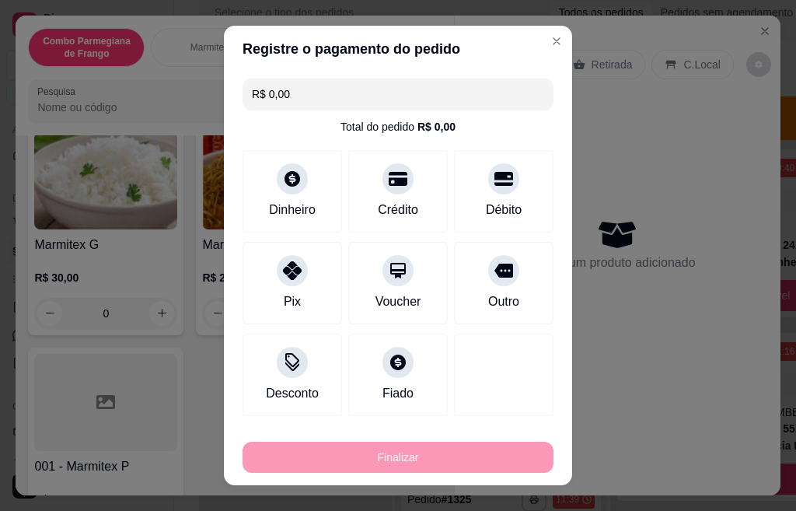
type input "-R$ 48,00"
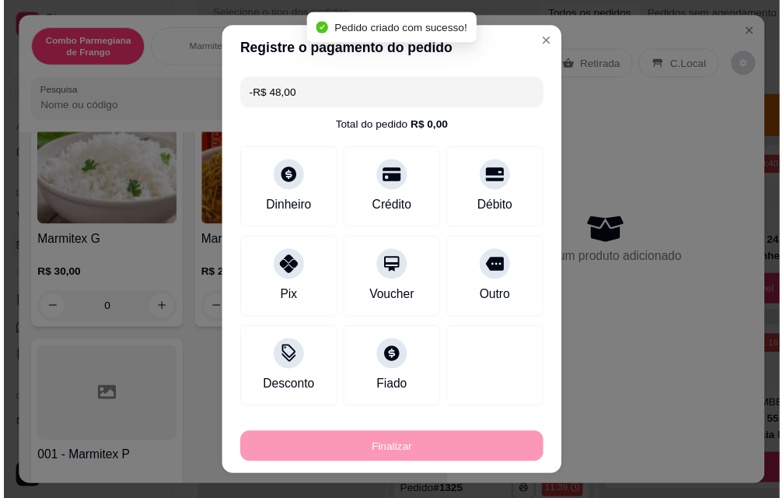
scroll to position [0, 0]
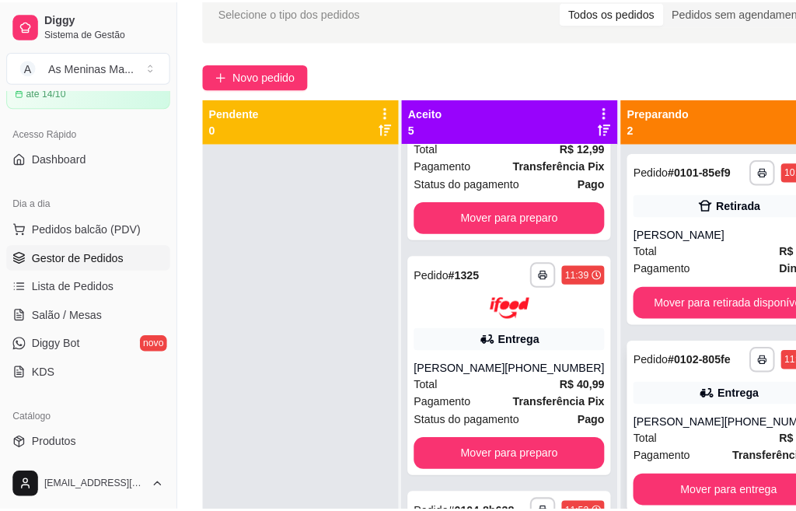
scroll to position [314, 0]
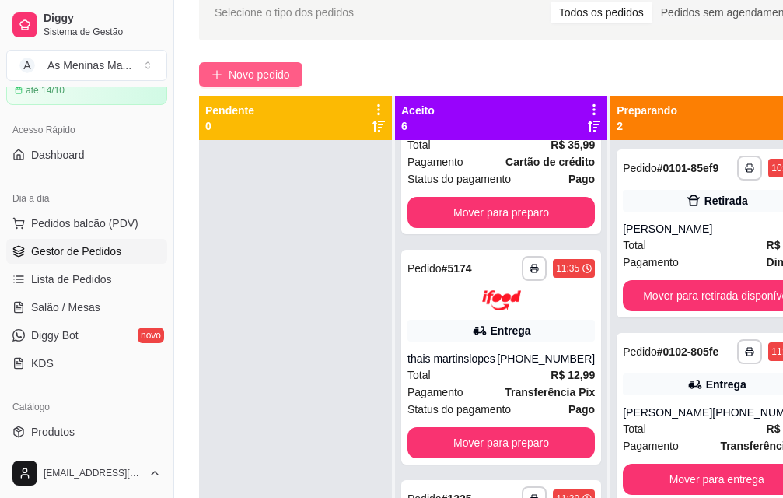
click at [250, 82] on span "Novo pedido" at bounding box center [259, 74] width 61 height 17
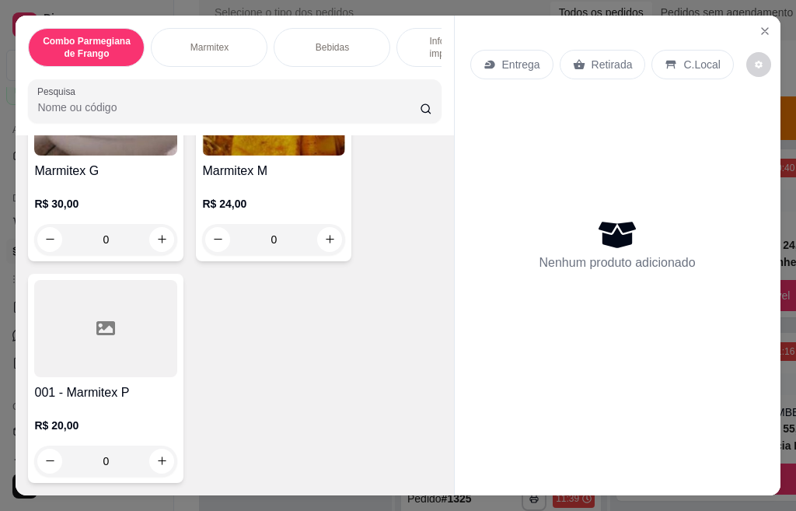
scroll to position [700, 0]
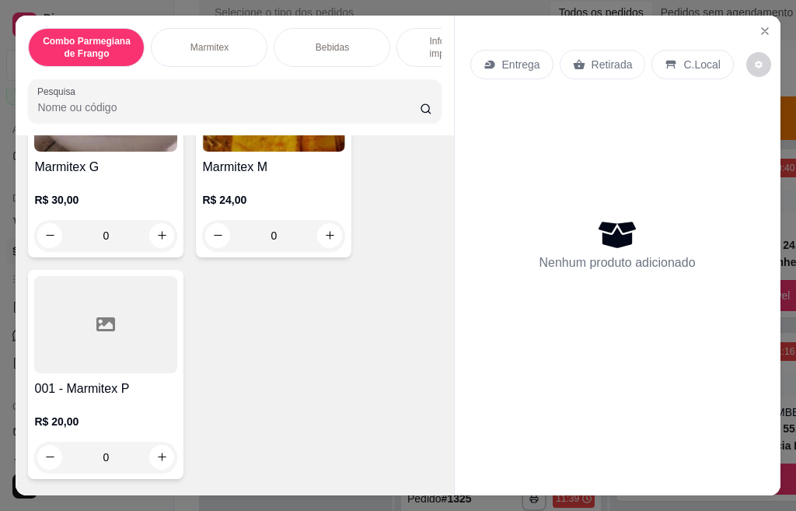
click at [127, 358] on div at bounding box center [105, 324] width 143 height 97
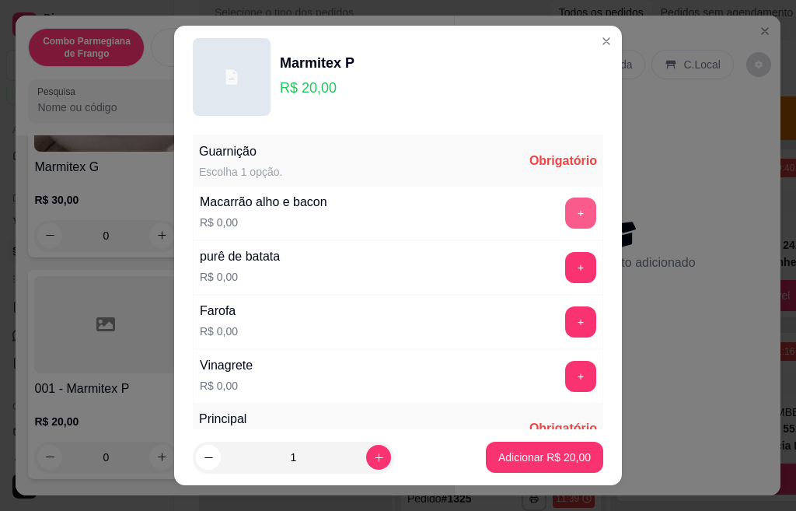
click at [565, 218] on button "+" at bounding box center [580, 212] width 31 height 31
click at [565, 267] on button "+" at bounding box center [580, 267] width 31 height 31
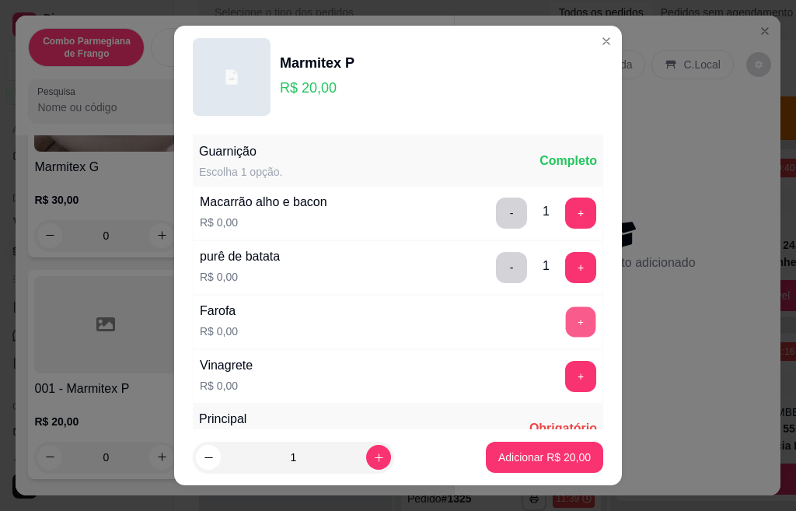
click at [566, 331] on button "+" at bounding box center [581, 321] width 30 height 30
click at [566, 382] on button "+" at bounding box center [581, 376] width 30 height 30
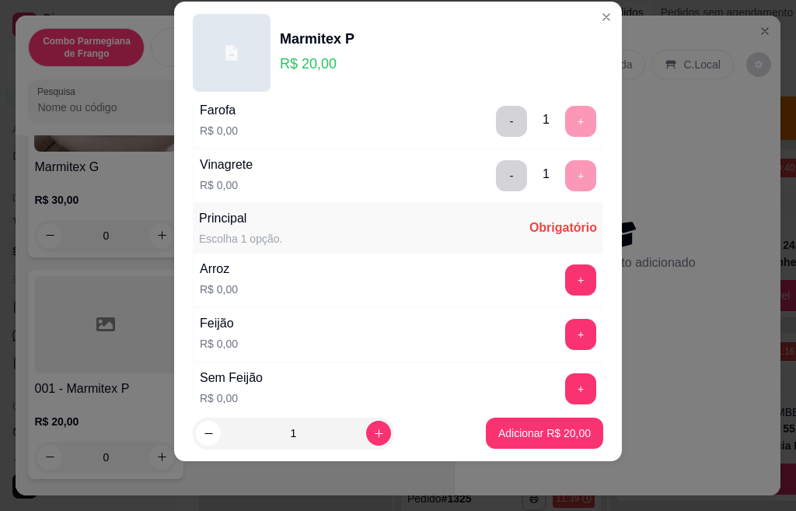
scroll to position [275, 0]
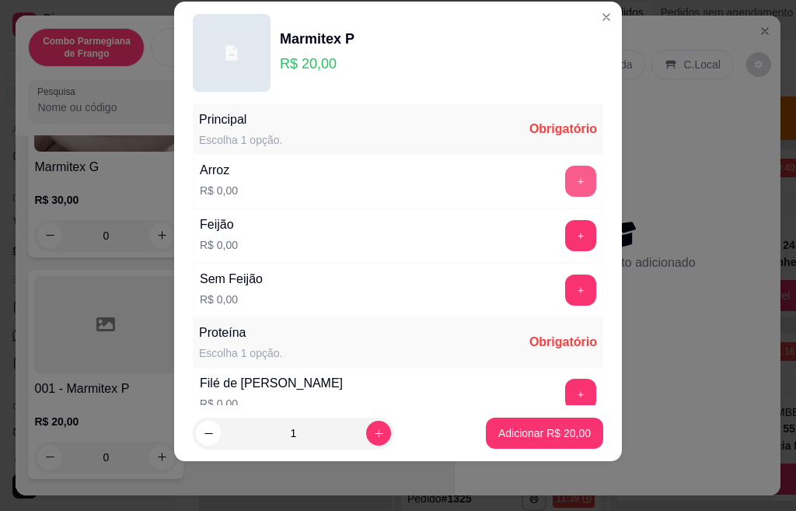
click at [565, 181] on button "+" at bounding box center [580, 181] width 31 height 31
click at [566, 232] on button "+" at bounding box center [581, 235] width 30 height 30
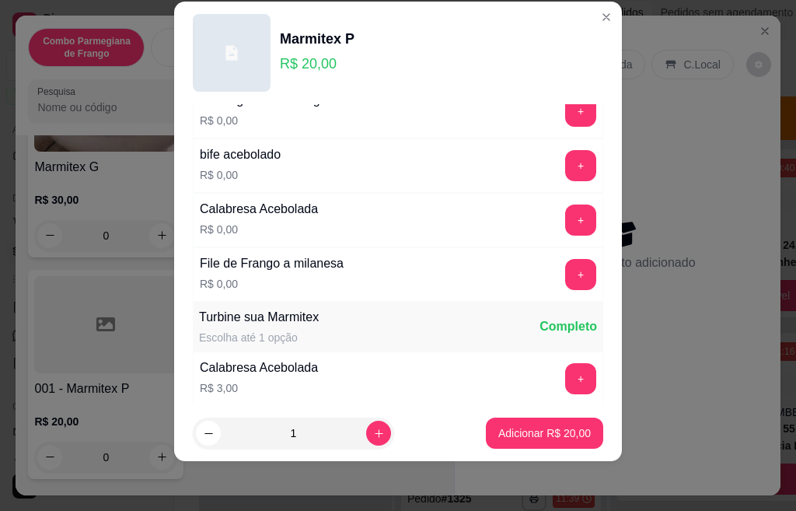
scroll to position [644, 0]
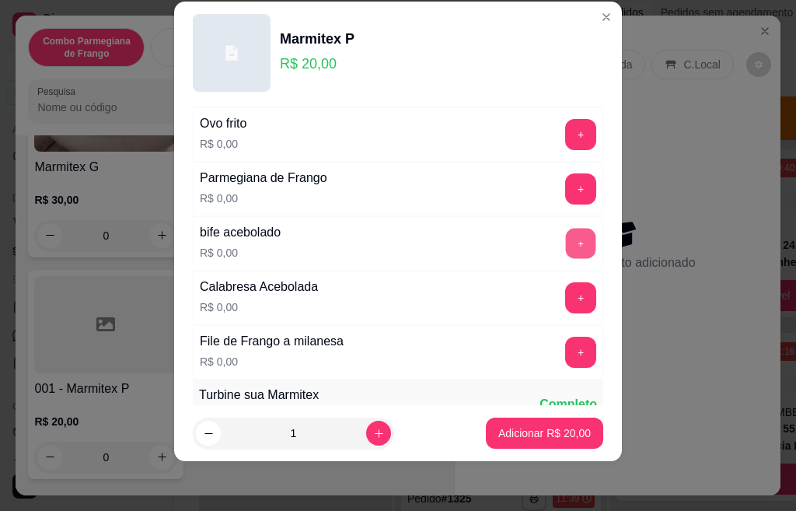
click at [566, 241] on button "+" at bounding box center [581, 243] width 30 height 30
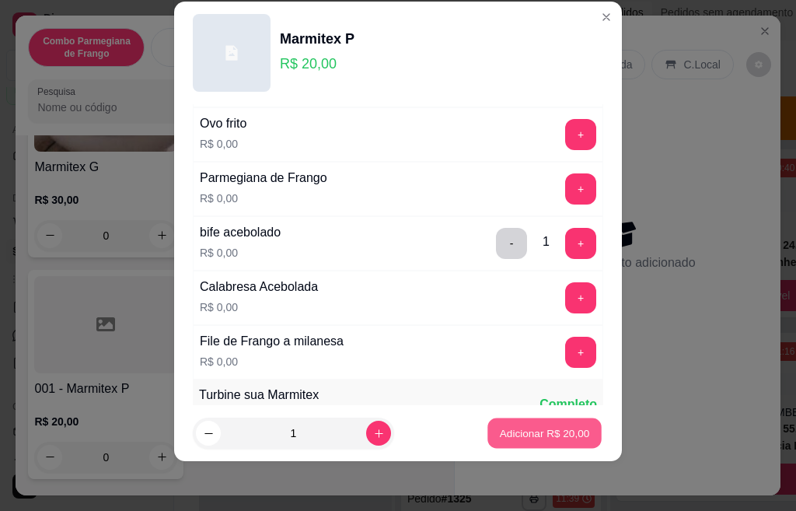
click at [539, 433] on p "Adicionar R$ 20,00" at bounding box center [545, 432] width 90 height 15
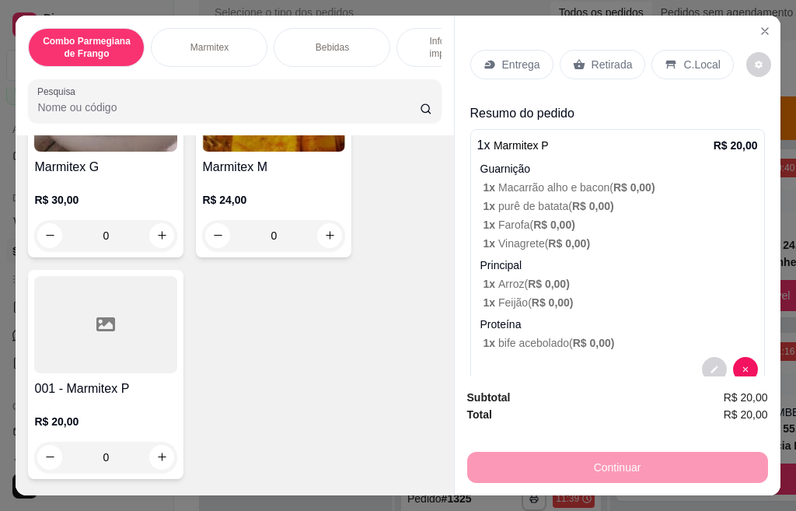
click at [519, 59] on p "Entrega" at bounding box center [521, 65] width 38 height 16
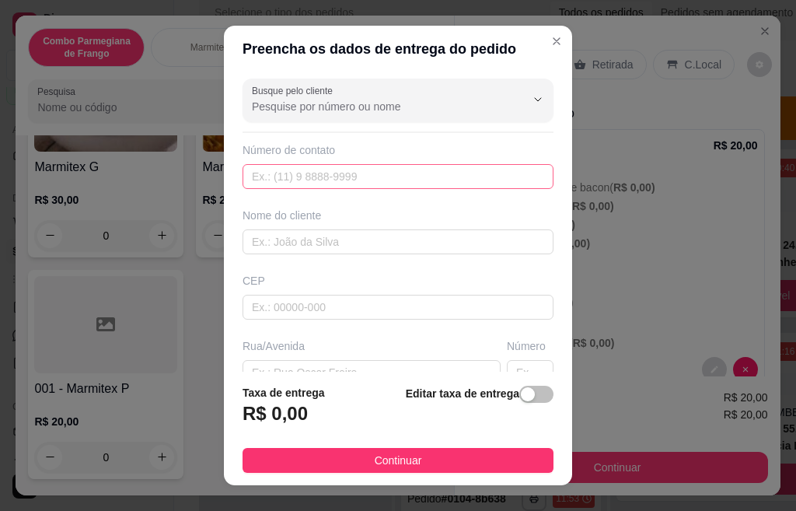
scroll to position [83, 0]
click at [308, 174] on input "text" at bounding box center [398, 176] width 311 height 25
paste input "[PHONE_NUMBER]"
type input "[PHONE_NUMBER]"
click at [306, 273] on div "CEP" at bounding box center [398, 281] width 311 height 16
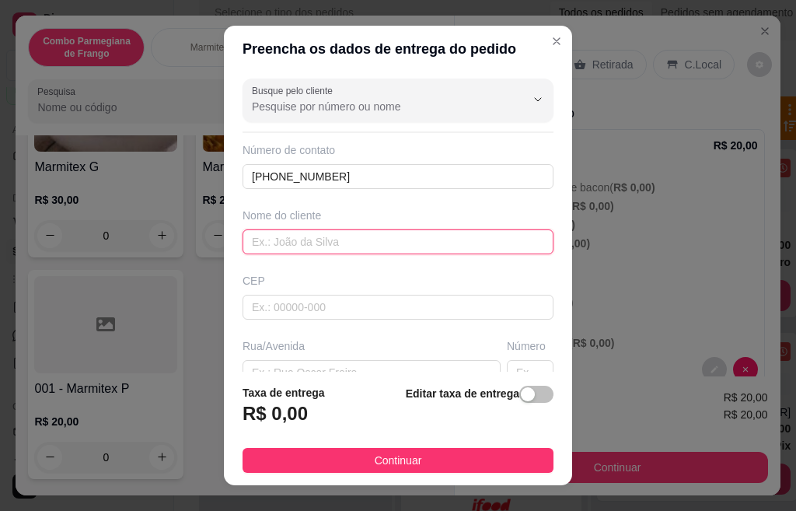
click at [301, 245] on input "text" at bounding box center [398, 241] width 311 height 25
type input "ose"
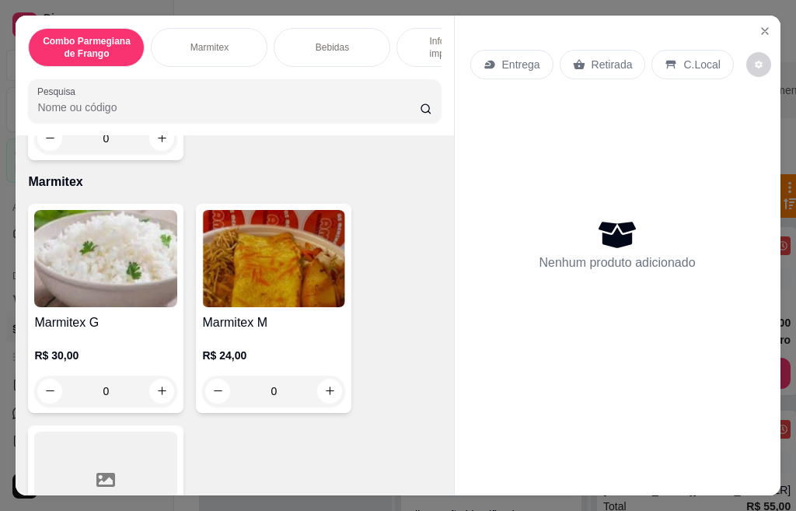
scroll to position [700, 0]
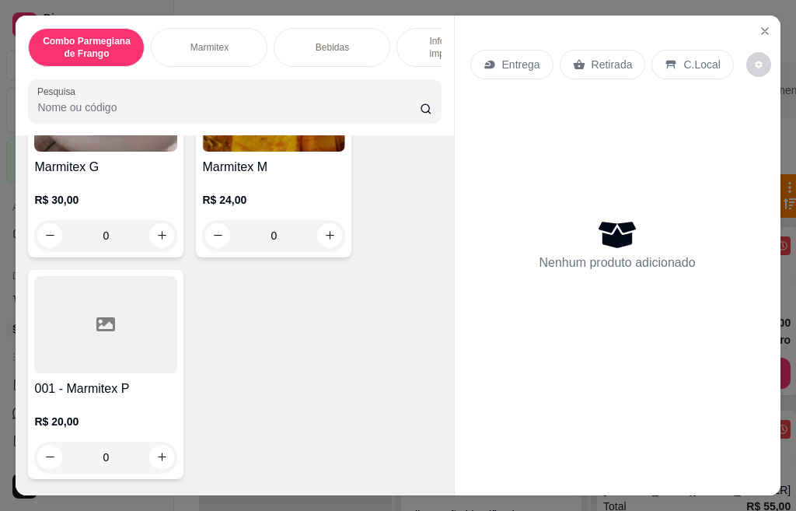
click at [78, 389] on h4 "001 - Marmitex P" at bounding box center [105, 388] width 143 height 19
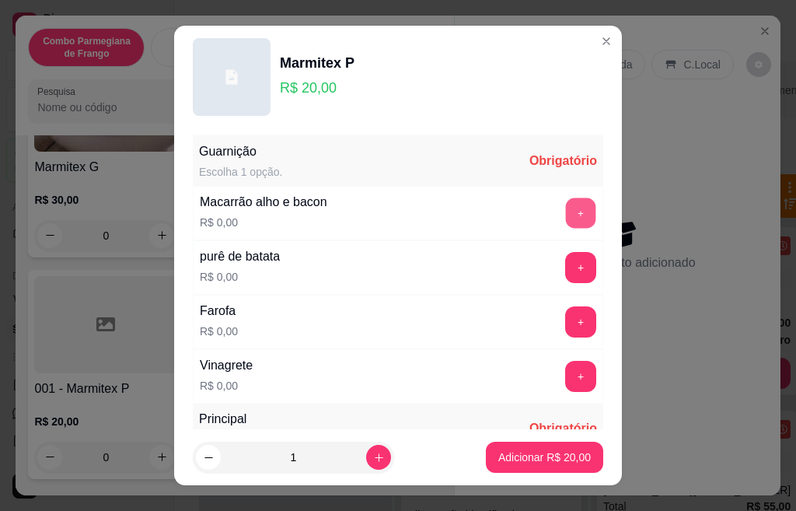
click at [566, 216] on button "+" at bounding box center [581, 212] width 30 height 30
click at [565, 282] on button "+" at bounding box center [580, 267] width 31 height 31
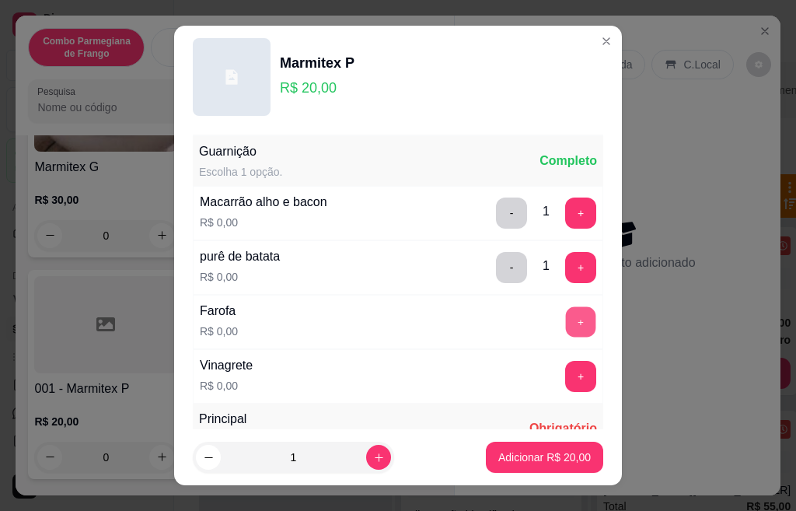
click at [566, 323] on button "+" at bounding box center [581, 321] width 30 height 30
click at [566, 382] on button "+" at bounding box center [581, 376] width 30 height 30
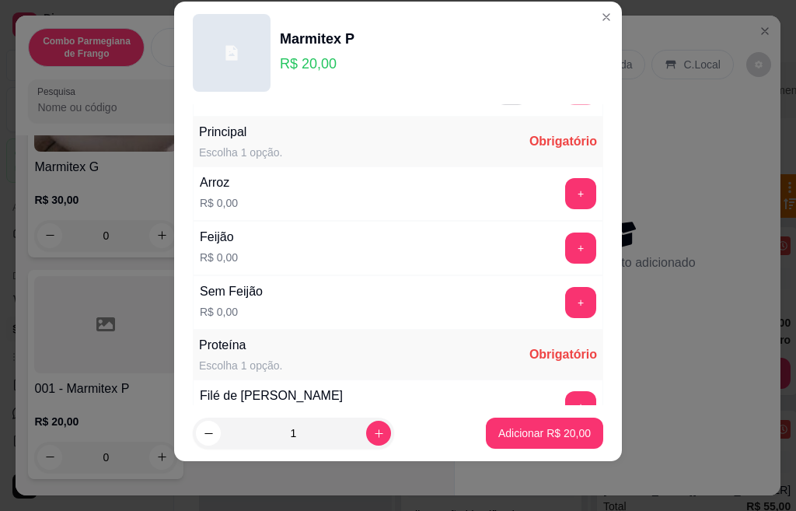
scroll to position [275, 0]
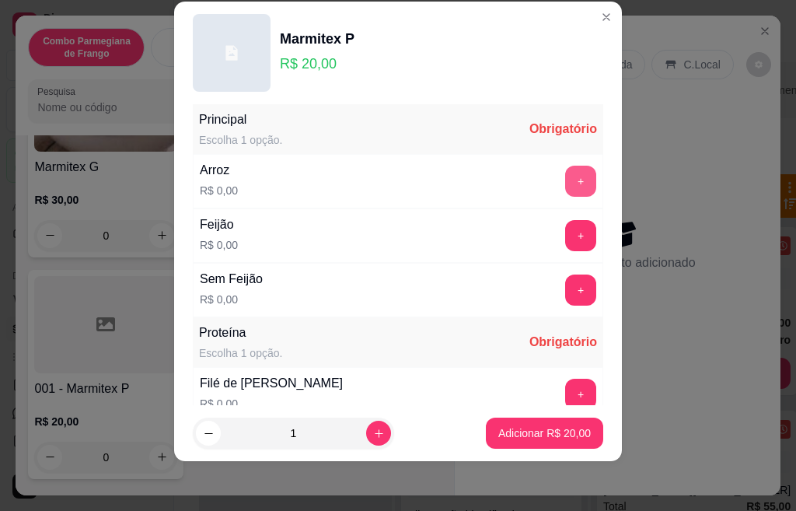
click at [565, 184] on button "+" at bounding box center [580, 181] width 31 height 31
click at [566, 238] on button "+" at bounding box center [581, 235] width 30 height 30
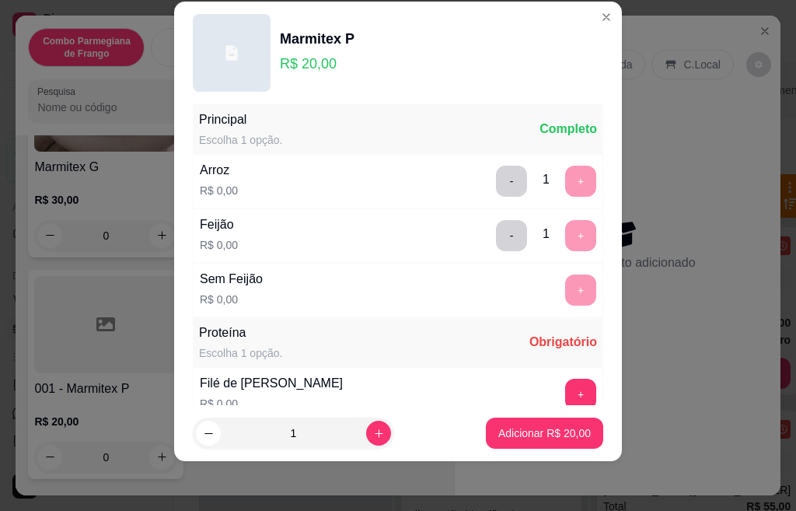
scroll to position [488, 0]
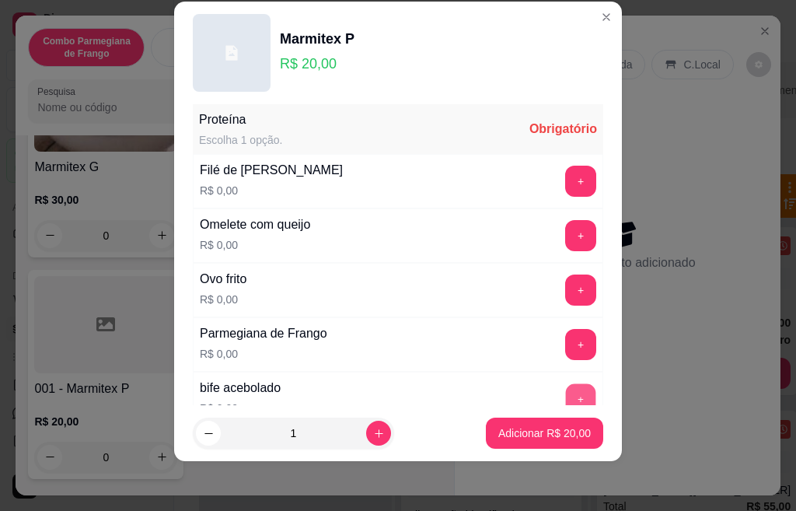
click at [566, 397] on button "+" at bounding box center [581, 398] width 30 height 30
click at [566, 351] on button "+" at bounding box center [581, 344] width 30 height 30
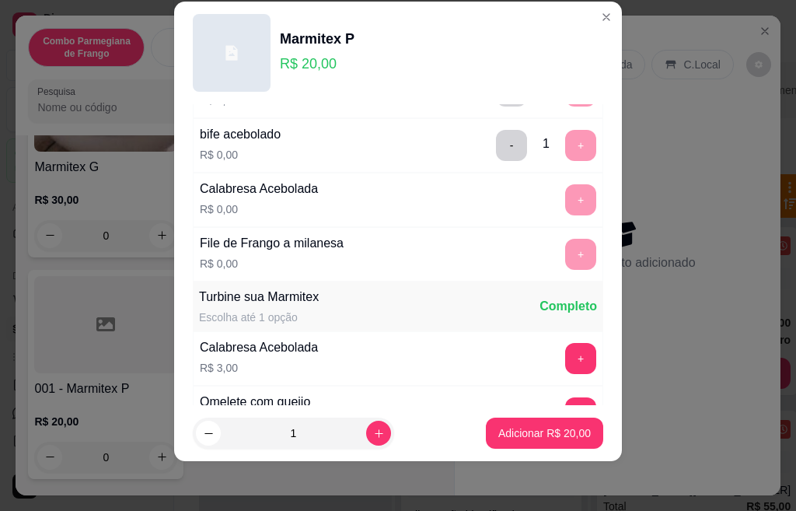
scroll to position [919, 0]
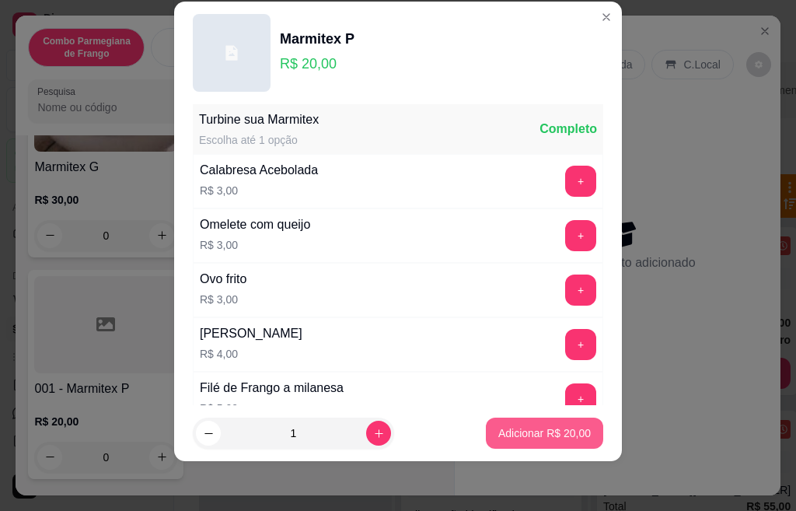
click at [498, 433] on p "Adicionar R$ 20,00" at bounding box center [544, 433] width 93 height 16
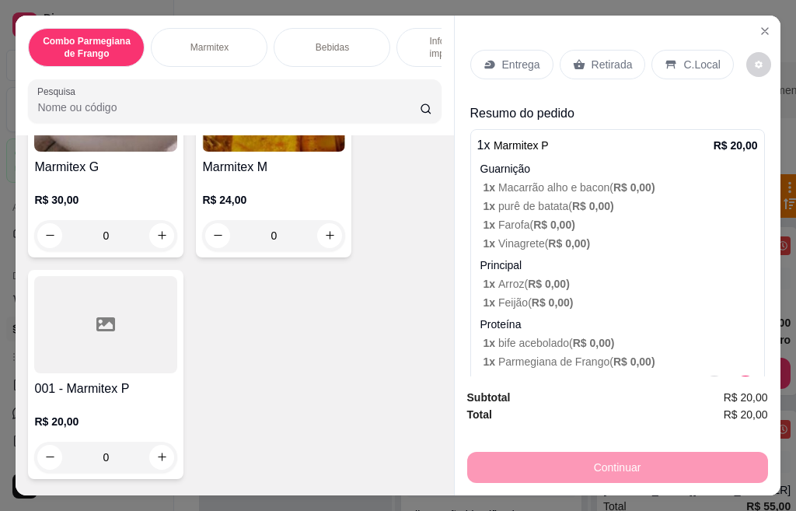
click at [492, 62] on div "Entrega" at bounding box center [511, 65] width 83 height 30
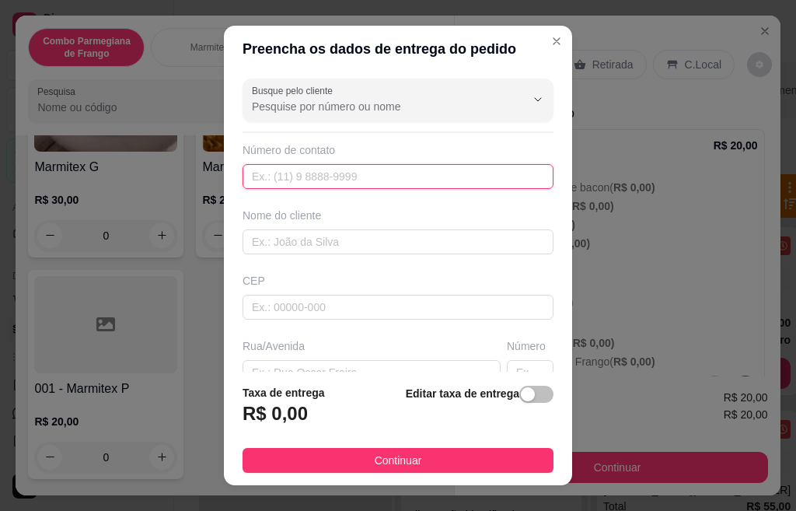
click at [310, 176] on input "text" at bounding box center [398, 176] width 311 height 25
paste input "[PHONE_NUMBER]"
type input "[PHONE_NUMBER]"
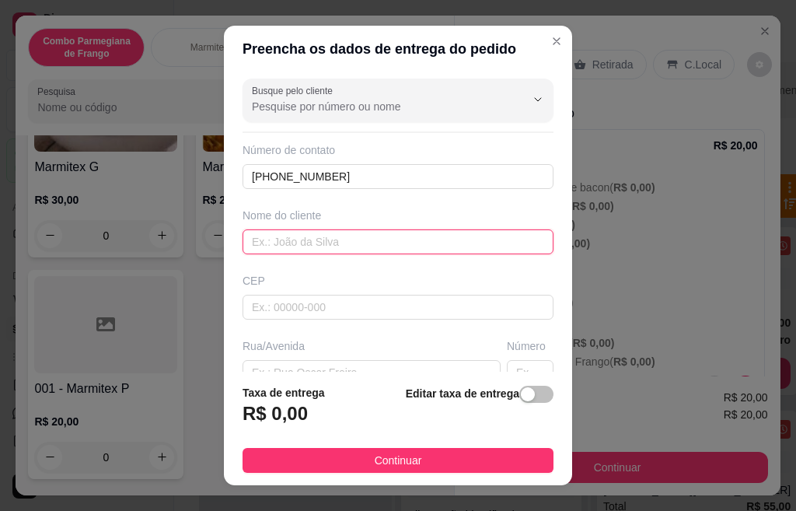
click at [309, 239] on input "text" at bounding box center [398, 241] width 311 height 25
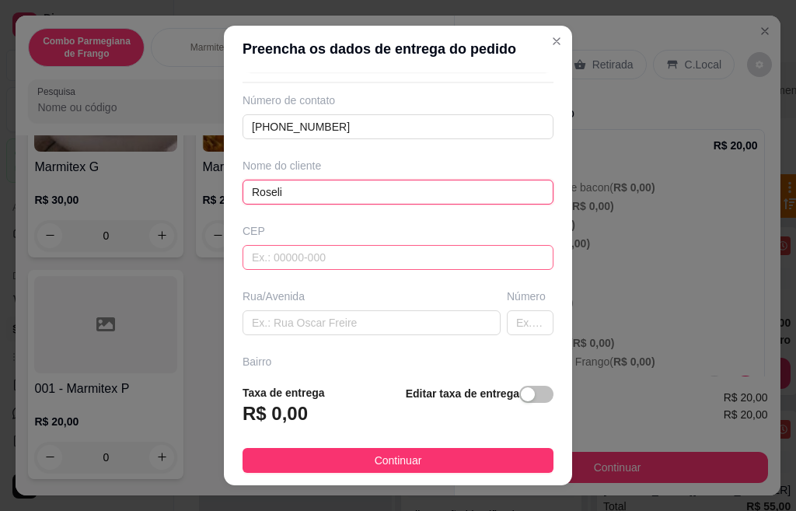
scroll to position [78, 0]
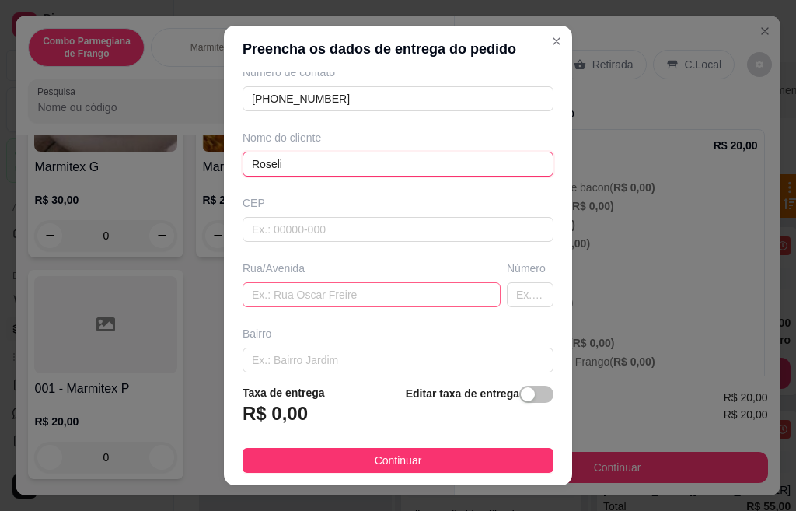
type input "Roseli"
click at [339, 297] on input "text" at bounding box center [372, 294] width 258 height 25
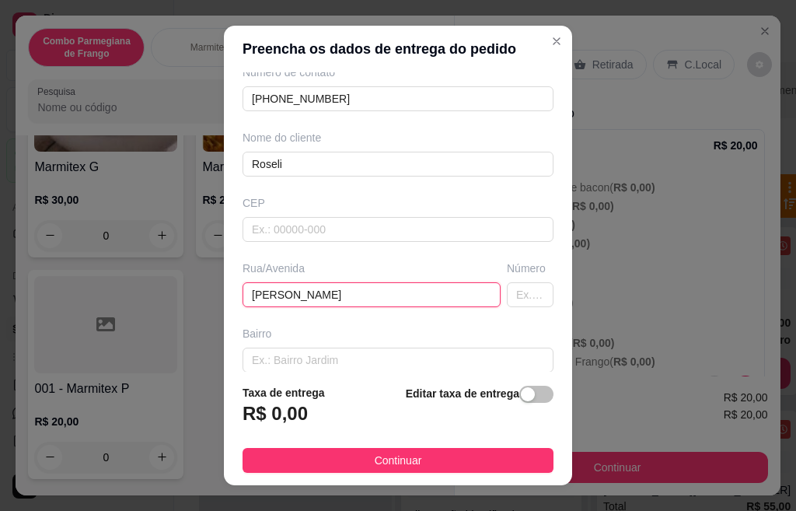
type input "Alvaro de Mattos"
click at [507, 296] on input "text" at bounding box center [530, 294] width 47 height 25
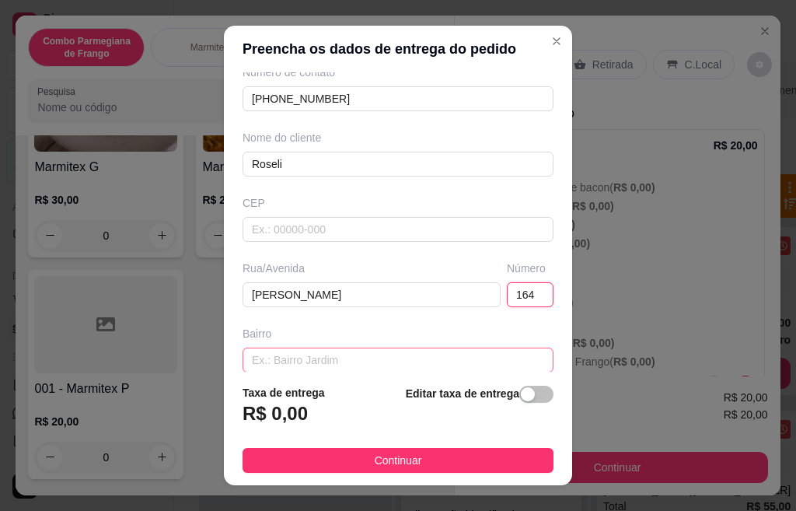
type input "164"
click at [386, 370] on input "text" at bounding box center [398, 359] width 311 height 25
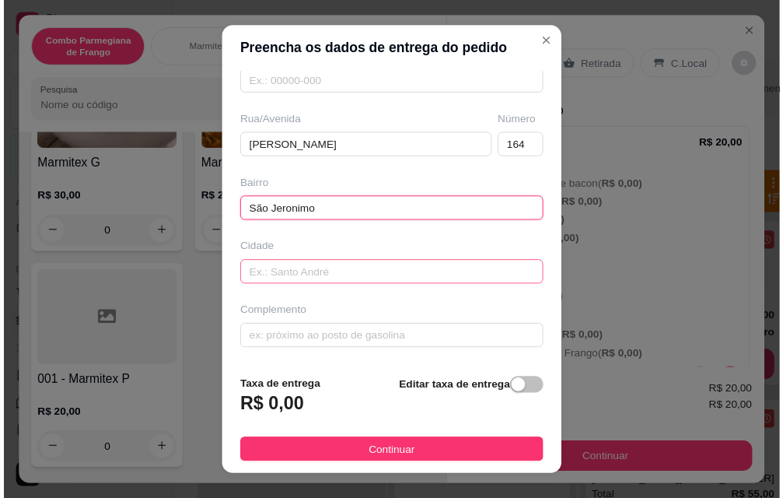
scroll to position [24, 0]
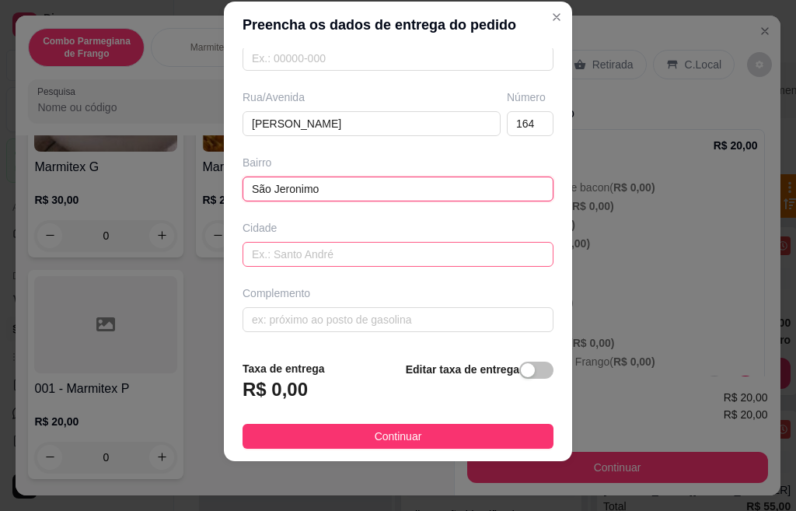
type input "São Jeronimo"
click at [279, 253] on input "text" at bounding box center [398, 254] width 311 height 25
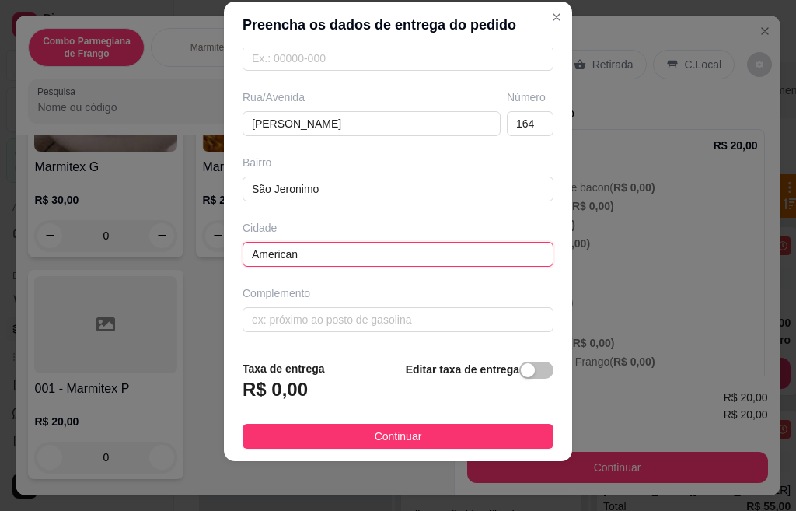
type input "Americana"
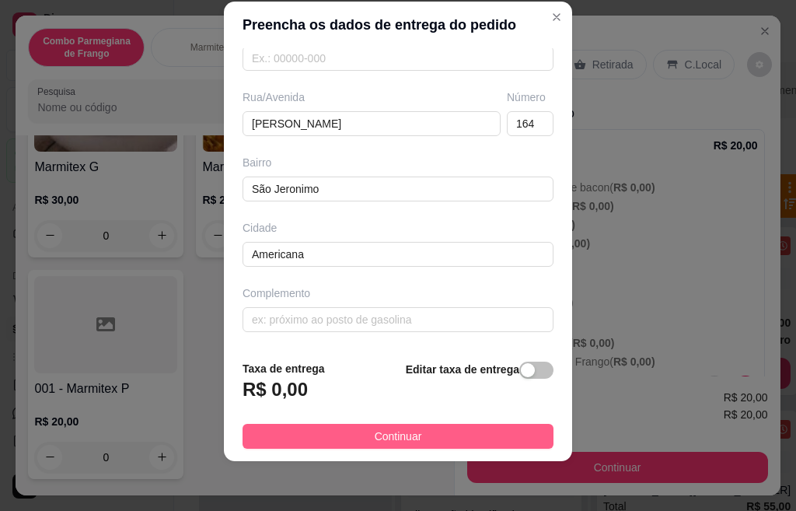
click at [354, 448] on button "Continuar" at bounding box center [398, 436] width 311 height 25
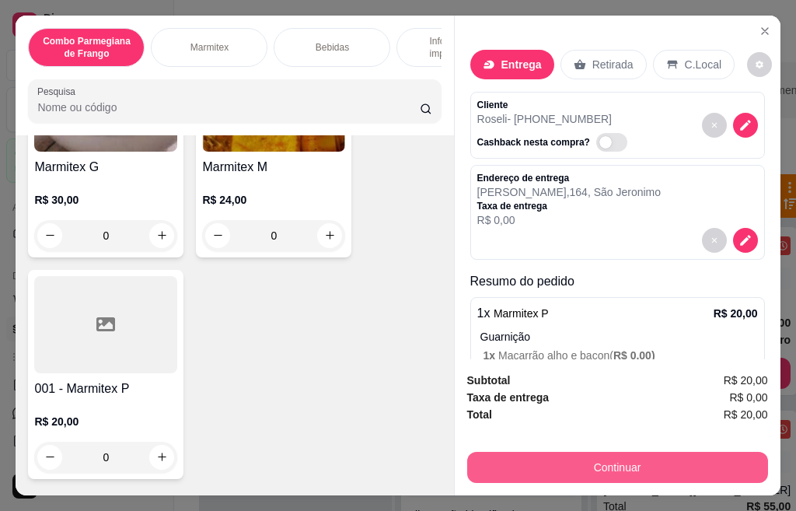
click at [629, 462] on button "Continuar" at bounding box center [617, 467] width 301 height 31
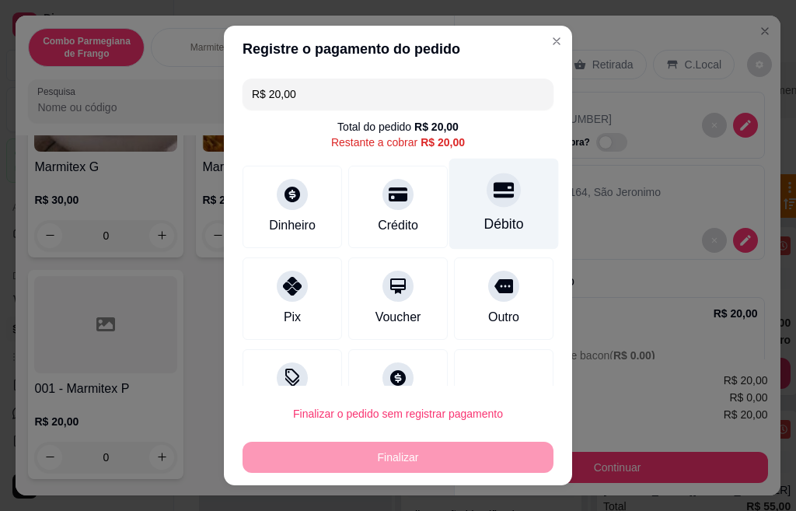
click at [453, 194] on div "Débito" at bounding box center [504, 204] width 110 height 91
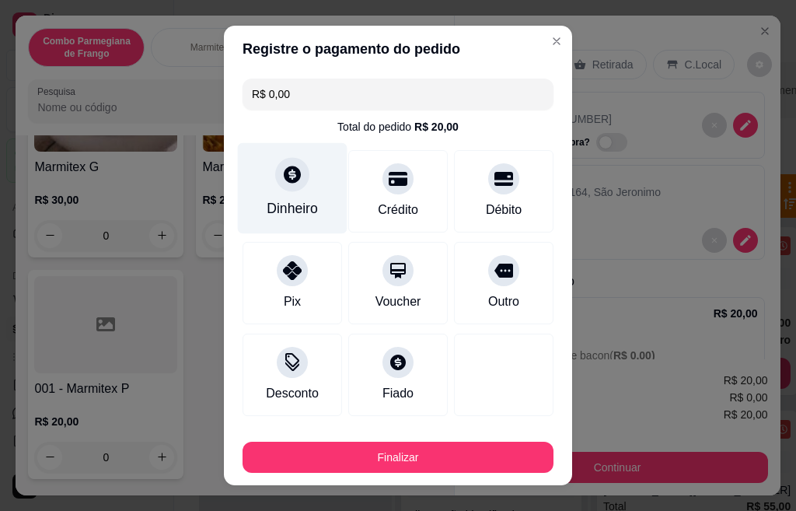
click at [316, 197] on div "Dinheiro" at bounding box center [293, 188] width 110 height 91
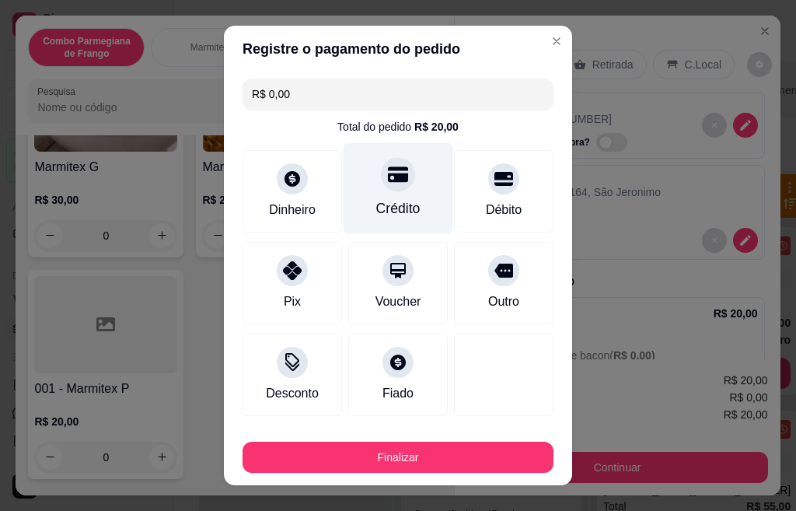
click at [381, 190] on div at bounding box center [398, 174] width 34 height 34
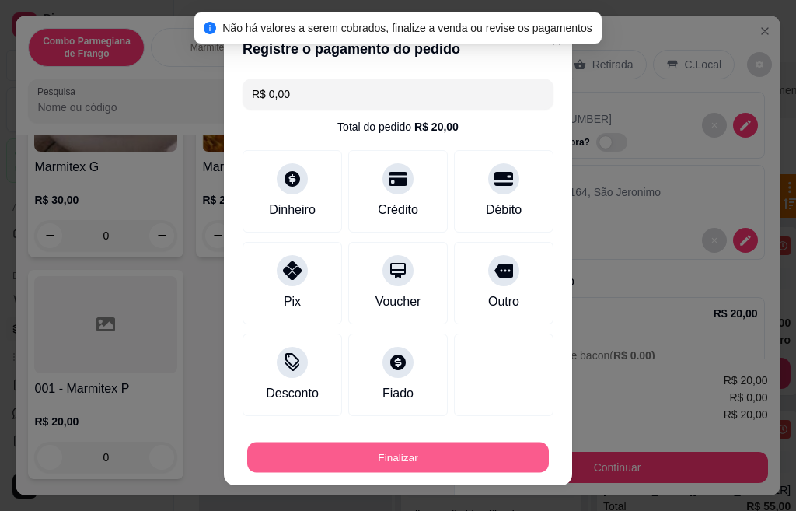
click at [407, 459] on button "Finalizar" at bounding box center [398, 457] width 302 height 30
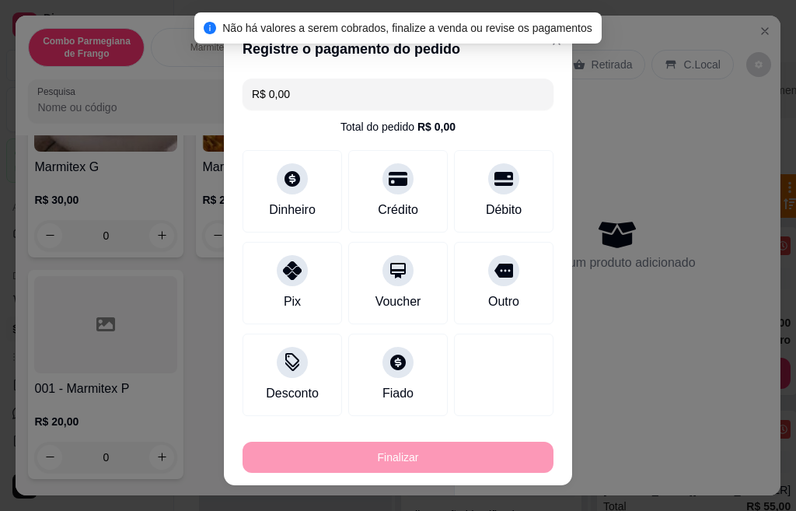
type input "-R$ 20,00"
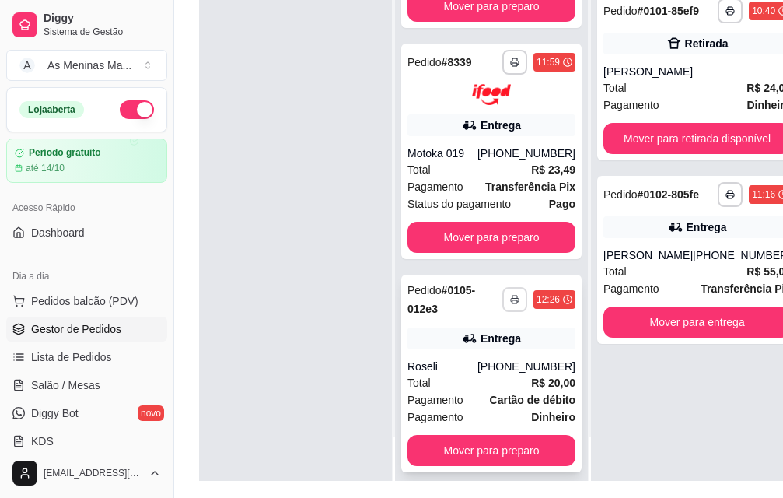
scroll to position [250, 0]
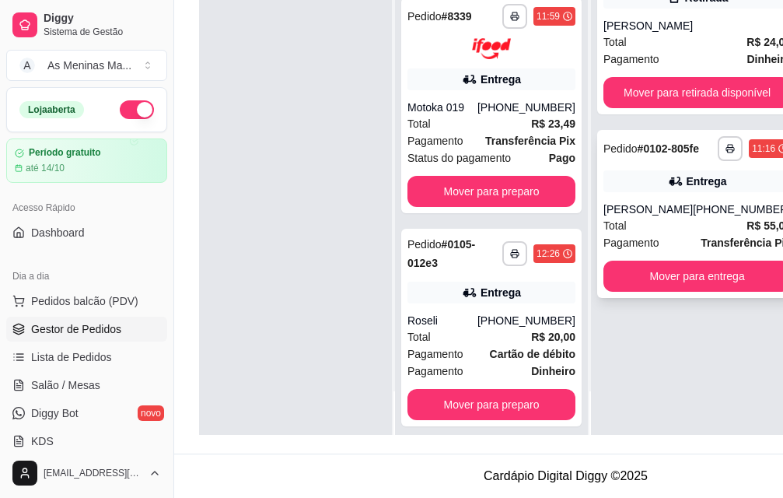
click at [701, 201] on div "[PHONE_NUMBER]" at bounding box center [742, 209] width 98 height 16
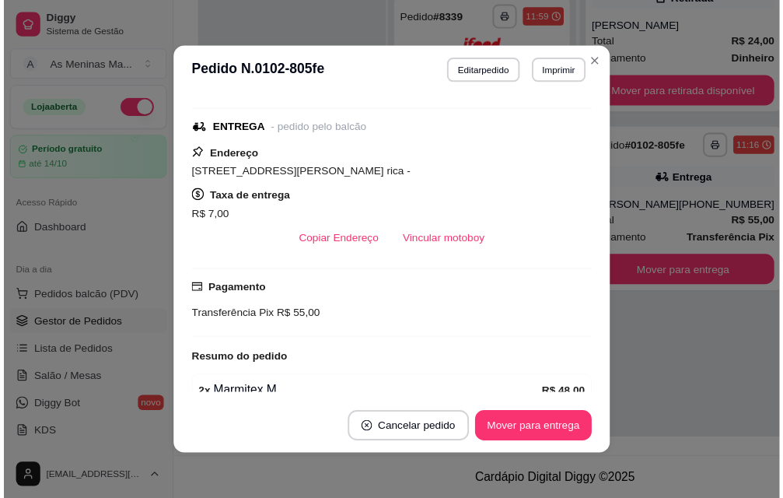
scroll to position [326, 0]
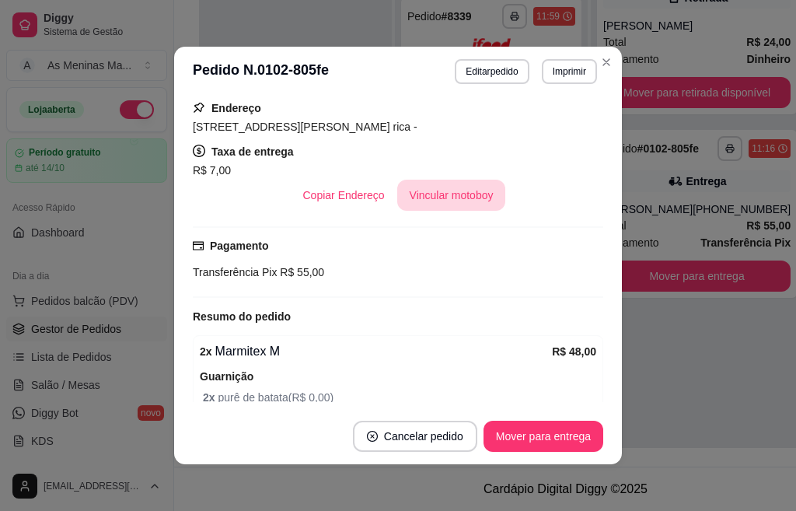
click at [463, 199] on button "Vincular motoboy" at bounding box center [451, 195] width 109 height 31
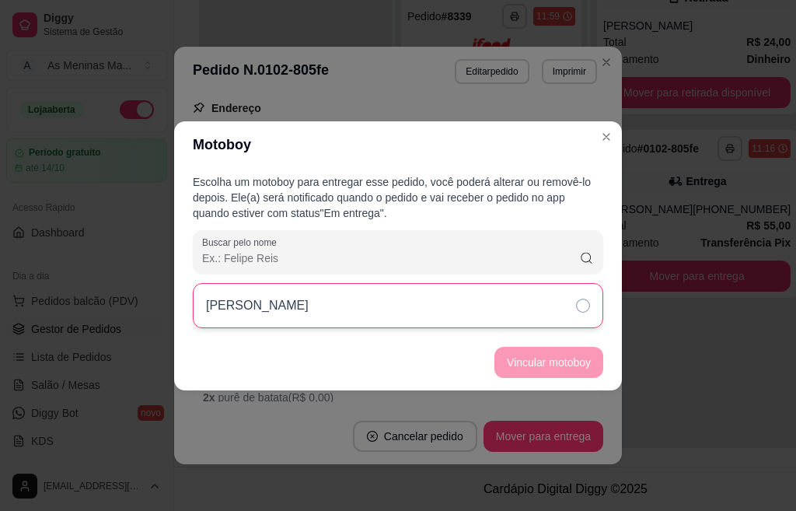
click at [572, 303] on div "[PERSON_NAME]" at bounding box center [398, 305] width 410 height 45
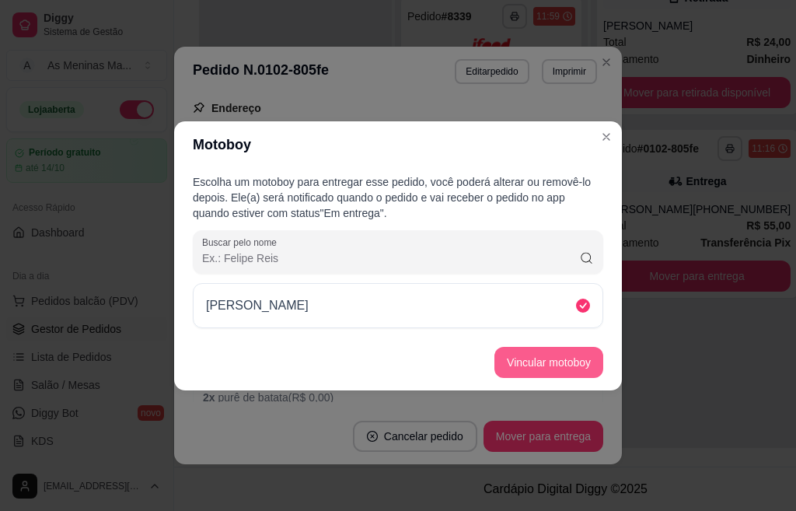
click at [557, 368] on button "Vincular motoboy" at bounding box center [548, 362] width 109 height 31
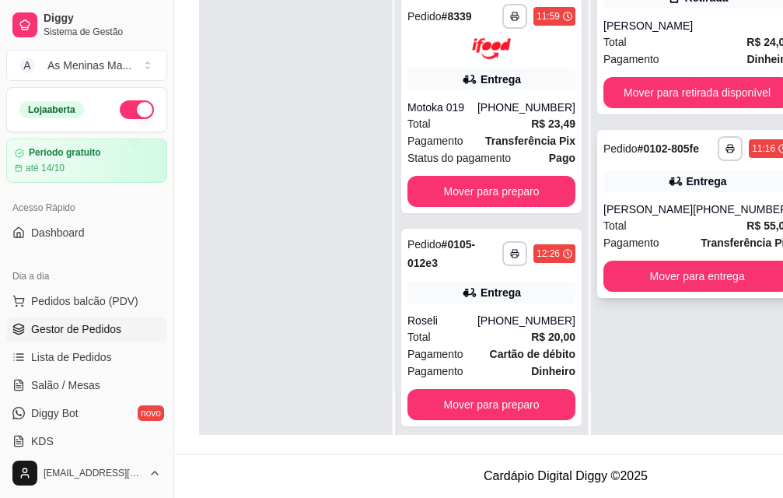
scroll to position [0, 0]
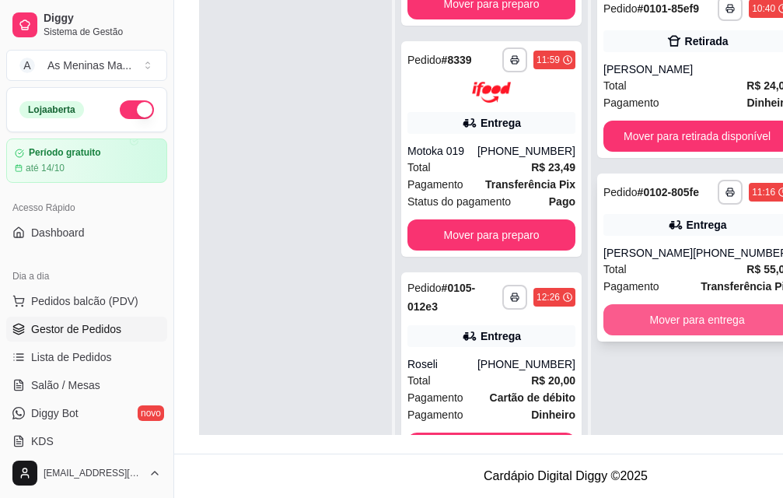
click at [678, 324] on button "Mover para entrega" at bounding box center [696, 319] width 187 height 31
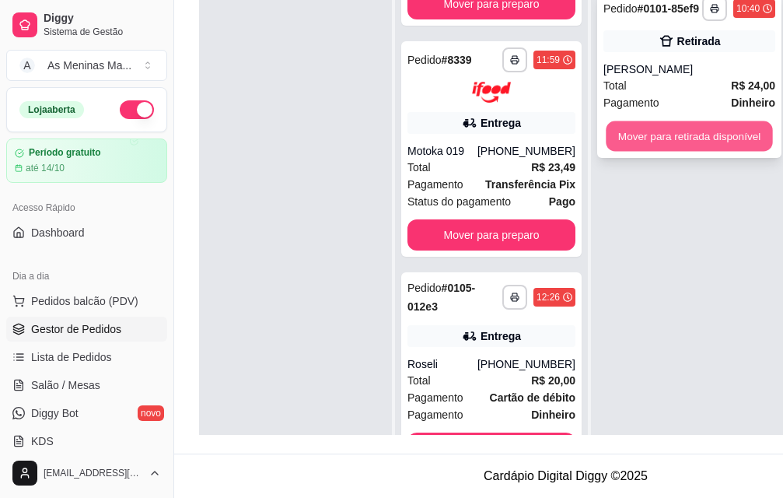
click at [664, 131] on button "Mover para retirada disponível" at bounding box center [689, 136] width 166 height 30
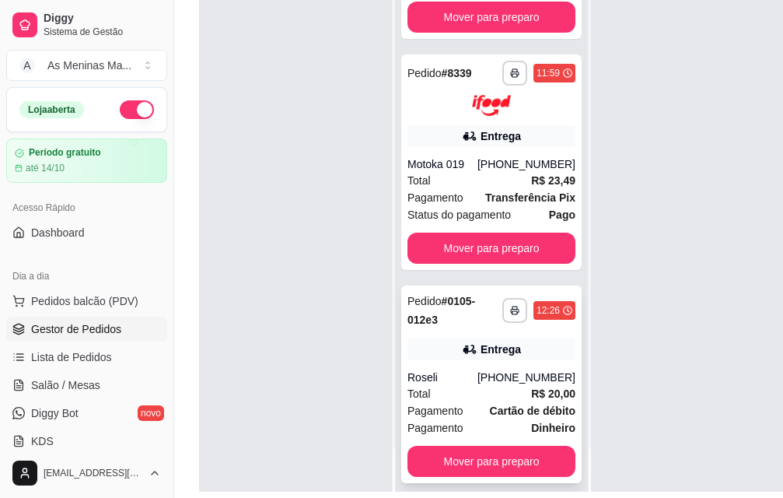
scroll to position [250, 0]
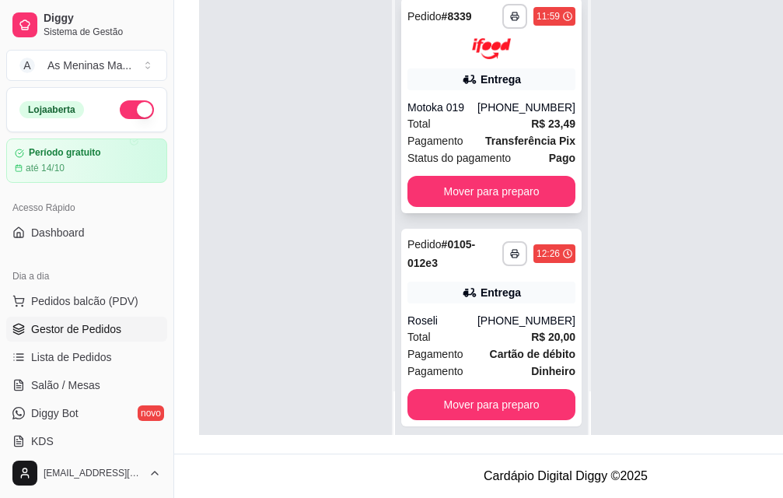
click at [473, 132] on div "Pagamento Transferência Pix" at bounding box center [491, 140] width 168 height 17
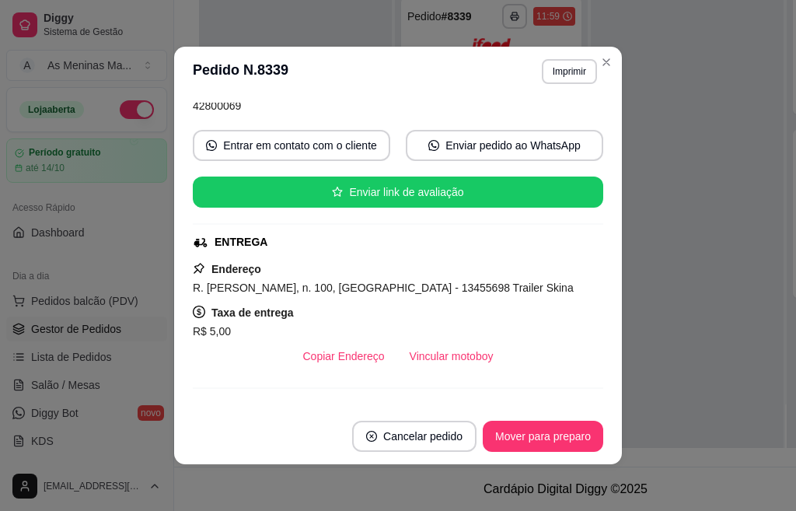
scroll to position [155, 0]
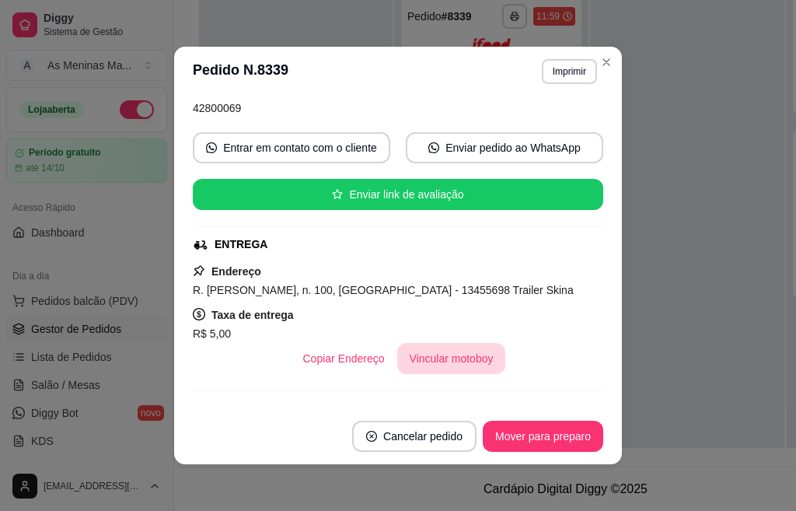
click at [437, 366] on button "Vincular motoboy" at bounding box center [451, 358] width 109 height 31
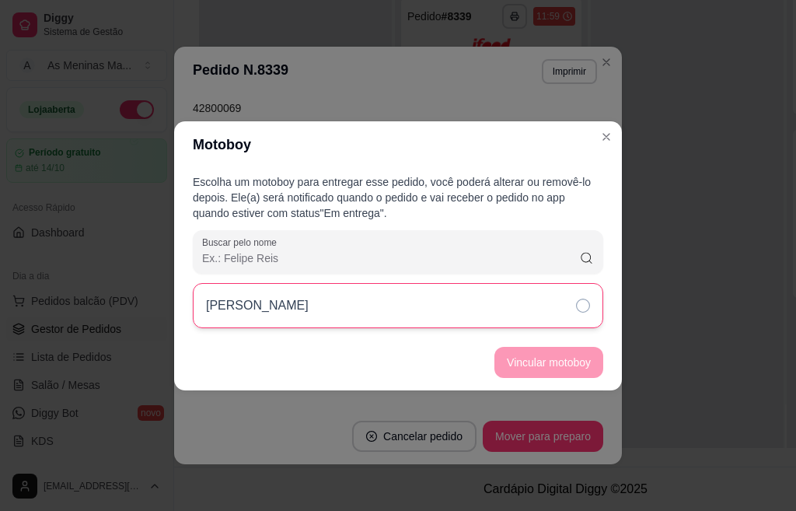
click at [521, 303] on div "[PERSON_NAME]" at bounding box center [398, 305] width 410 height 45
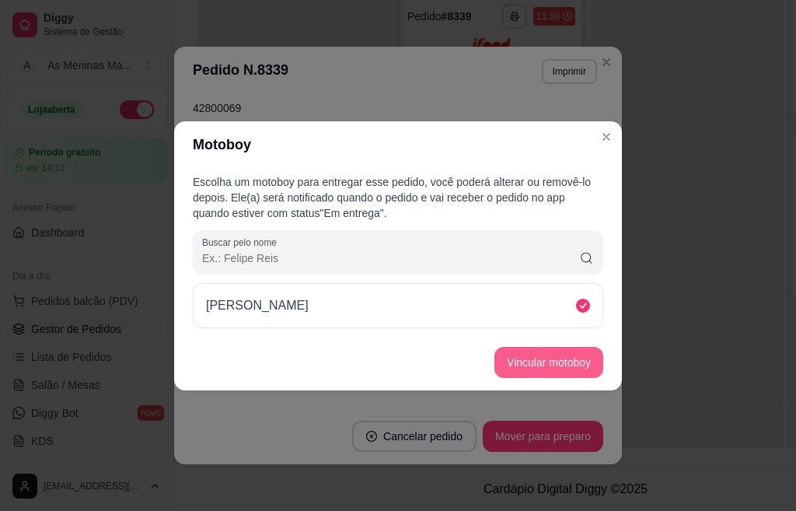
click at [528, 361] on button "Vincular motoboy" at bounding box center [548, 362] width 109 height 31
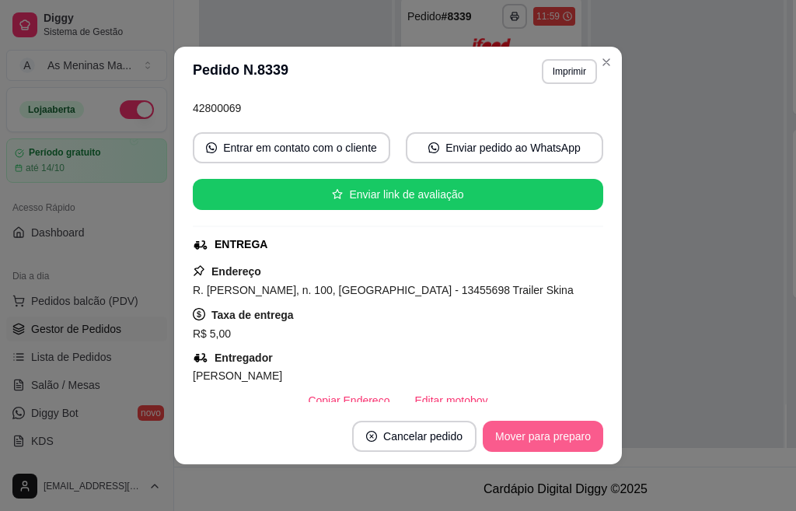
click at [505, 437] on button "Mover para preparo" at bounding box center [543, 436] width 120 height 31
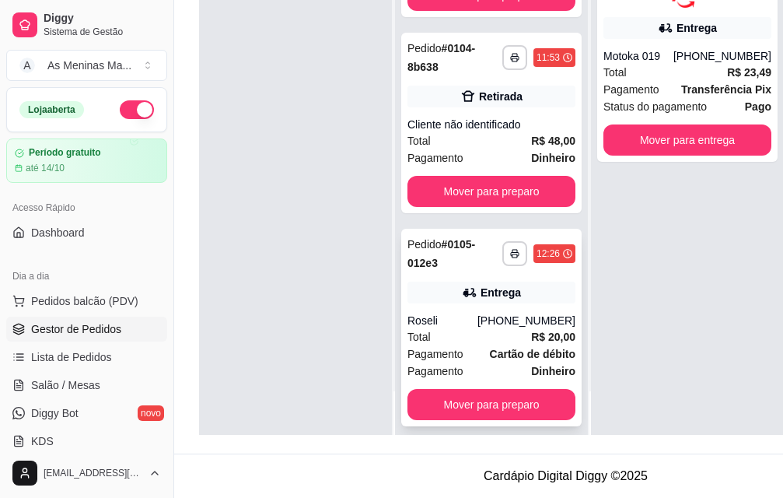
scroll to position [250, 0]
click at [492, 362] on div "Pagamento Dinheiro" at bounding box center [491, 370] width 168 height 17
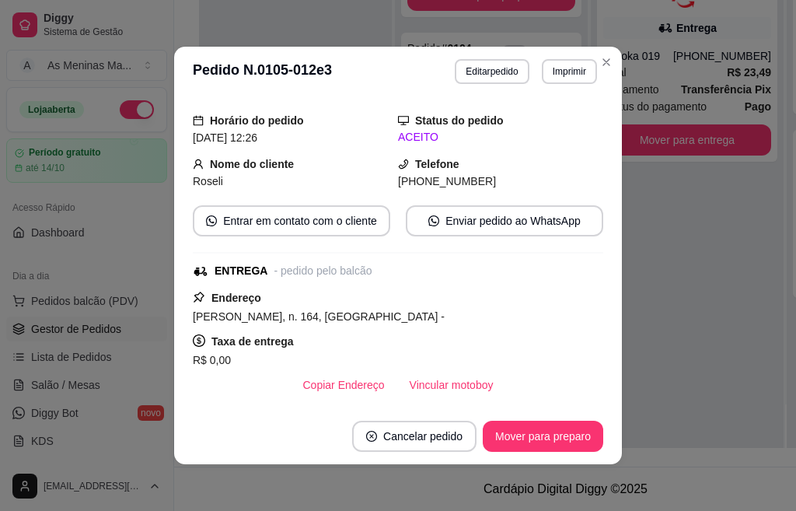
scroll to position [155, 0]
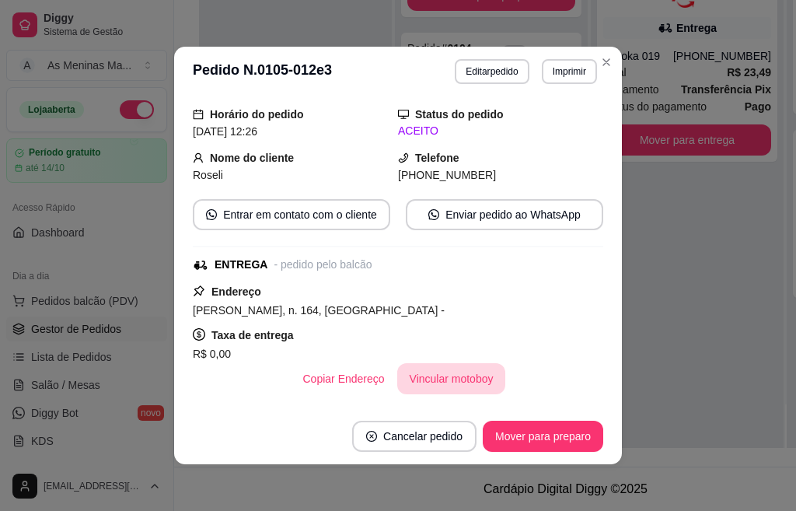
click at [441, 382] on button "Vincular motoboy" at bounding box center [451, 378] width 109 height 31
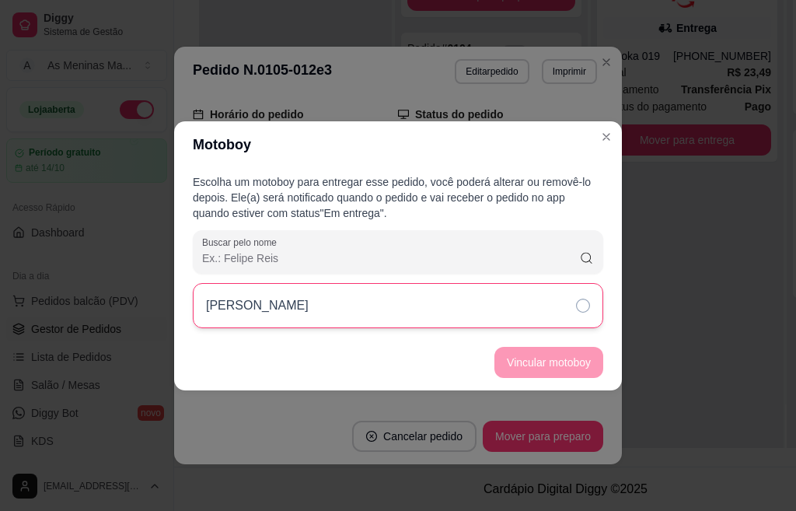
click at [468, 294] on div "[PERSON_NAME]" at bounding box center [398, 305] width 410 height 45
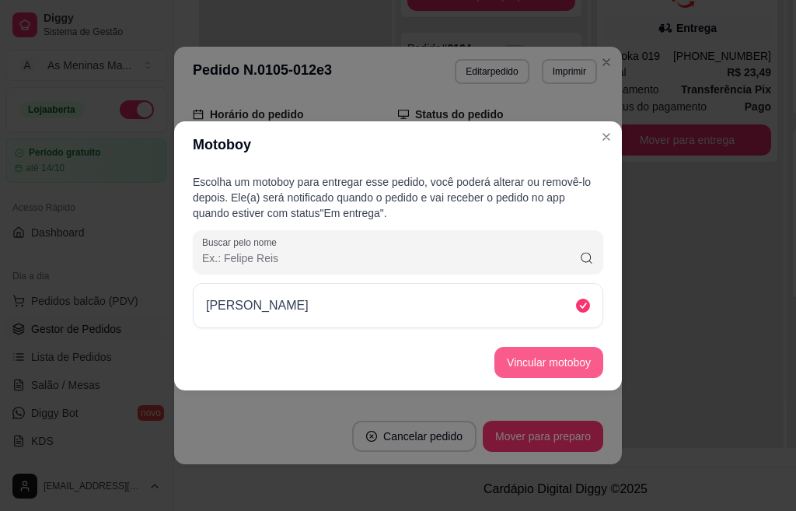
click at [520, 368] on button "Vincular motoboy" at bounding box center [548, 362] width 109 height 31
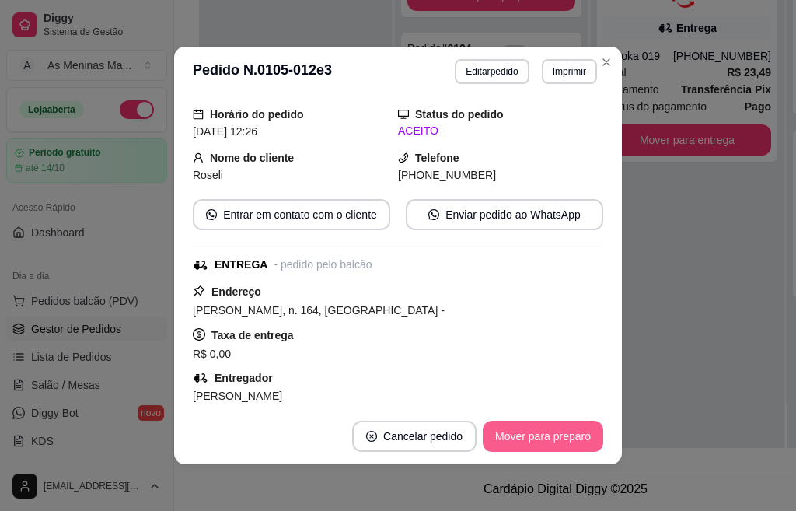
click at [559, 442] on button "Mover para preparo" at bounding box center [543, 436] width 120 height 31
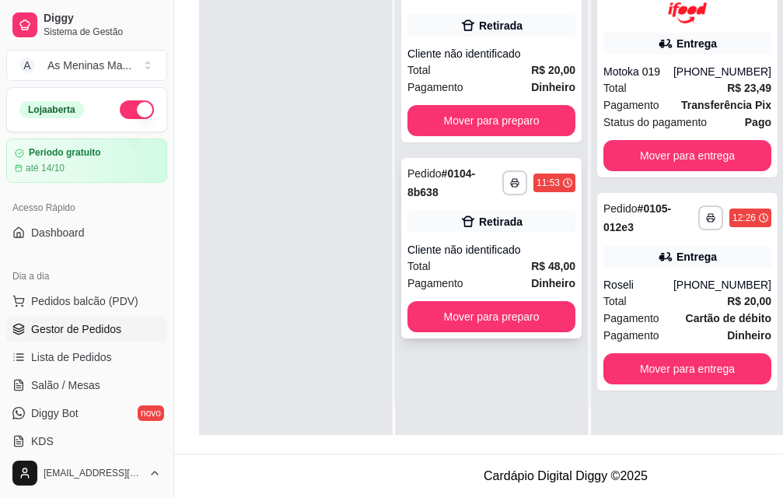
scroll to position [0, 0]
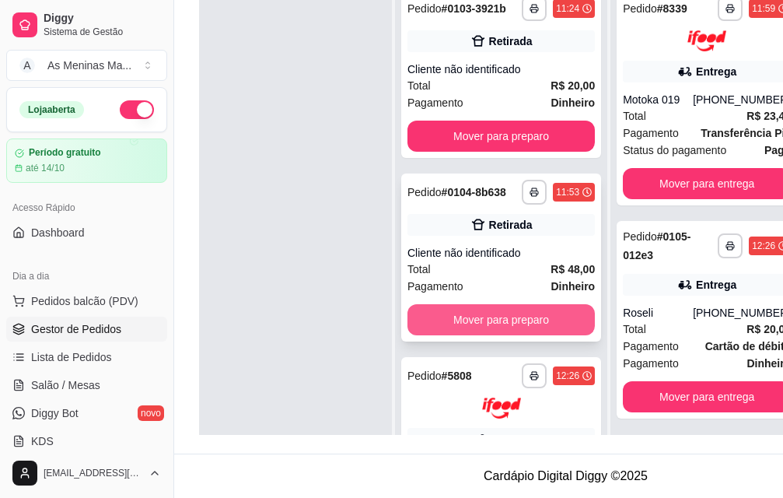
click at [471, 335] on button "Mover para preparo" at bounding box center [500, 319] width 187 height 31
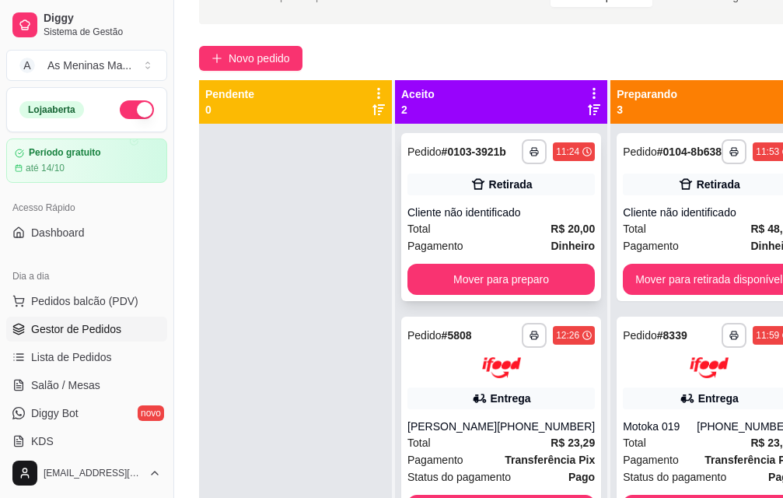
scroll to position [82, 0]
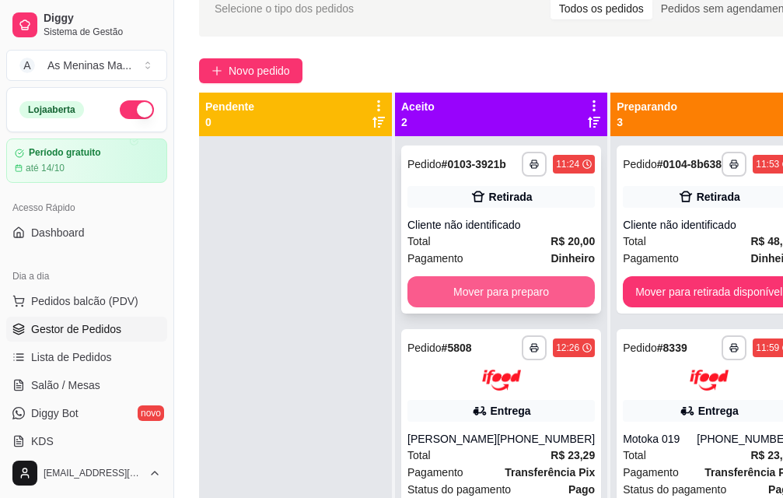
click at [473, 303] on button "Mover para preparo" at bounding box center [500, 291] width 187 height 31
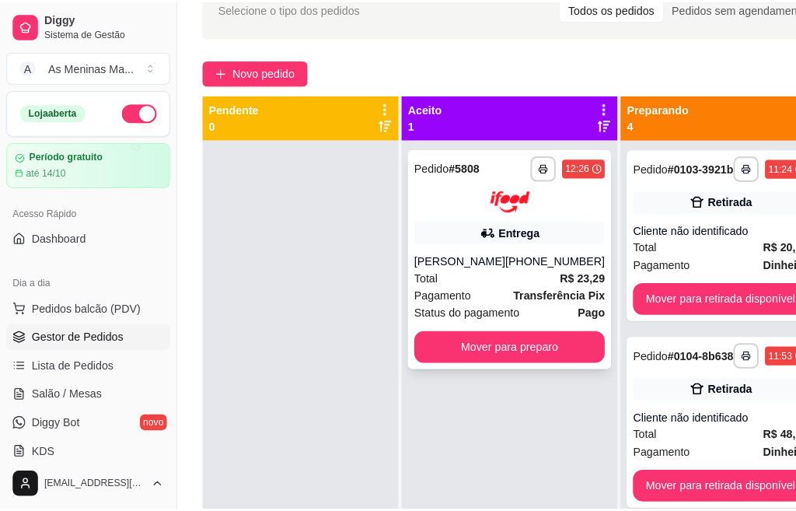
scroll to position [57, 0]
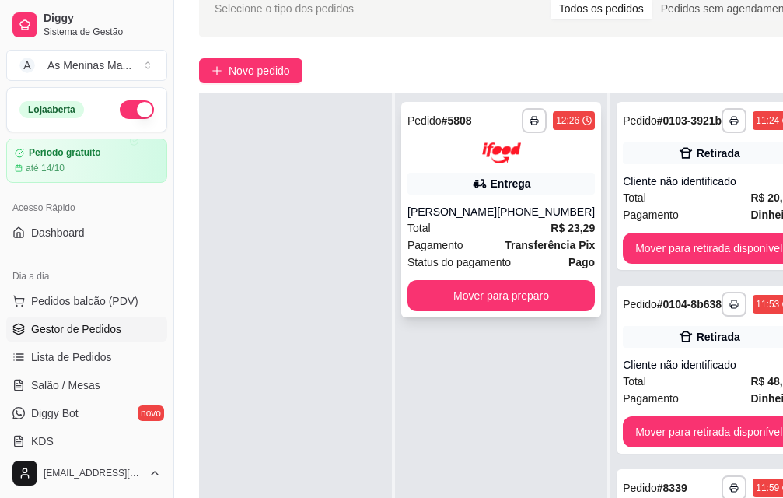
click at [477, 219] on div "Total R$ 23,29" at bounding box center [500, 227] width 187 height 17
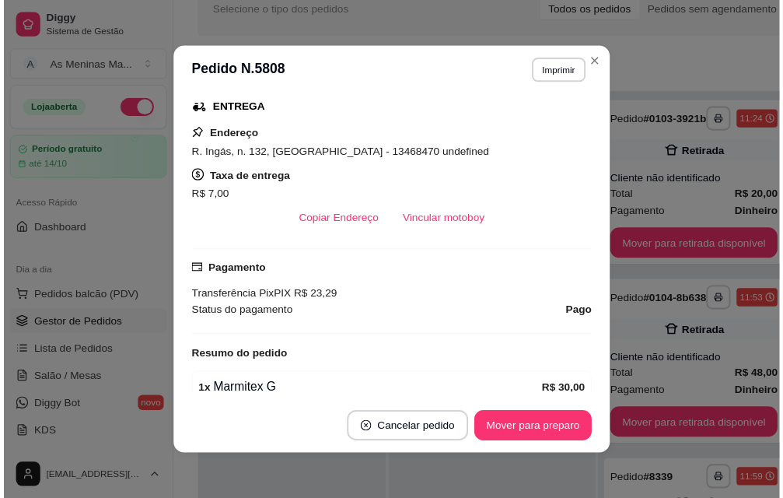
scroll to position [311, 0]
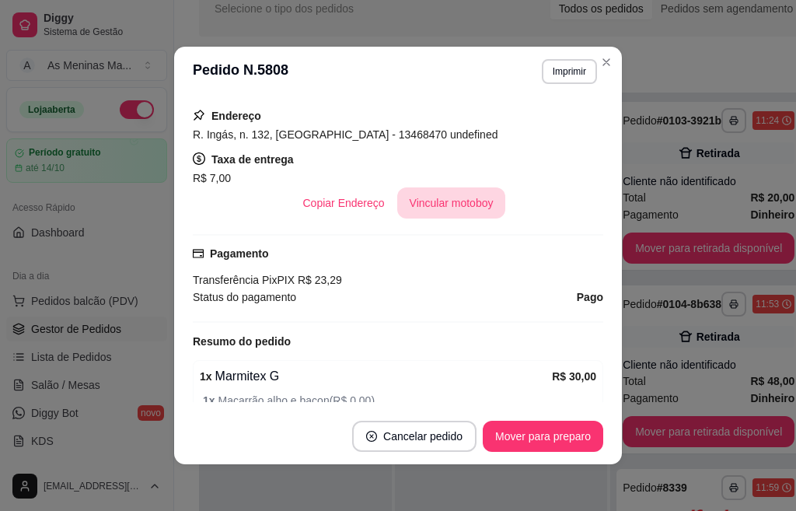
click at [397, 198] on button "Vincular motoboy" at bounding box center [451, 202] width 109 height 31
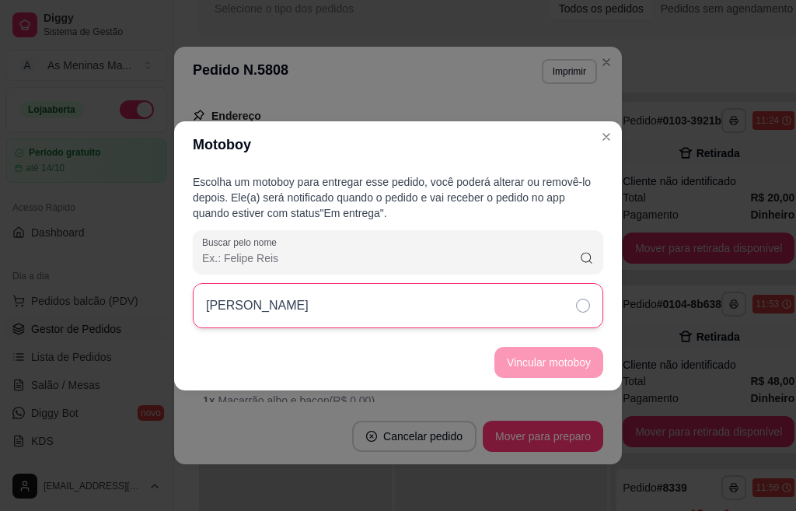
click at [401, 315] on div "[PERSON_NAME]" at bounding box center [398, 305] width 410 height 45
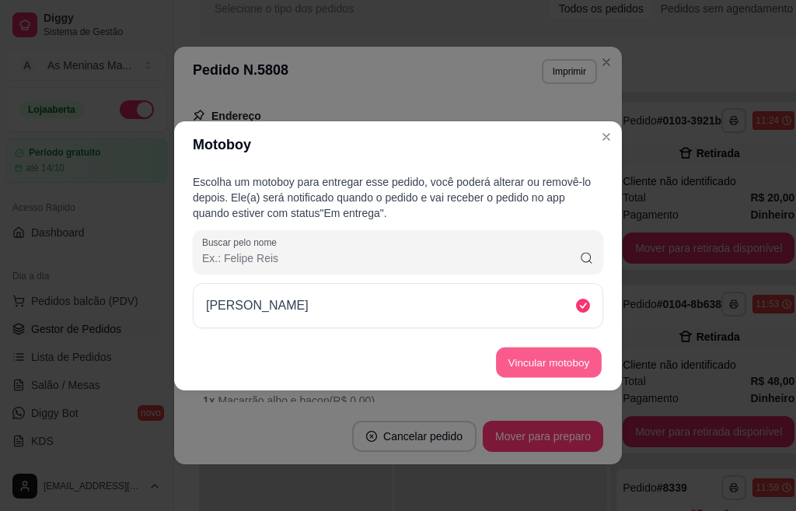
click at [548, 369] on button "Vincular motoboy" at bounding box center [549, 362] width 106 height 30
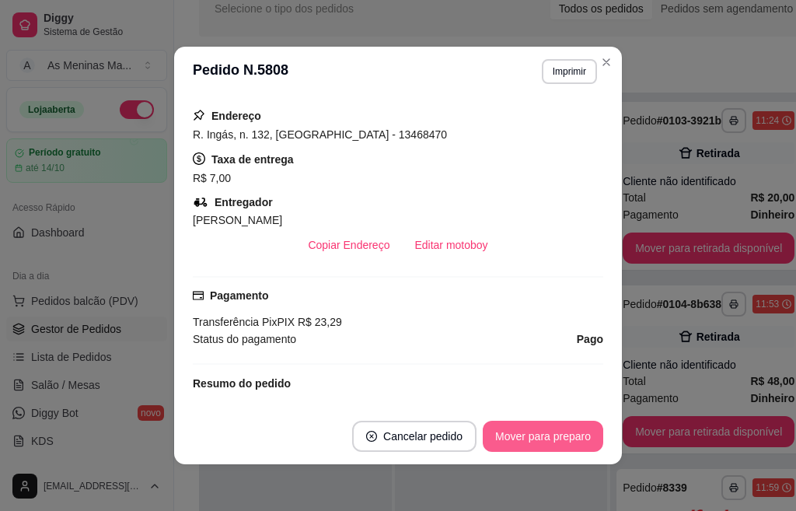
click at [528, 440] on button "Mover para preparo" at bounding box center [543, 436] width 120 height 31
